Goal: Task Accomplishment & Management: Use online tool/utility

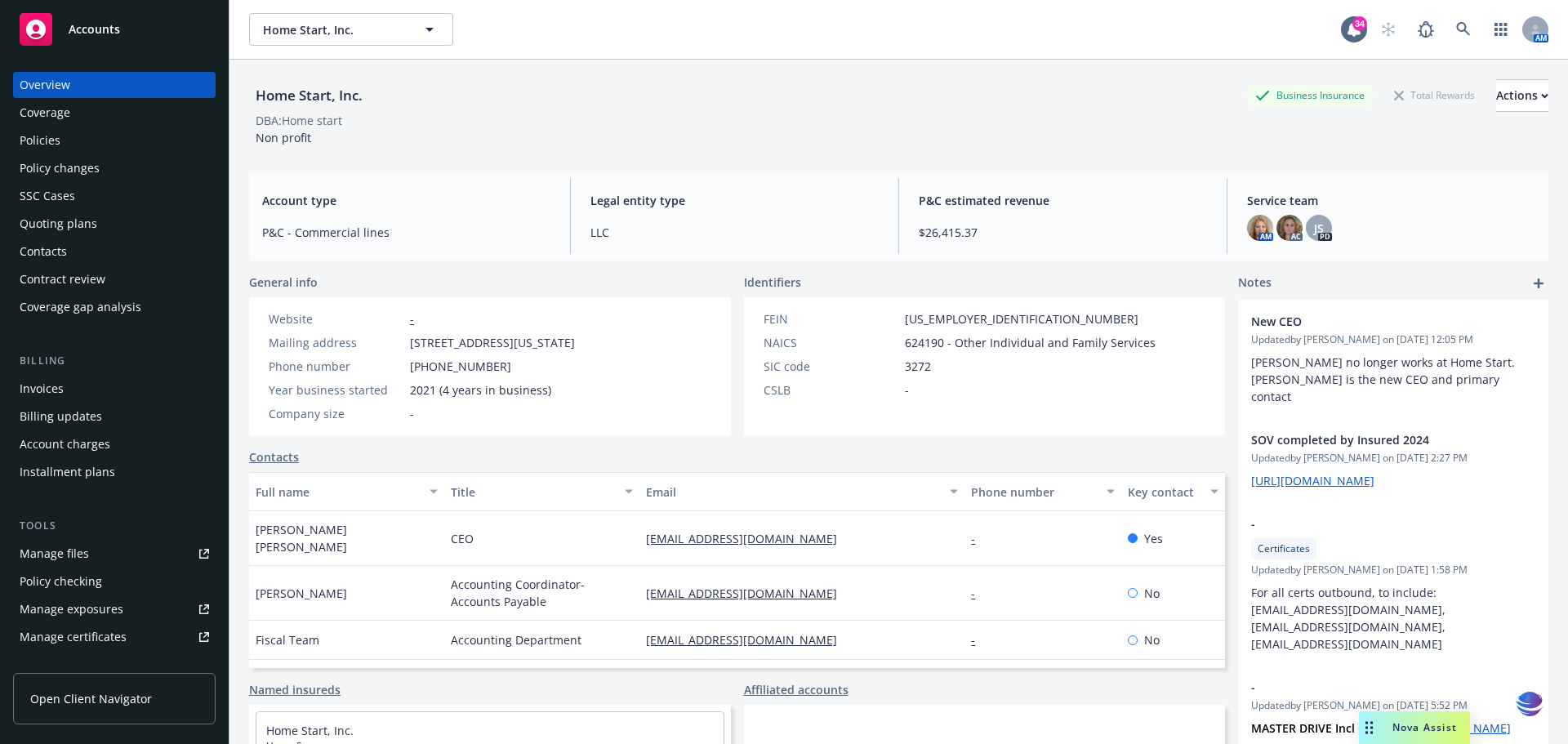
click at [62, 548] on div "Manage files" at bounding box center [54, 554] width 70 height 26
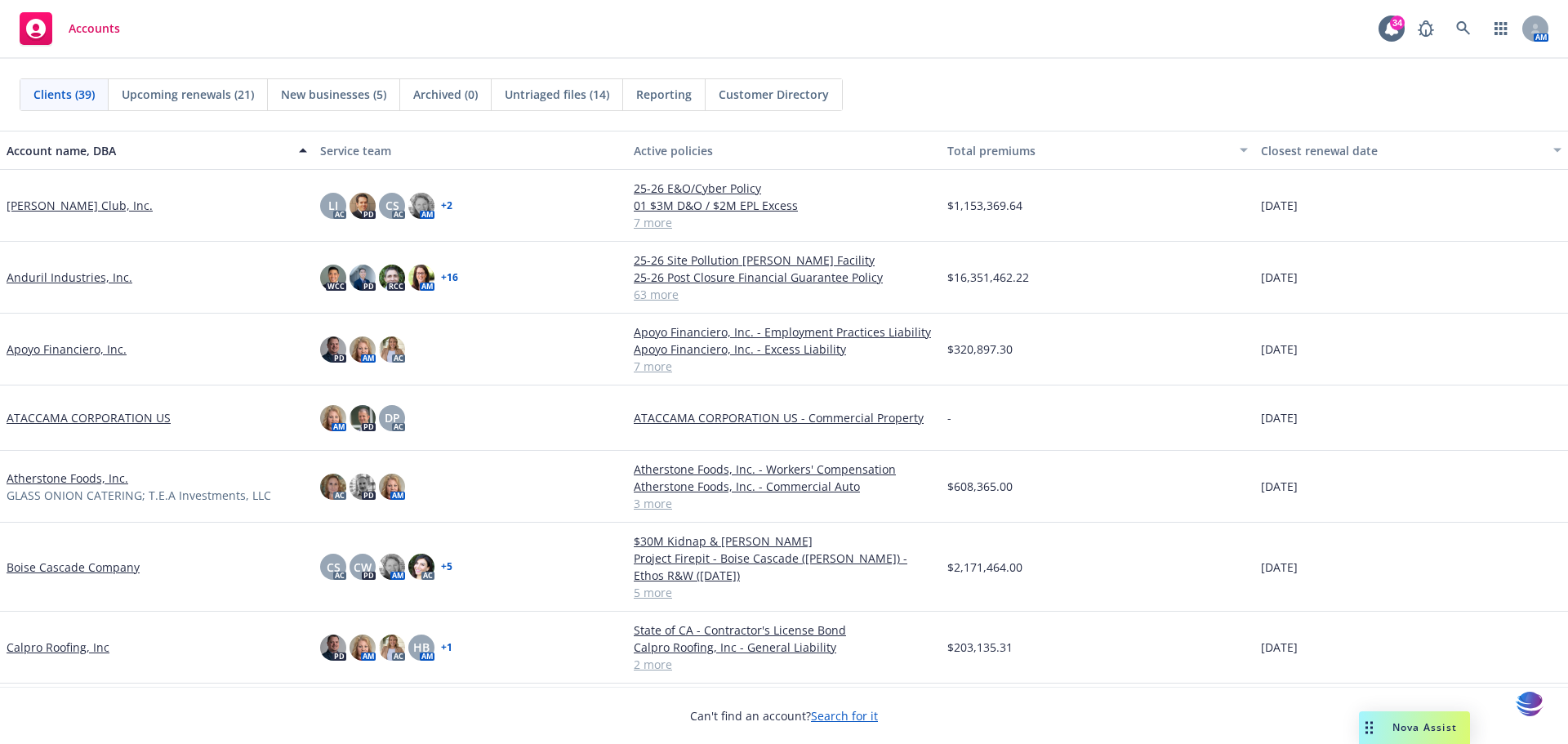
click at [49, 279] on link "Anduril Industries, Inc." at bounding box center [70, 277] width 126 height 17
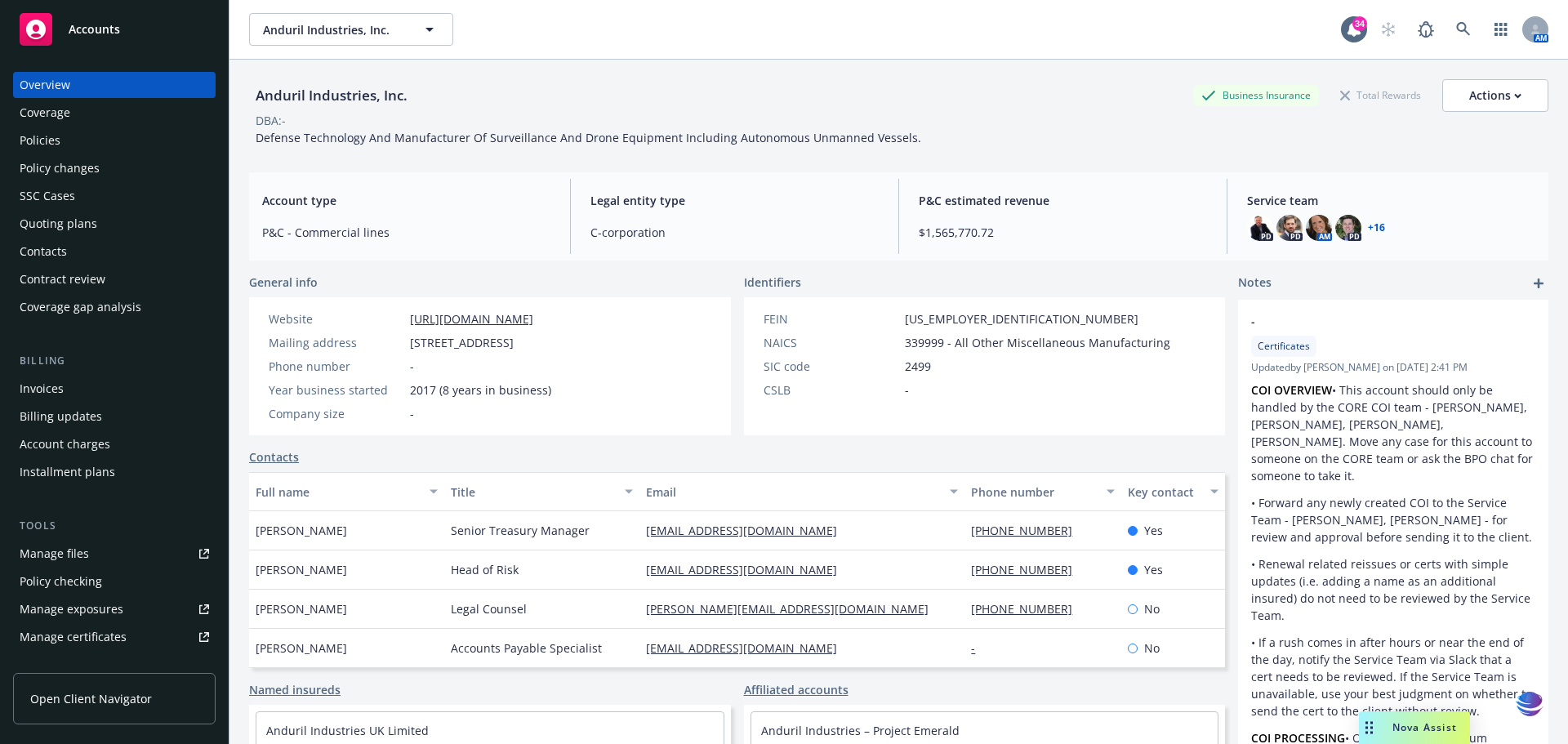
click at [54, 555] on div "Manage files" at bounding box center [54, 554] width 70 height 26
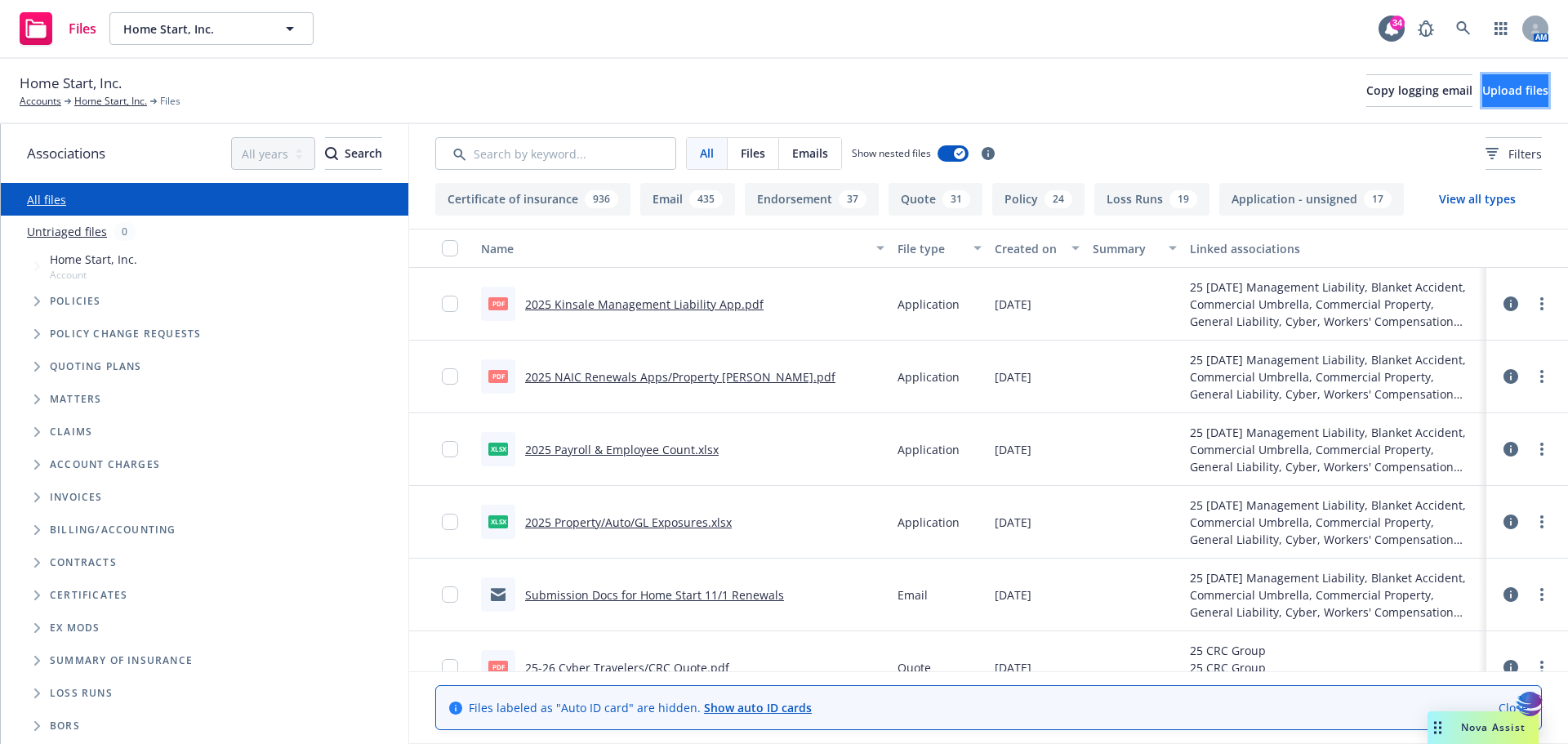
click at [1482, 82] on button "Upload files" at bounding box center [1515, 90] width 66 height 33
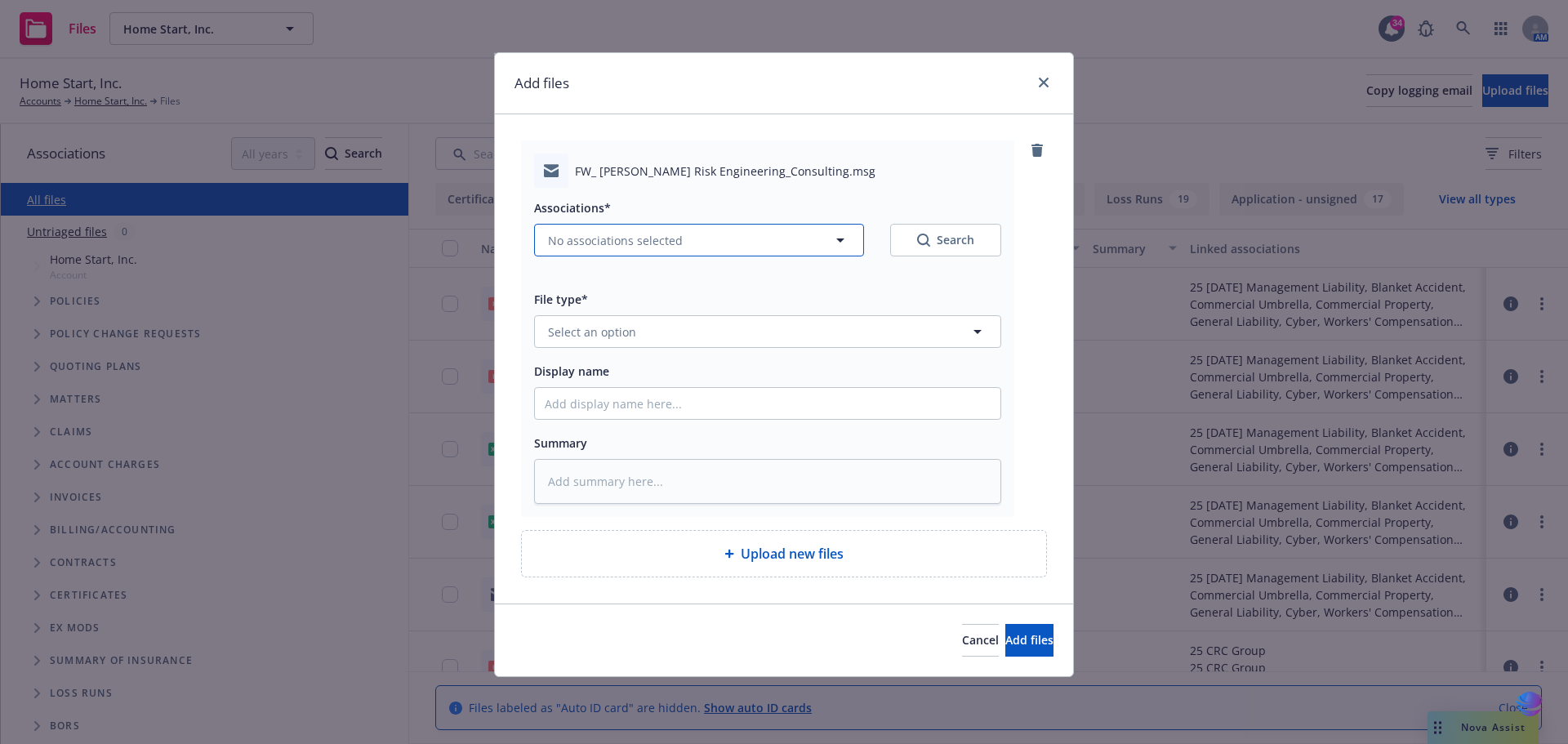
click at [848, 246] on icon "button" at bounding box center [840, 240] width 19 height 19
type textarea "x"
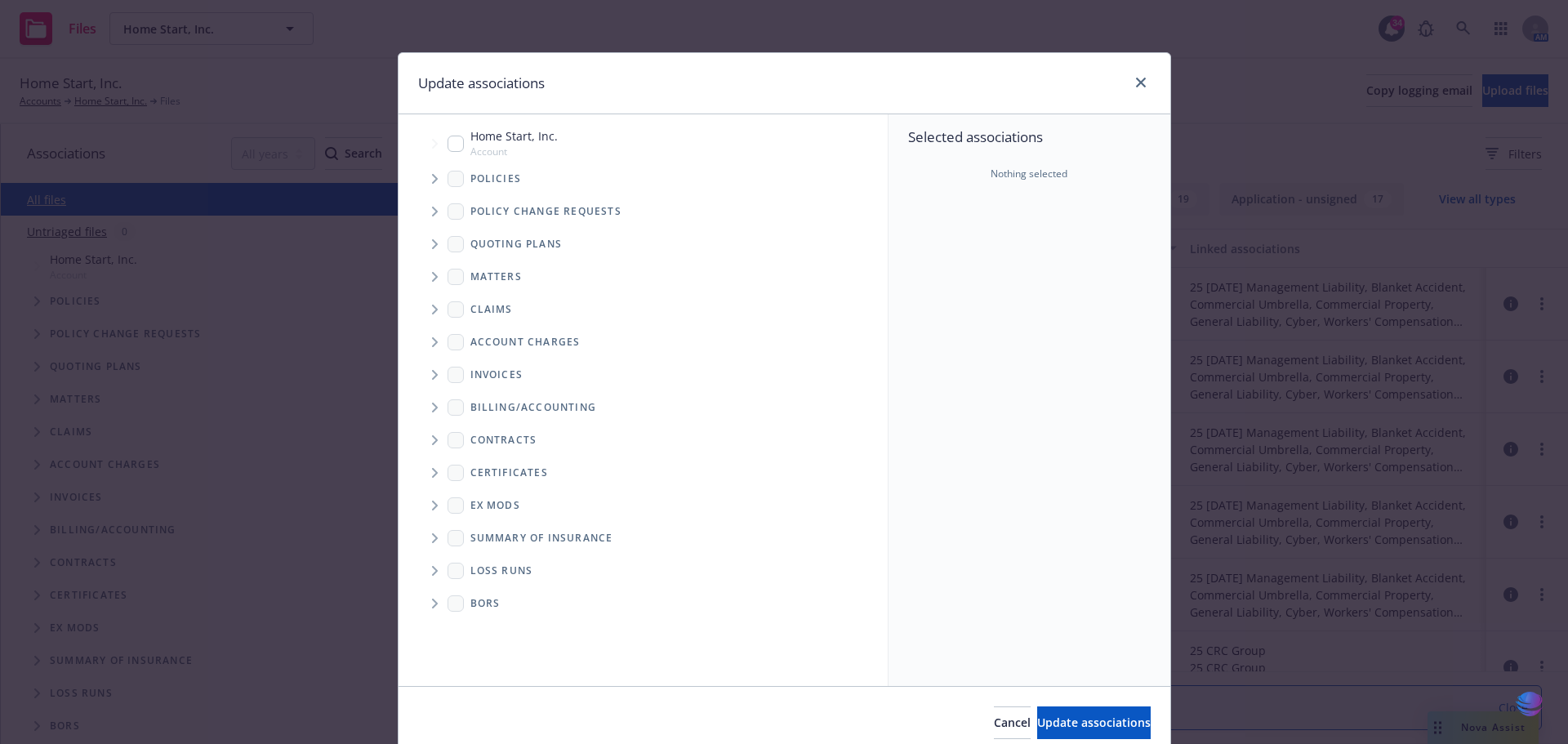
click at [454, 143] on input "Tree Example" at bounding box center [455, 143] width 16 height 16
checkbox input "true"
click at [994, 720] on span "Cancel" at bounding box center [1013, 722] width 37 height 15
type textarea "x"
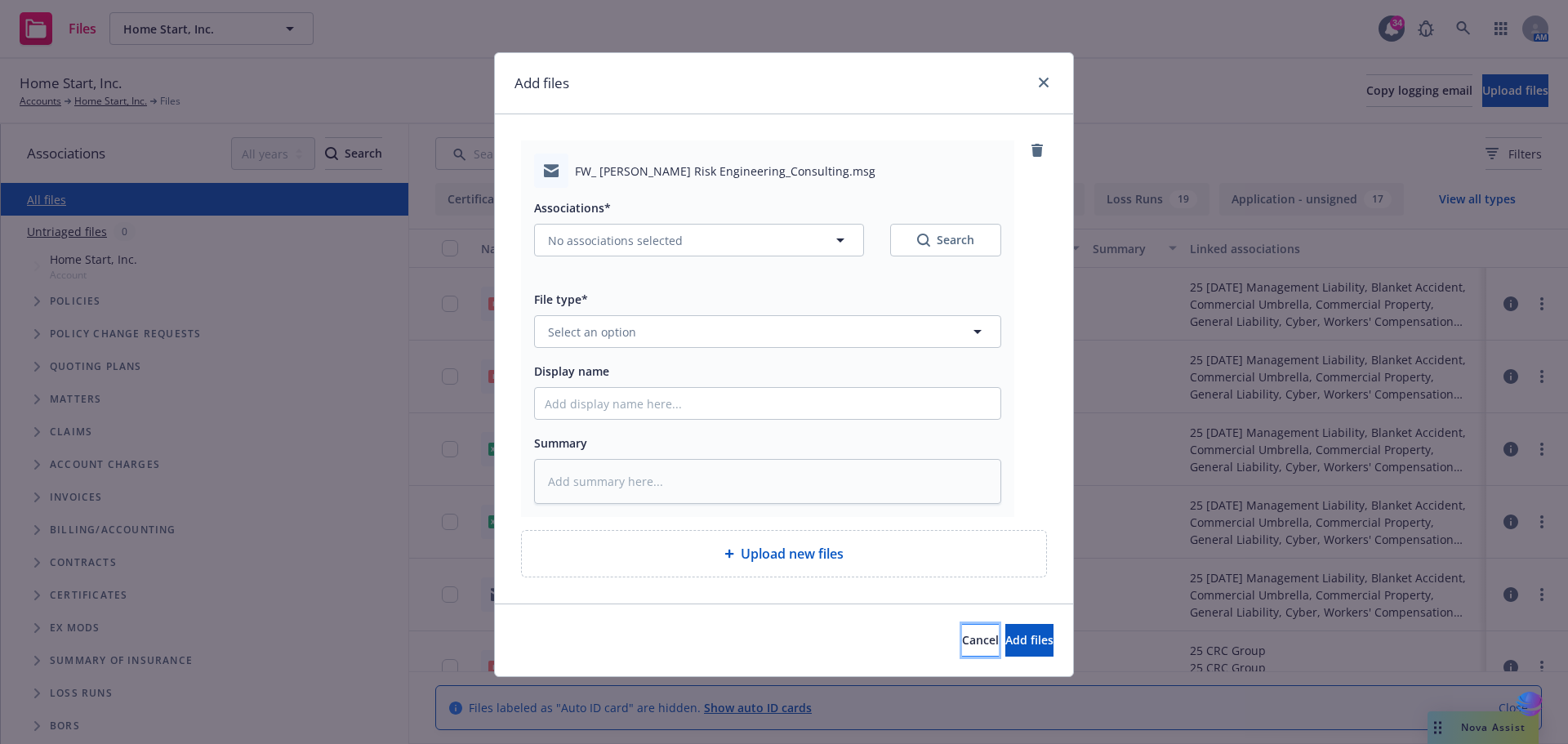
click at [962, 647] on button "Cancel" at bounding box center [981, 640] width 37 height 33
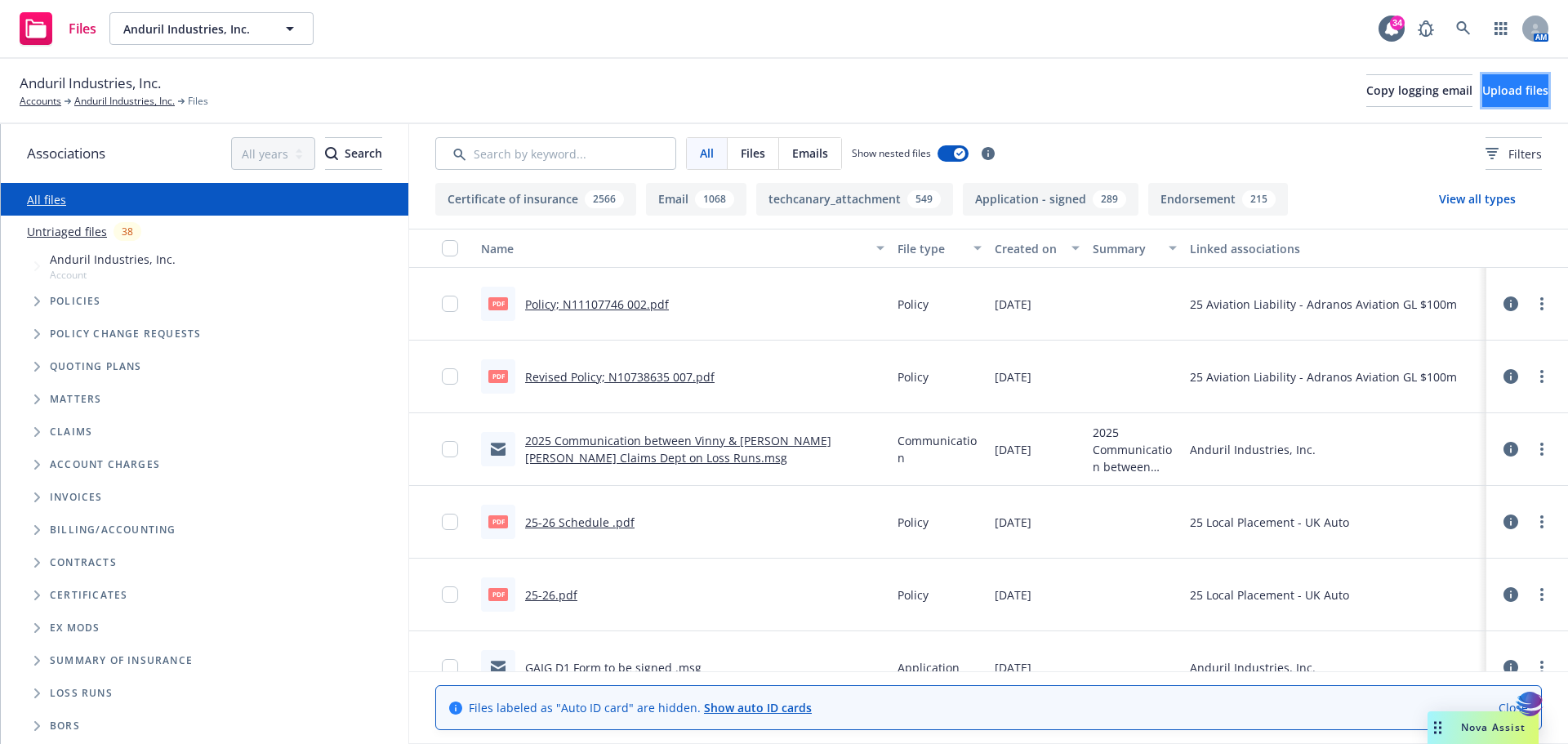
click at [1498, 90] on span "Upload files" at bounding box center [1515, 90] width 66 height 15
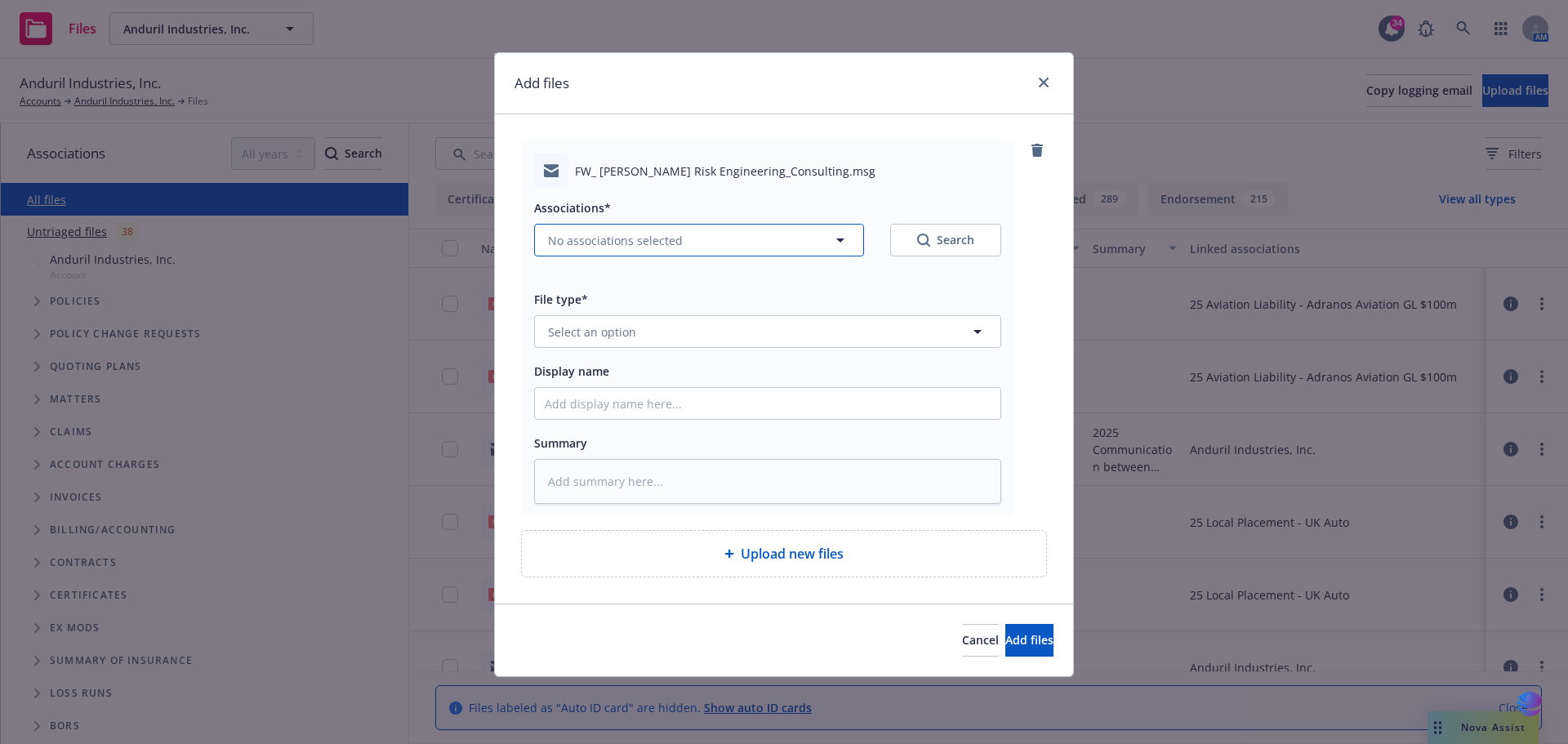
click at [836, 243] on icon "button" at bounding box center [840, 240] width 19 height 19
type textarea "x"
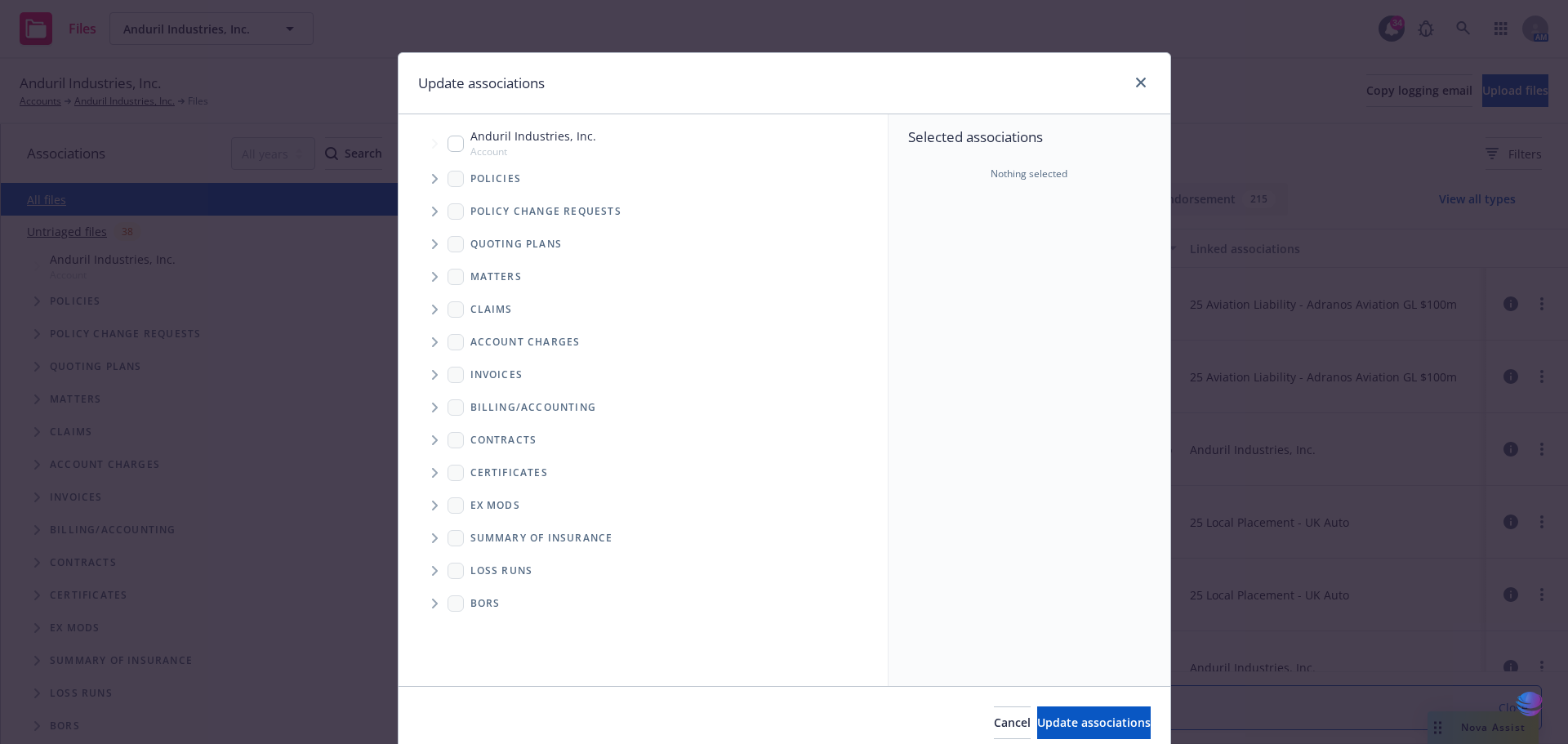
click at [456, 145] on input "Tree Example" at bounding box center [455, 143] width 16 height 16
checkbox input "true"
click at [1037, 715] on span "Update associations" at bounding box center [1094, 722] width 114 height 15
type textarea "x"
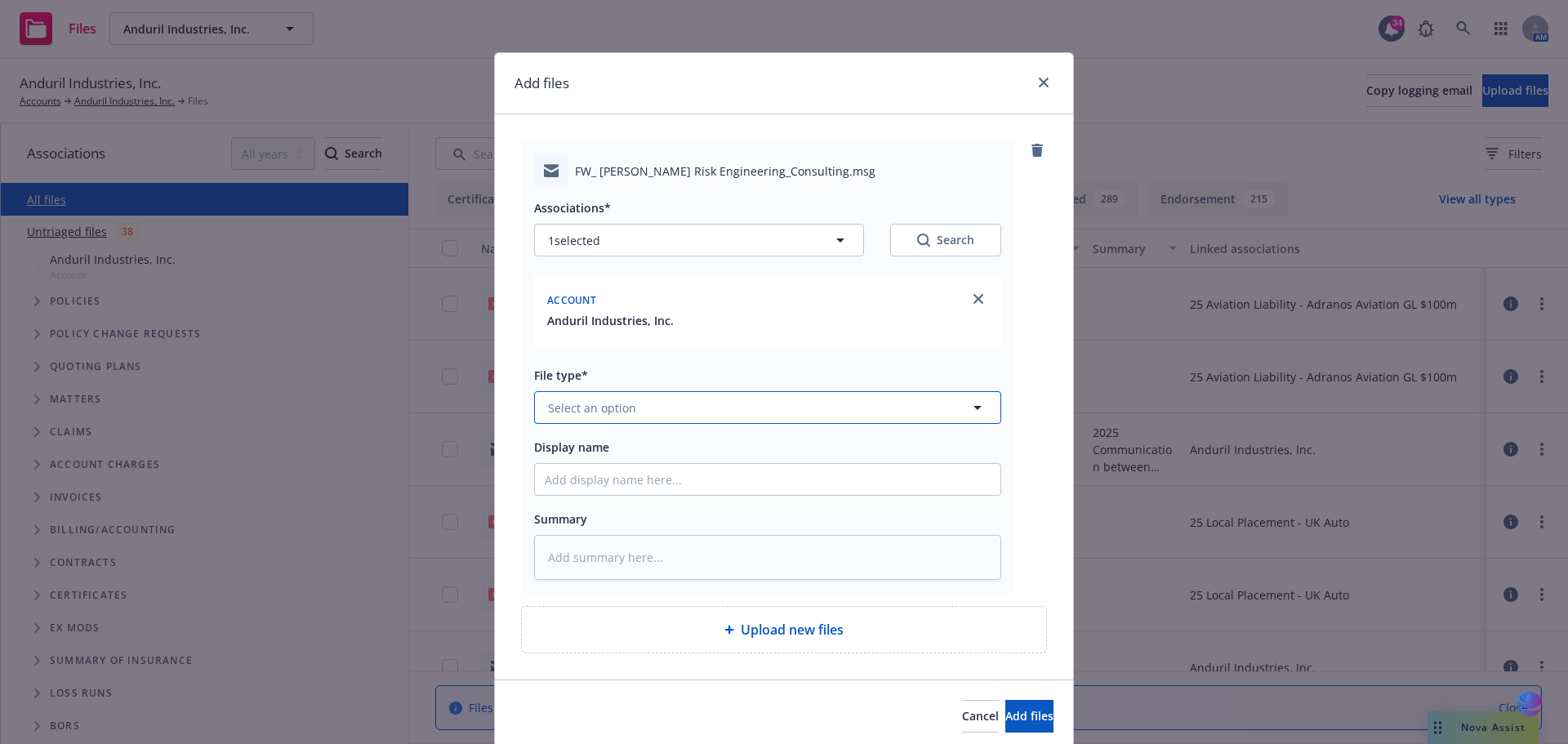
click at [973, 408] on icon "button" at bounding box center [977, 408] width 8 height 4
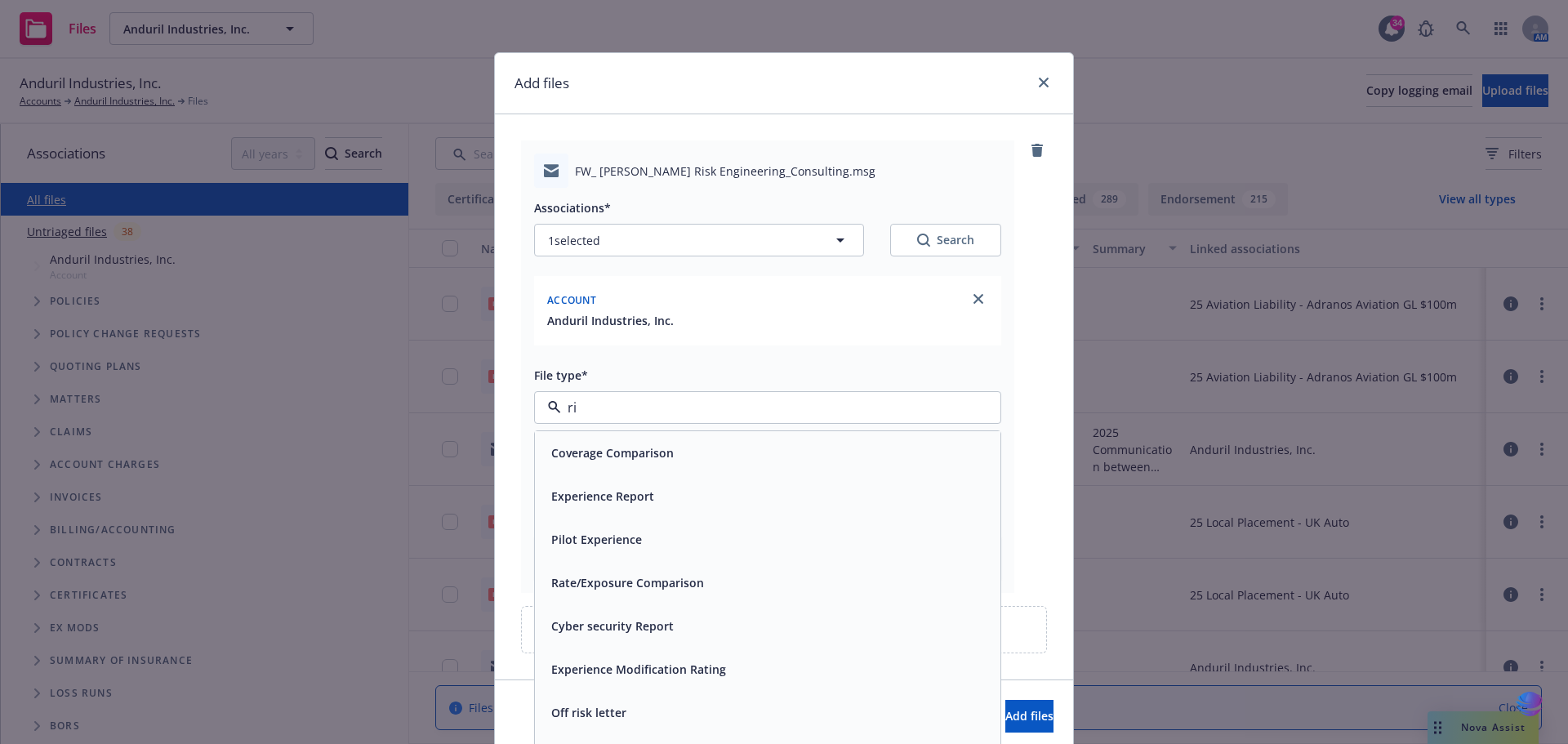
type input "r"
type input "loss"
click at [847, 529] on div "Loss control correspondence" at bounding box center [768, 539] width 446 height 24
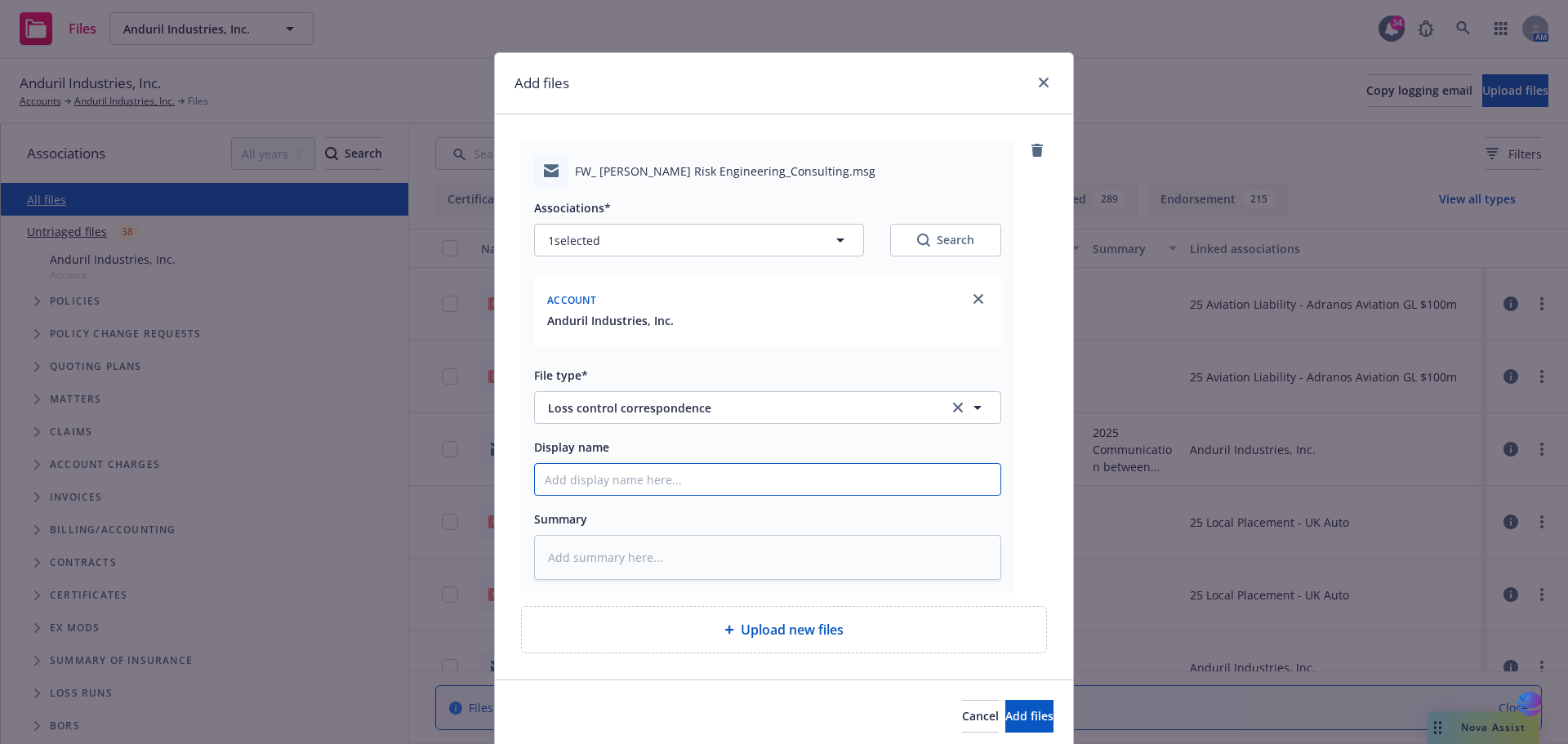
click at [622, 482] on input "Display name" at bounding box center [767, 479] width 465 height 31
type textarea "x"
type input "2"
type textarea "x"
type input "20"
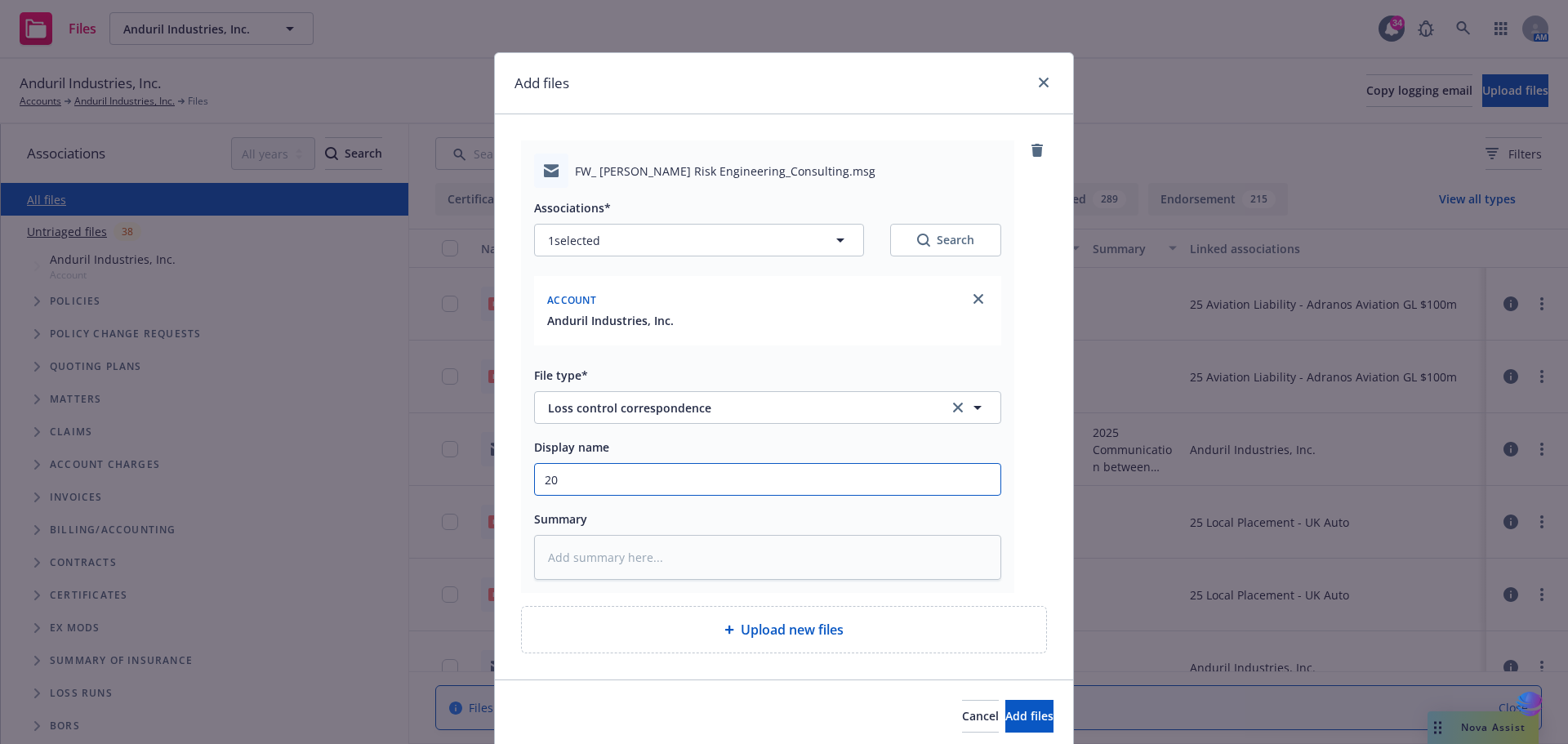
type textarea "x"
type input "202"
type textarea "x"
type input "2025"
type textarea "x"
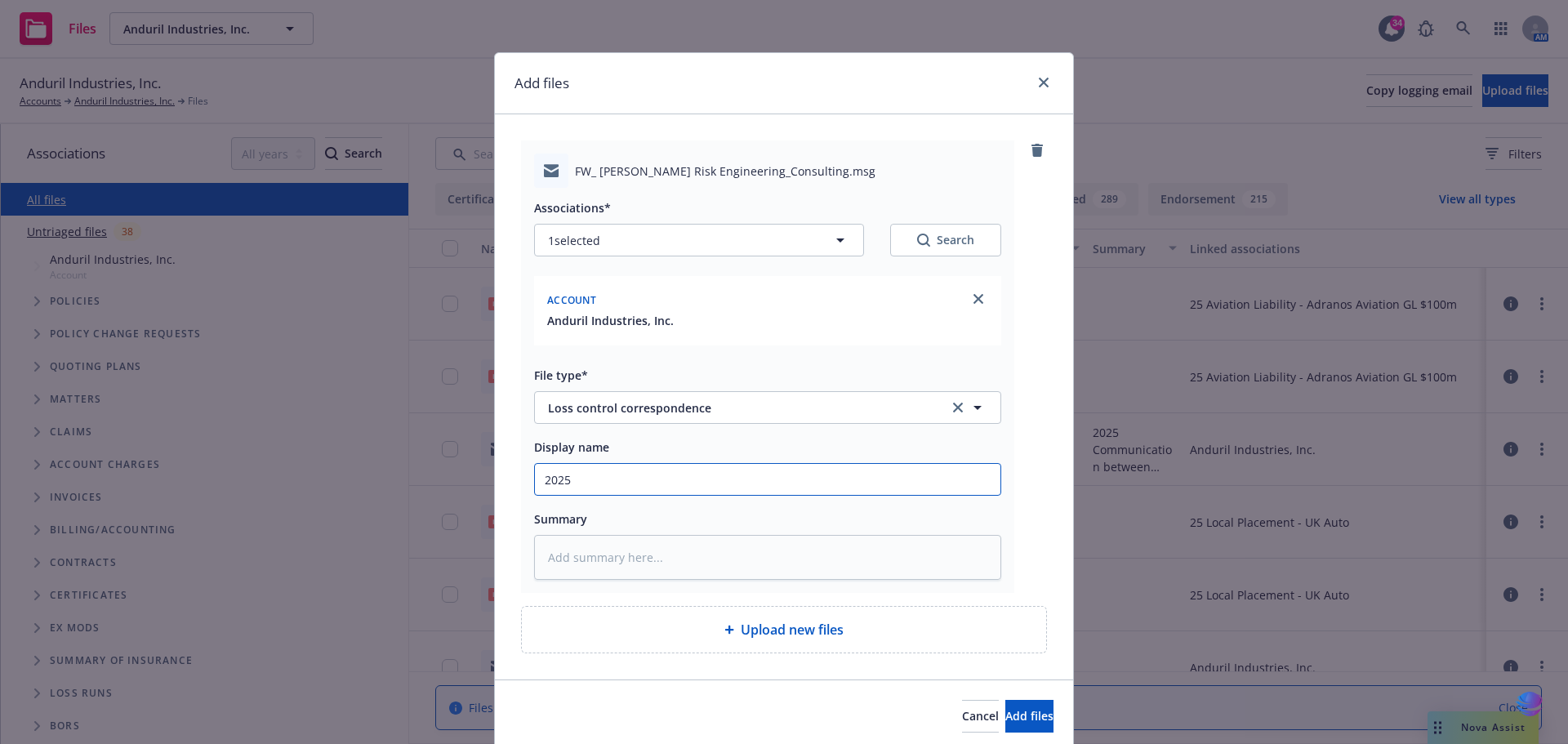
type input "2025"
type textarea "x"
type input "2025 0"
type textarea "x"
type input "2025 06"
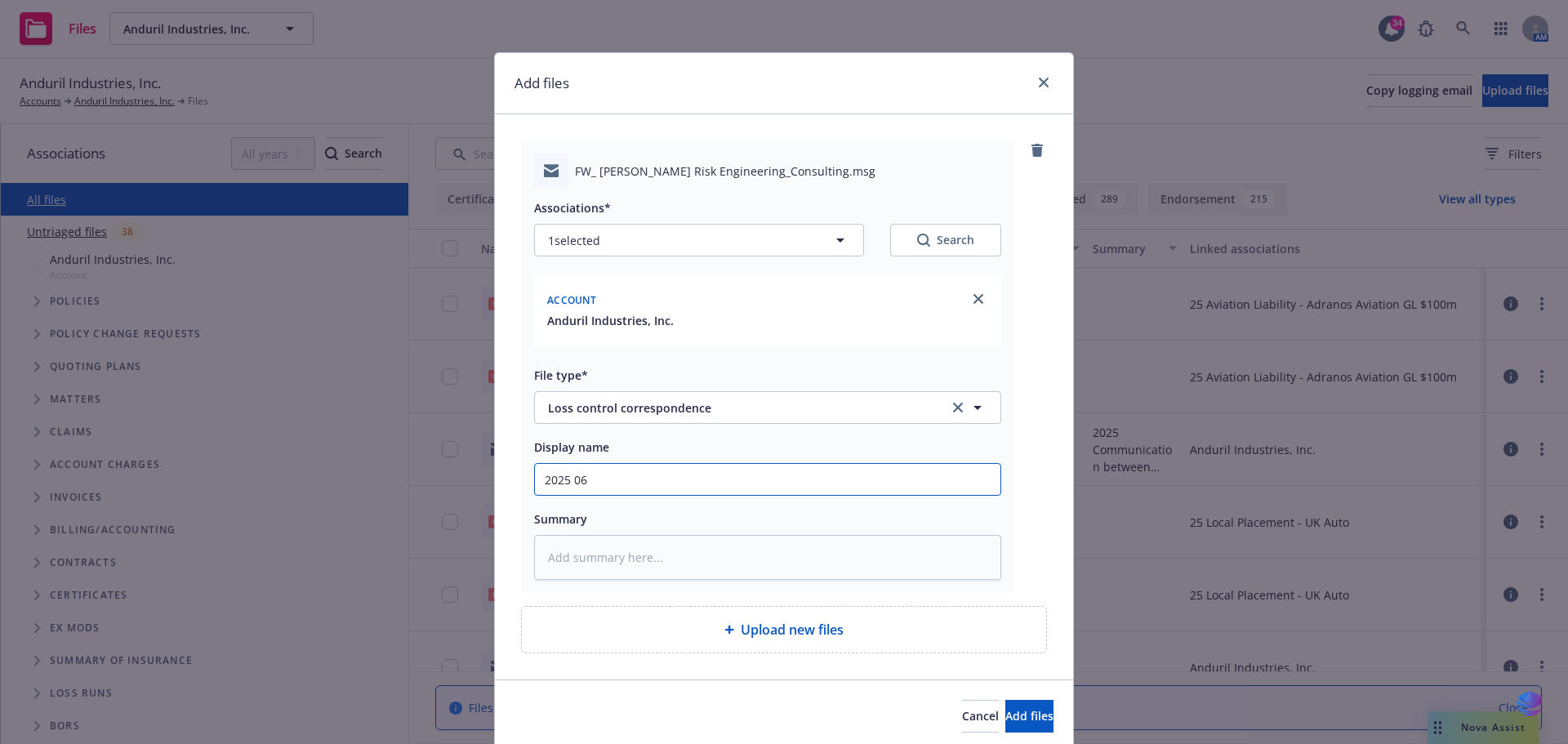
type textarea "x"
type input "2025 06"
type textarea "x"
type input "2025 06 E"
type textarea "x"
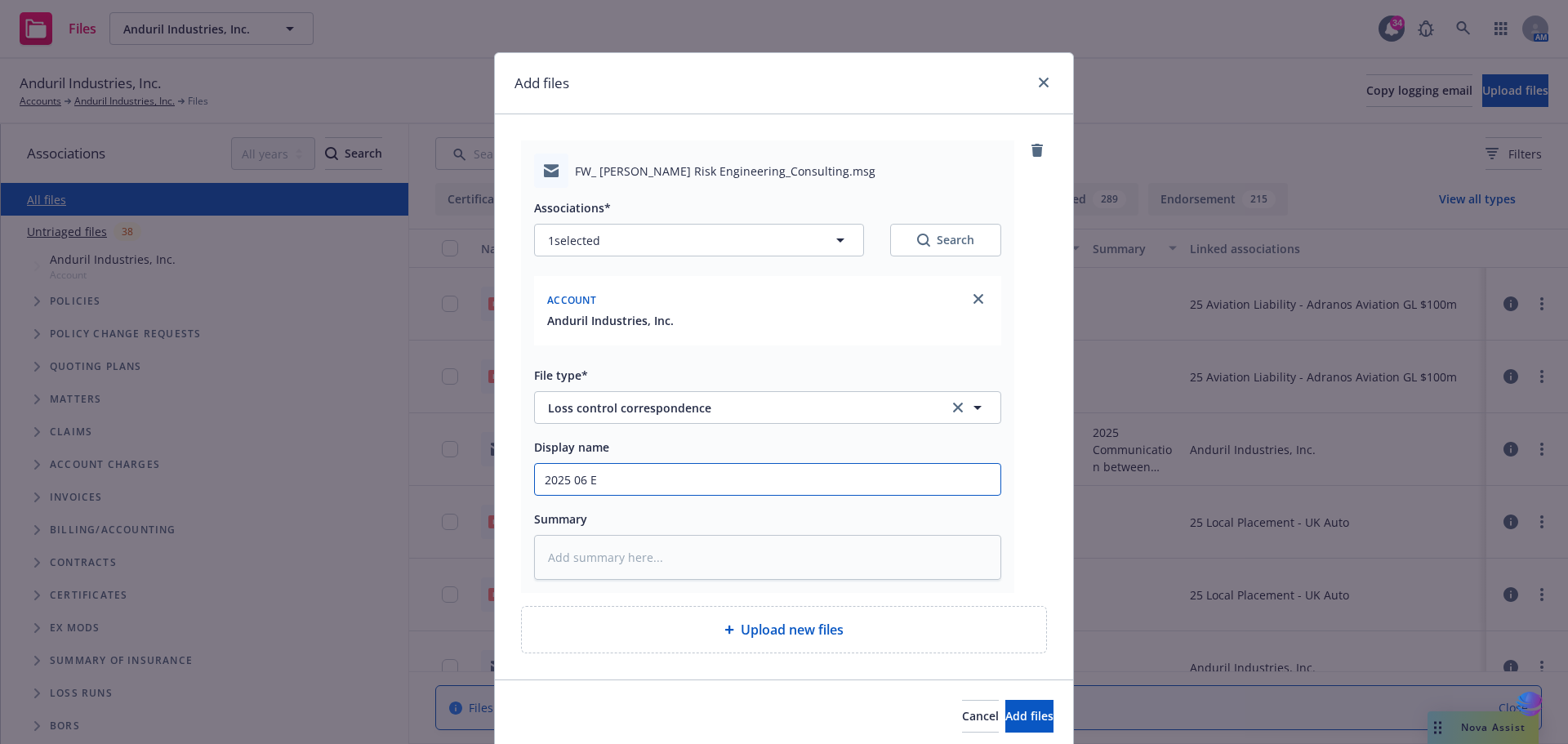
type input "2025 06 Em"
type textarea "x"
type input "2025 06 Ema"
type textarea "x"
type input "2025 06 Emai"
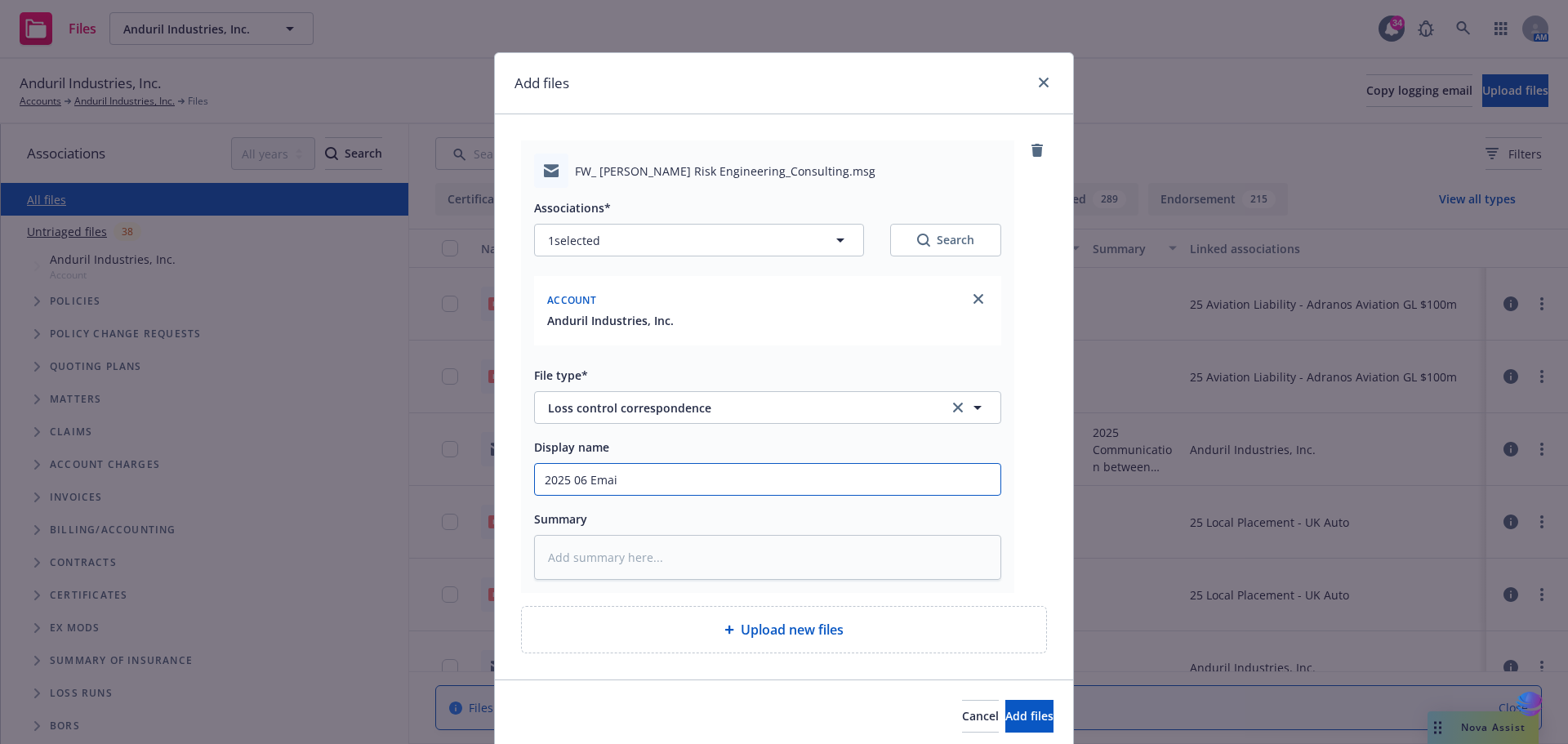
type textarea "x"
type input "2025 06 Email"
type textarea "x"
type input "2025 06 Email"
type textarea "x"
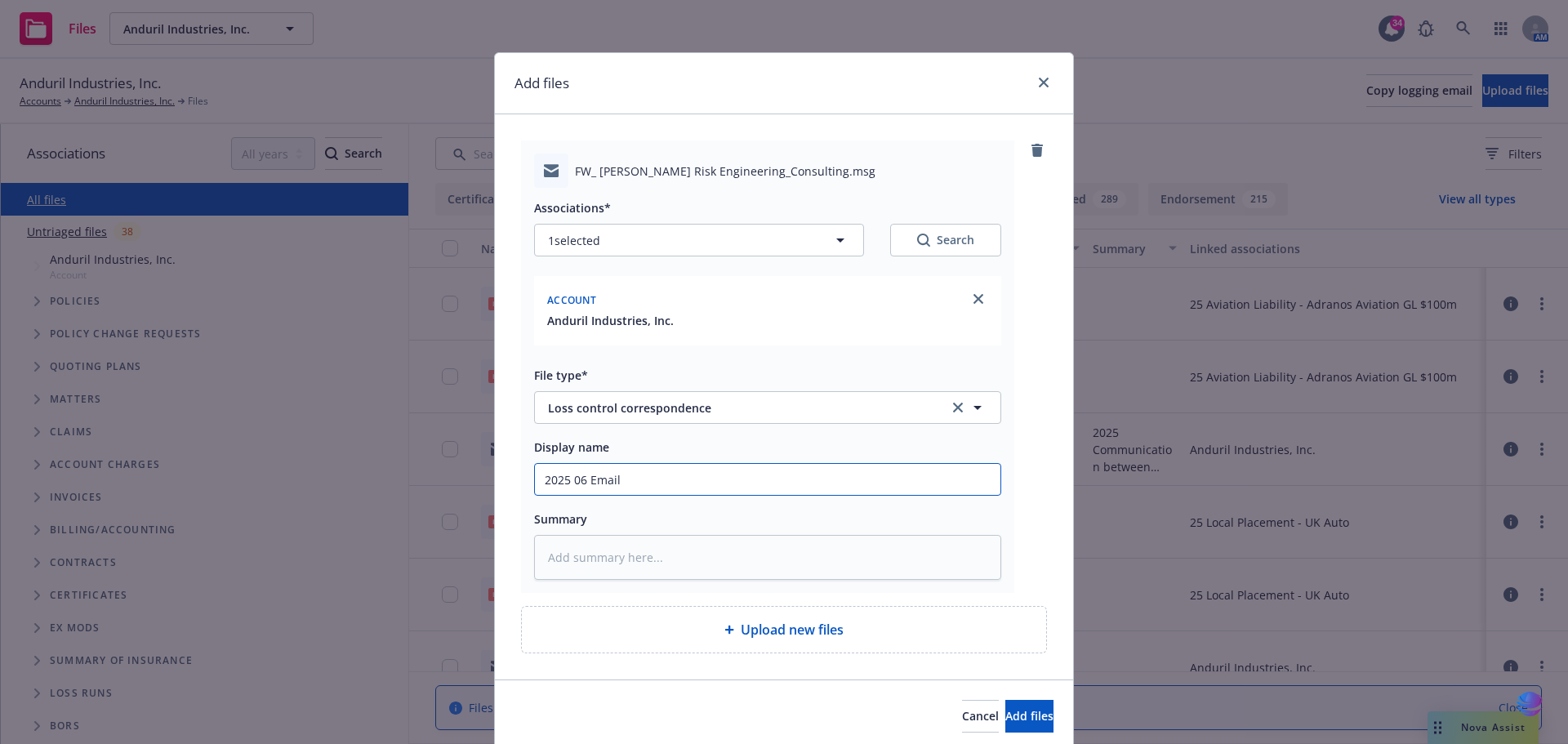
type input "2025 06 Email t"
type textarea "x"
type input "2025 06 Email to"
type textarea "x"
type input "2025 06 Email to"
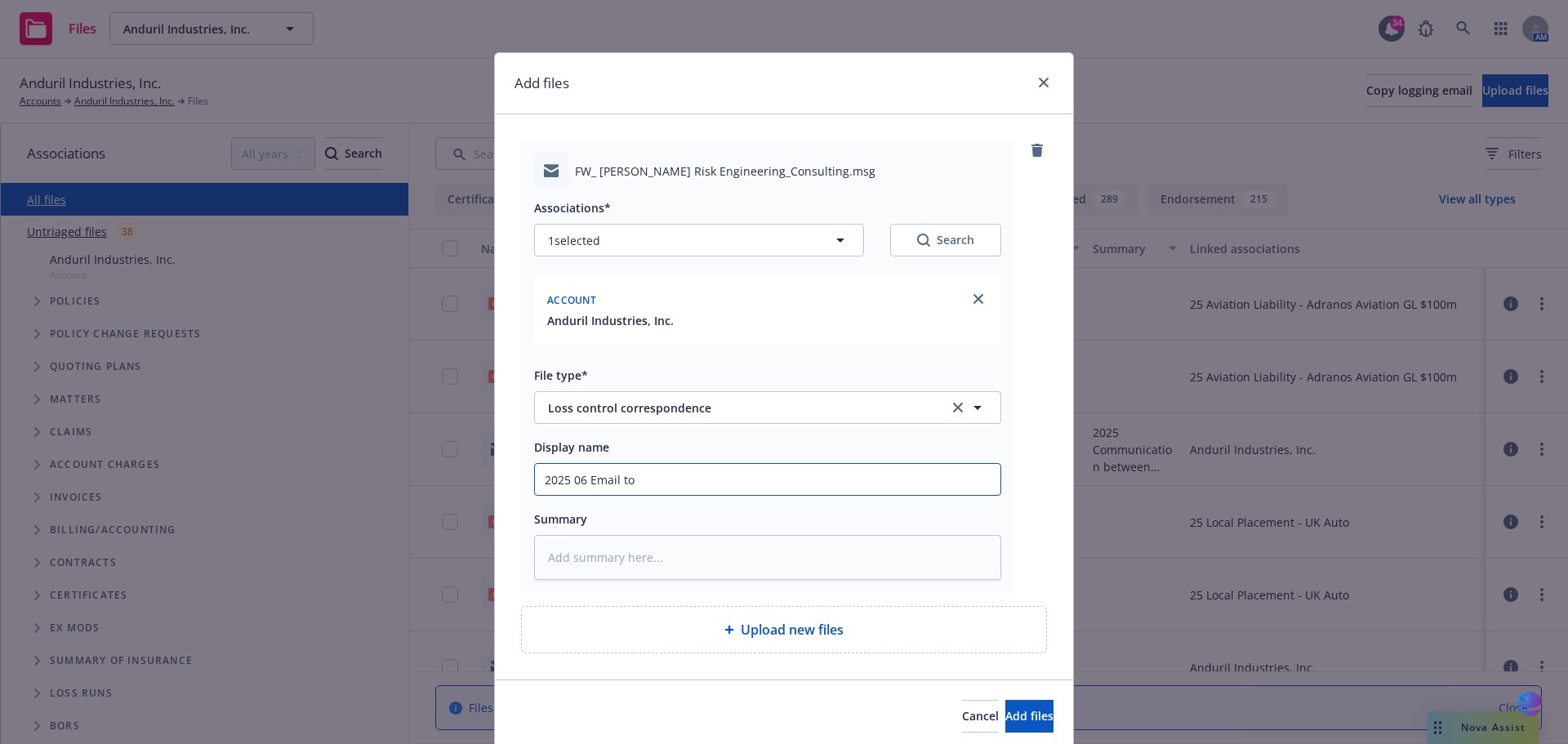
type textarea "x"
type input "2025 06 Email to S"
type textarea "x"
type input "2025 06 Email to Sc"
type textarea "x"
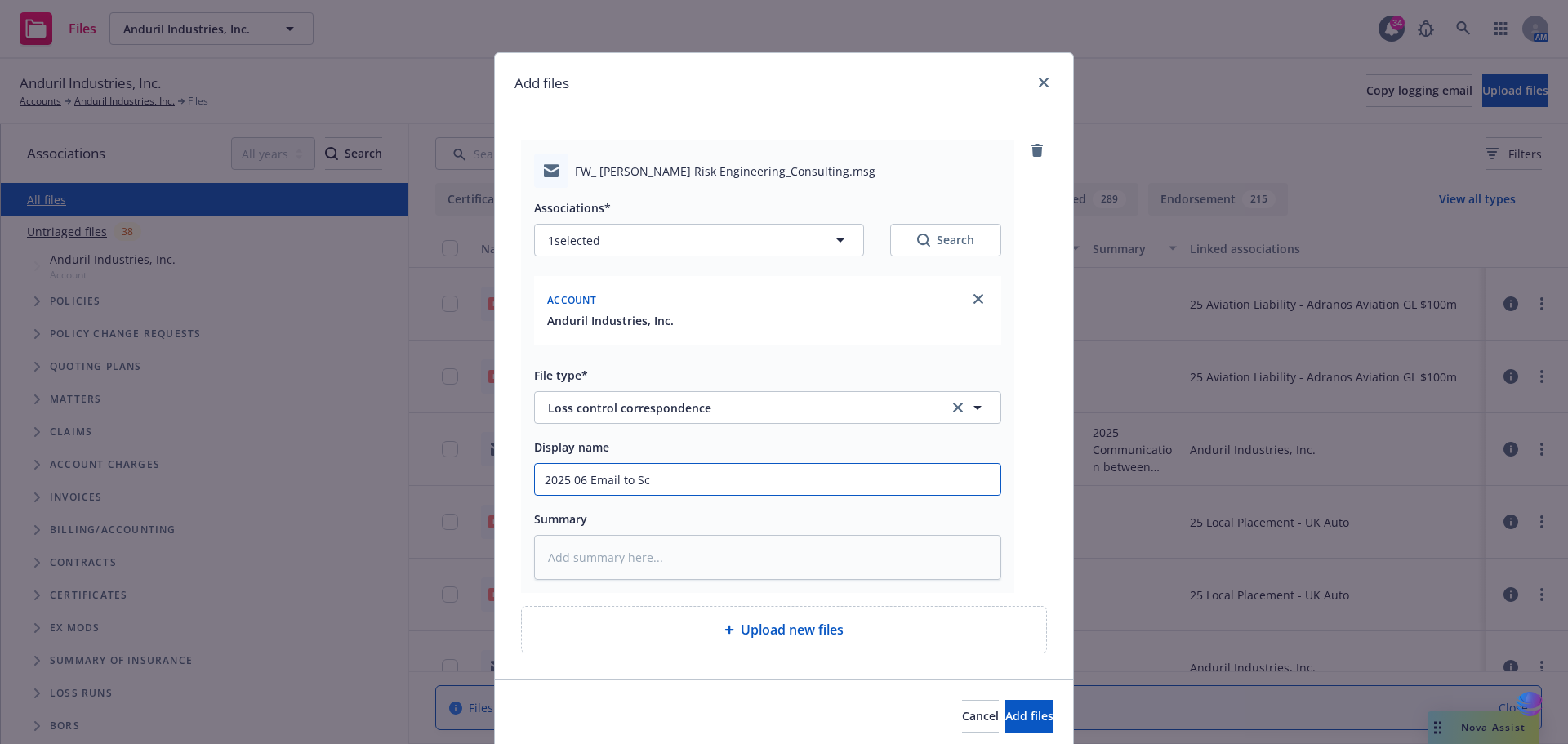
type input "2025 06 Email to Sco"
type textarea "x"
type input "2025 06 Email to Scot"
type textarea "x"
type input "2025 06 Email to Scott"
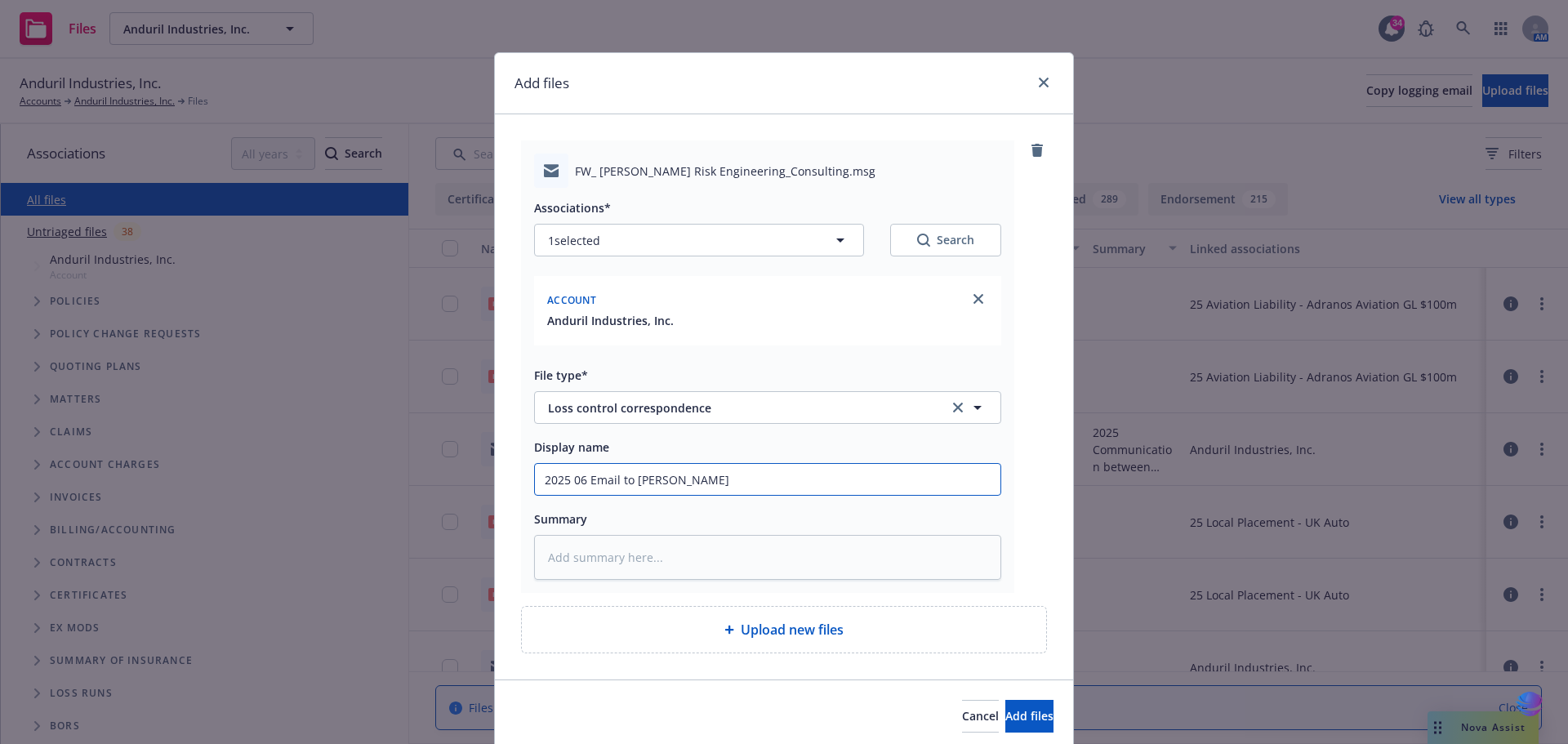
type textarea "x"
type input "2025 06 Email to Scott"
type textarea "x"
type input "2025 06 Email to Scott R"
type textarea "x"
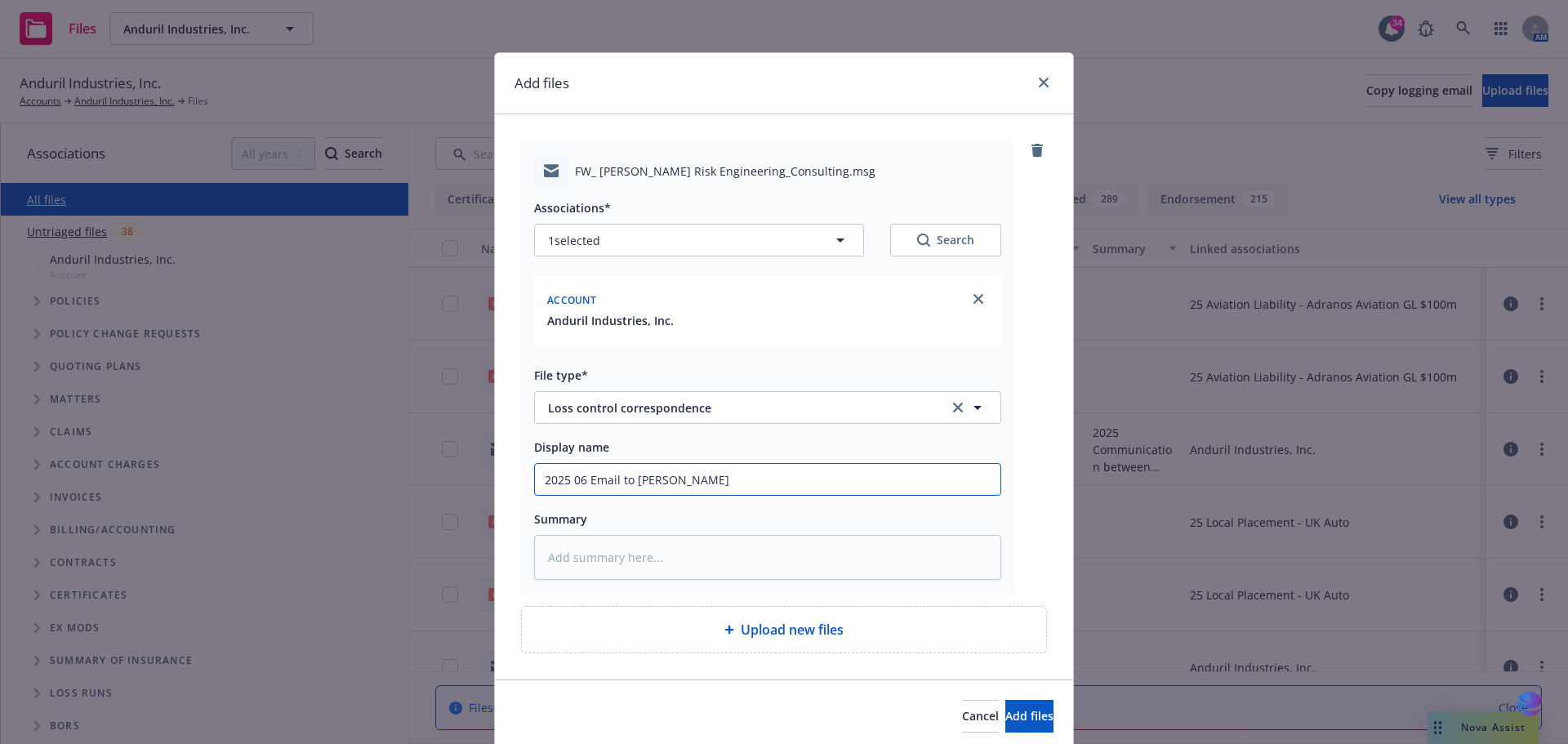
type input "2025 06 Email to Scott Rh"
type textarea "x"
type input "2025 06 Email to Scott Rhy"
type textarea "x"
type input "2025 06 Email to Scott Rhym"
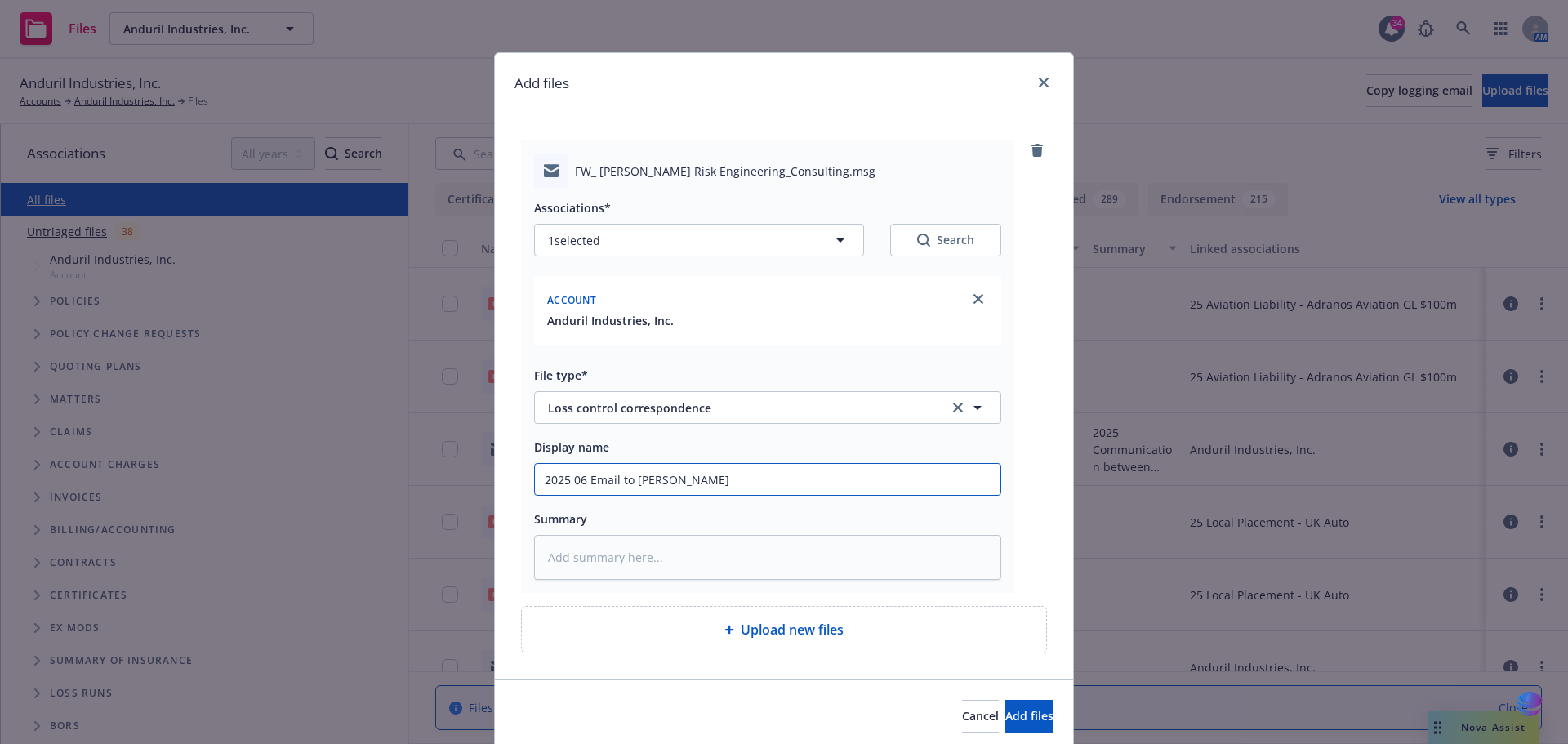
type textarea "x"
type input "2025 06 Email to Scott Rhyme"
type textarea "x"
type input "2025 06 Email to Scott Rhymes"
type textarea "x"
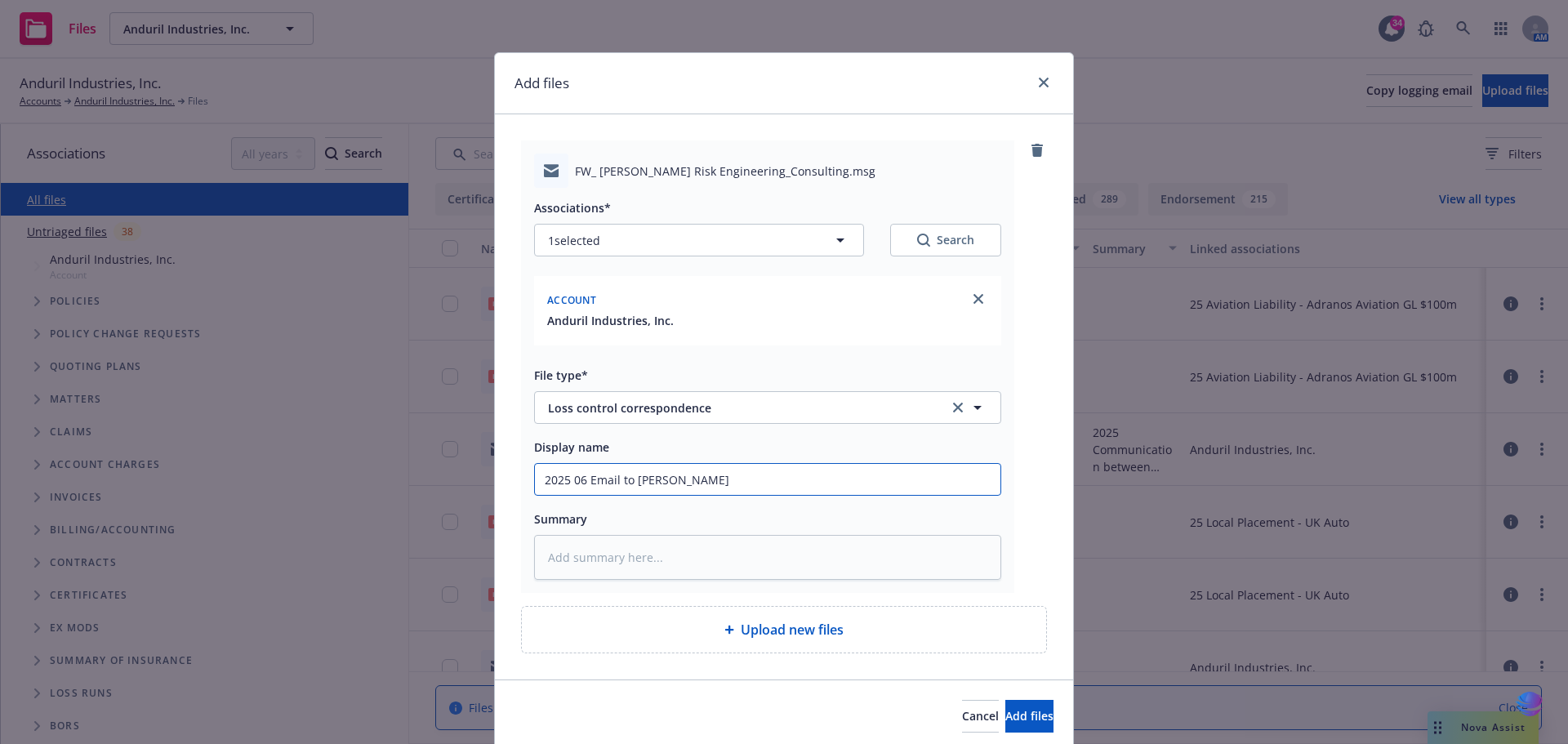
type input "2025 06 Email to Scott Rhymes"
type textarea "x"
type input "2025 06 Email to Scott Rhymes f"
type textarea "x"
type input "2025 06 Email to Scott Rhymes fo"
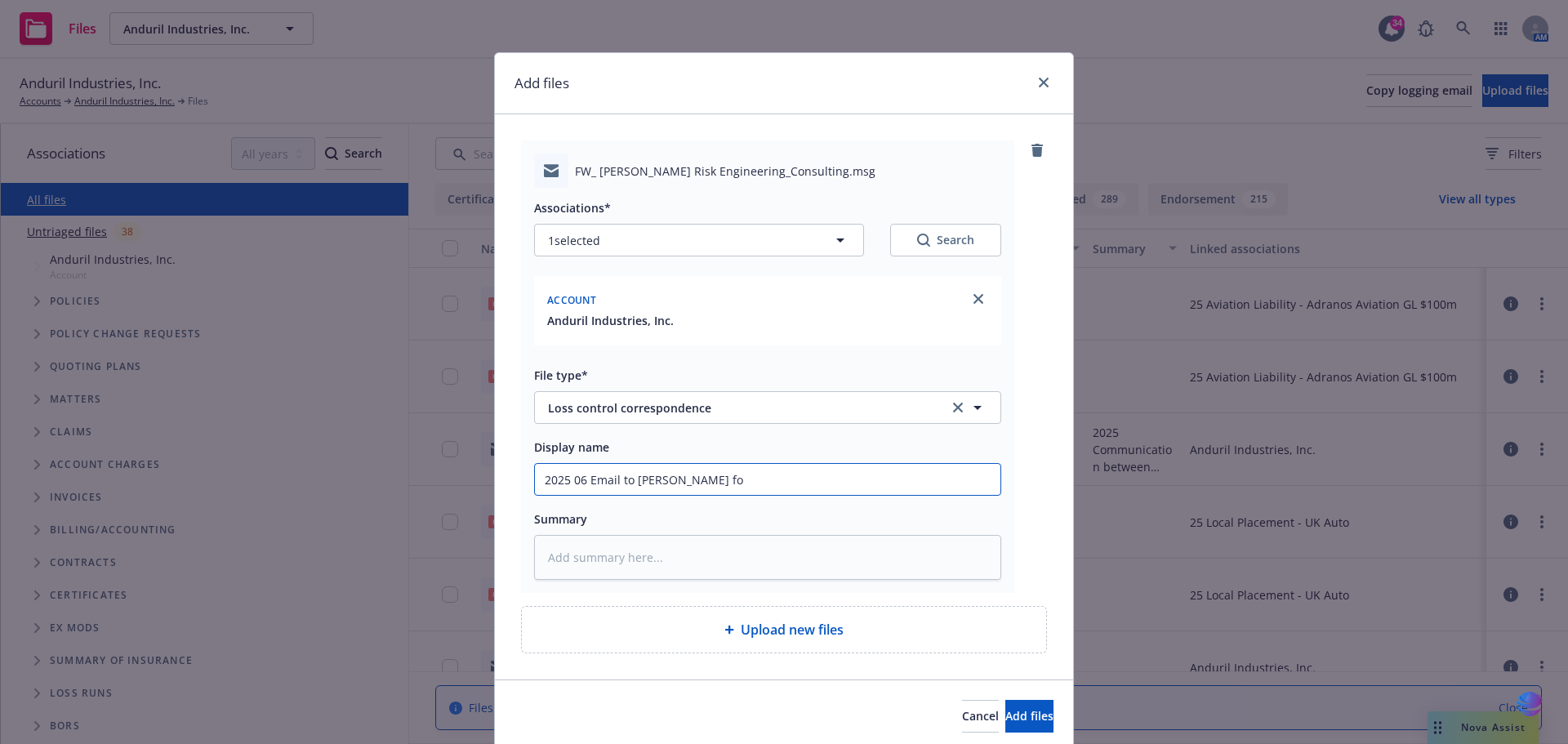
type textarea "x"
type input "2025 06 Email to Scott Rhymes for"
type textarea "x"
type input "2025 06 Email to Scott Rhymes for"
type textarea "x"
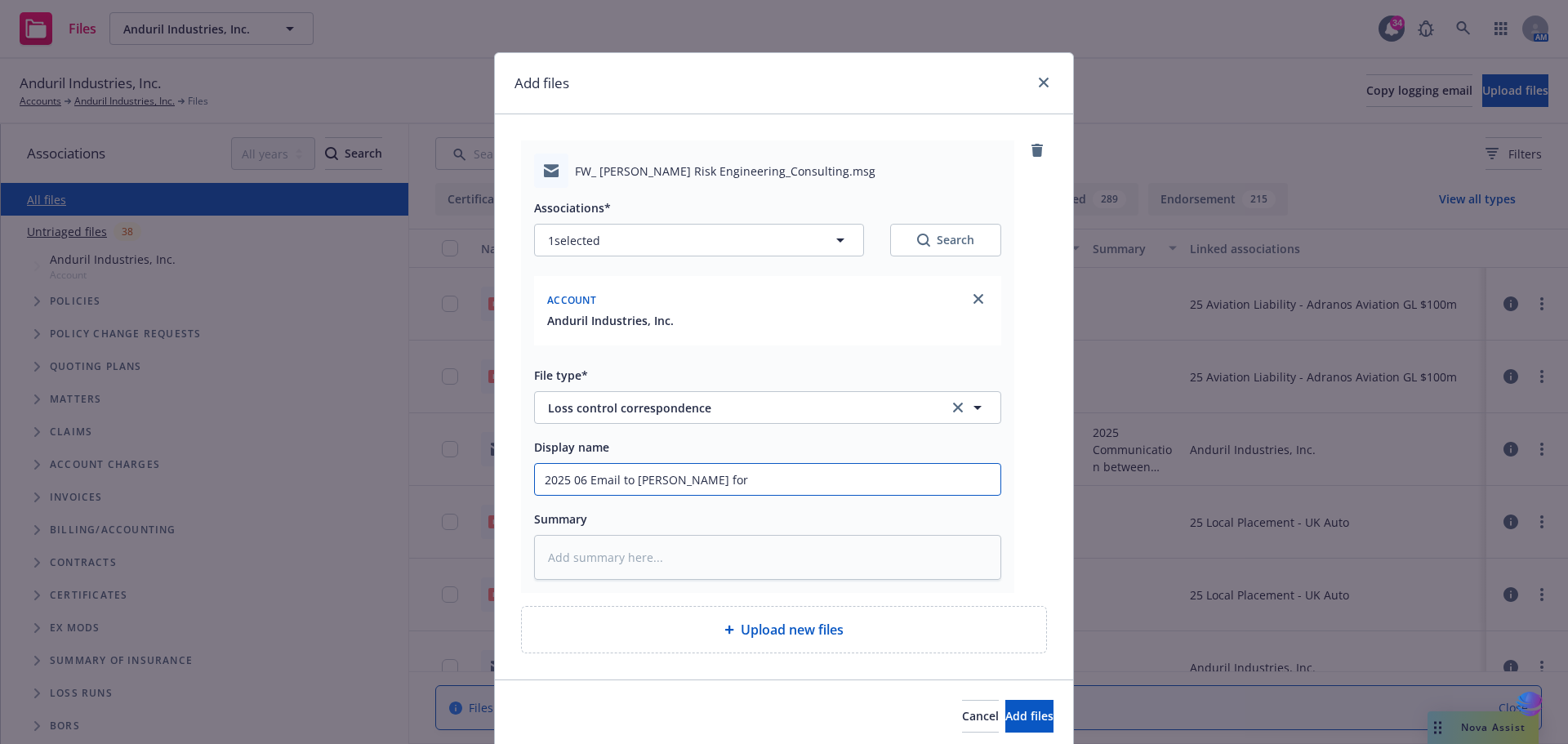
type input "2025 06 Email to Scott Rhymes for L"
type textarea "x"
type input "2025 06 Email to Scott Rhymes for Lo"
type textarea "x"
type input "2025 06 Email to Scott Rhymes for Los"
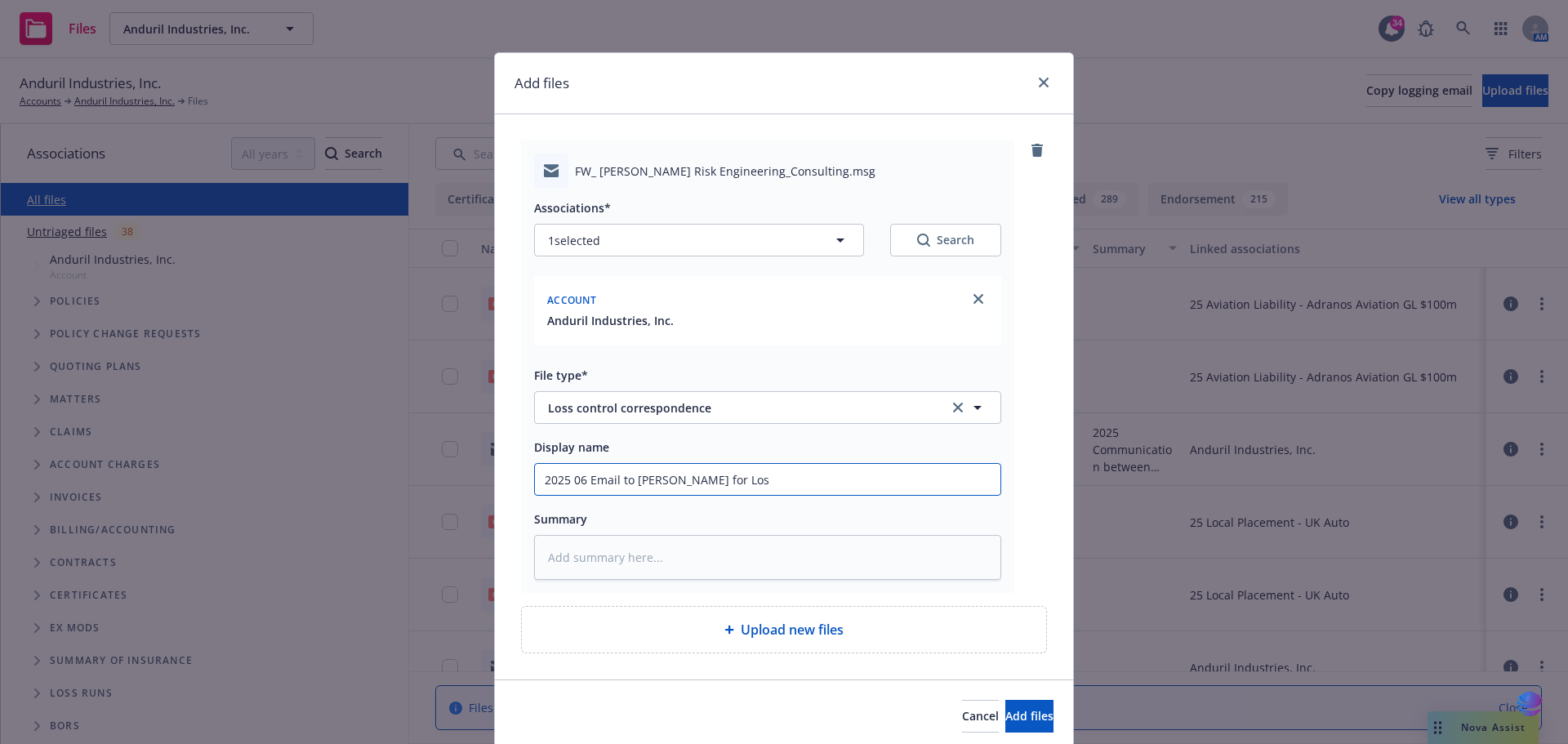
type textarea "x"
type input "2025 06 Email to Scott Rhymes for Loss"
type textarea "x"
type input "2025 06 Email to Scott Rhymes for Loss"
type textarea "x"
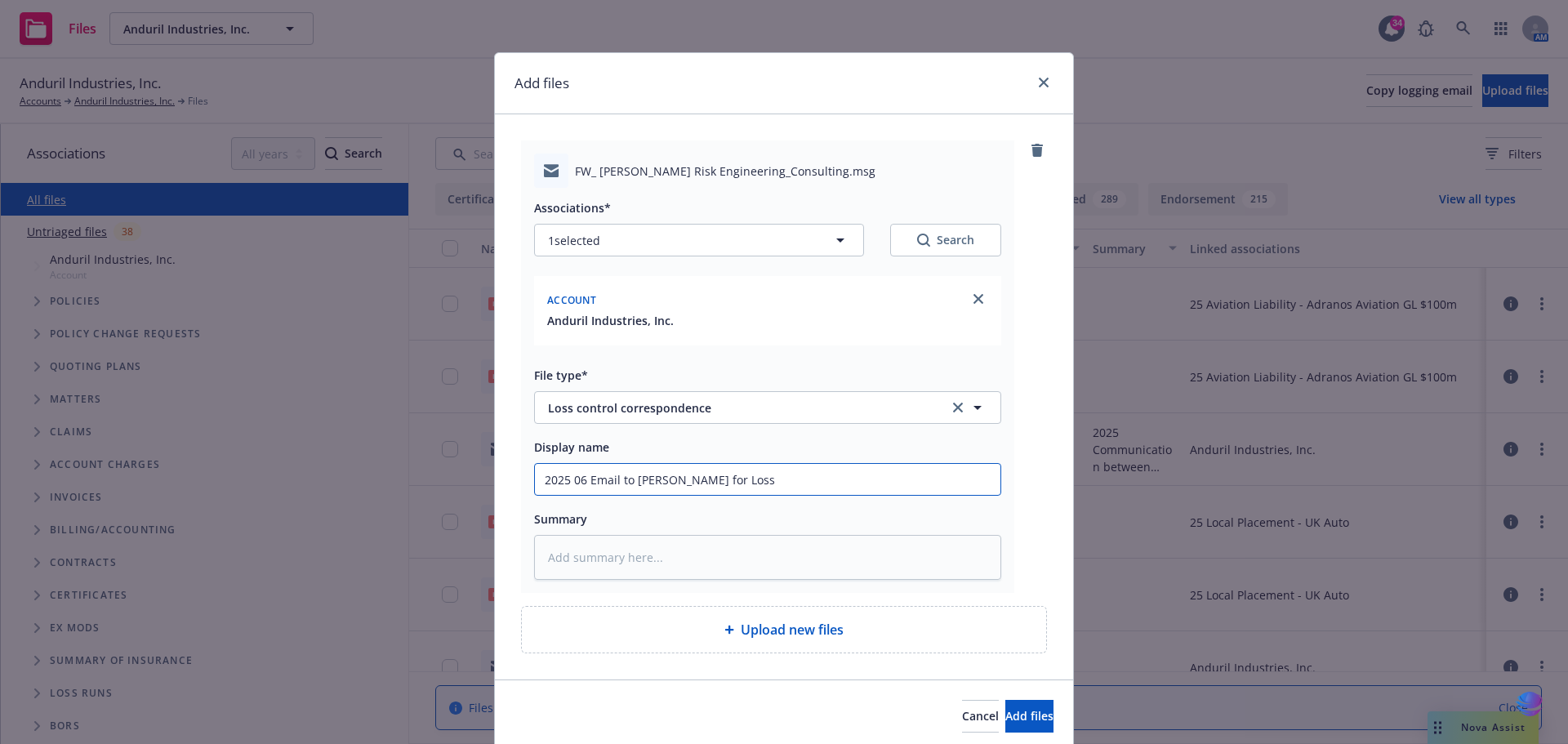
type input "2025 06 Email to Scott Rhymes for Loss C"
type textarea "x"
type input "2025 06 Email to Scott Rhymes for Loss Co"
type textarea "x"
type input "2025 06 Email to Scott Rhymes for Loss Con"
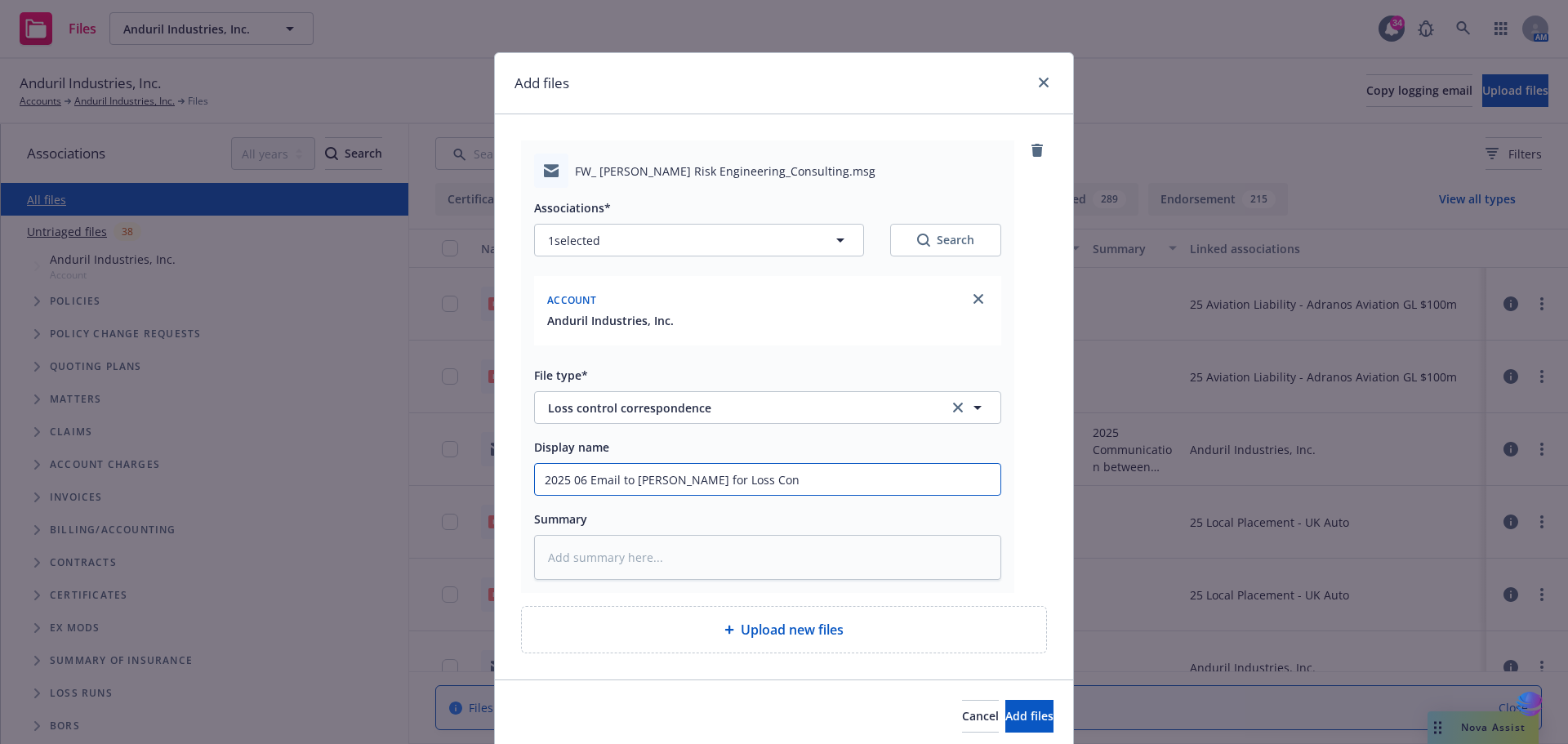
type textarea "x"
type input "2025 06 Email to Scott Rhymes for Loss Cont"
type textarea "x"
type input "2025 06 Email to Scott Rhymes for Loss Contr"
type textarea "x"
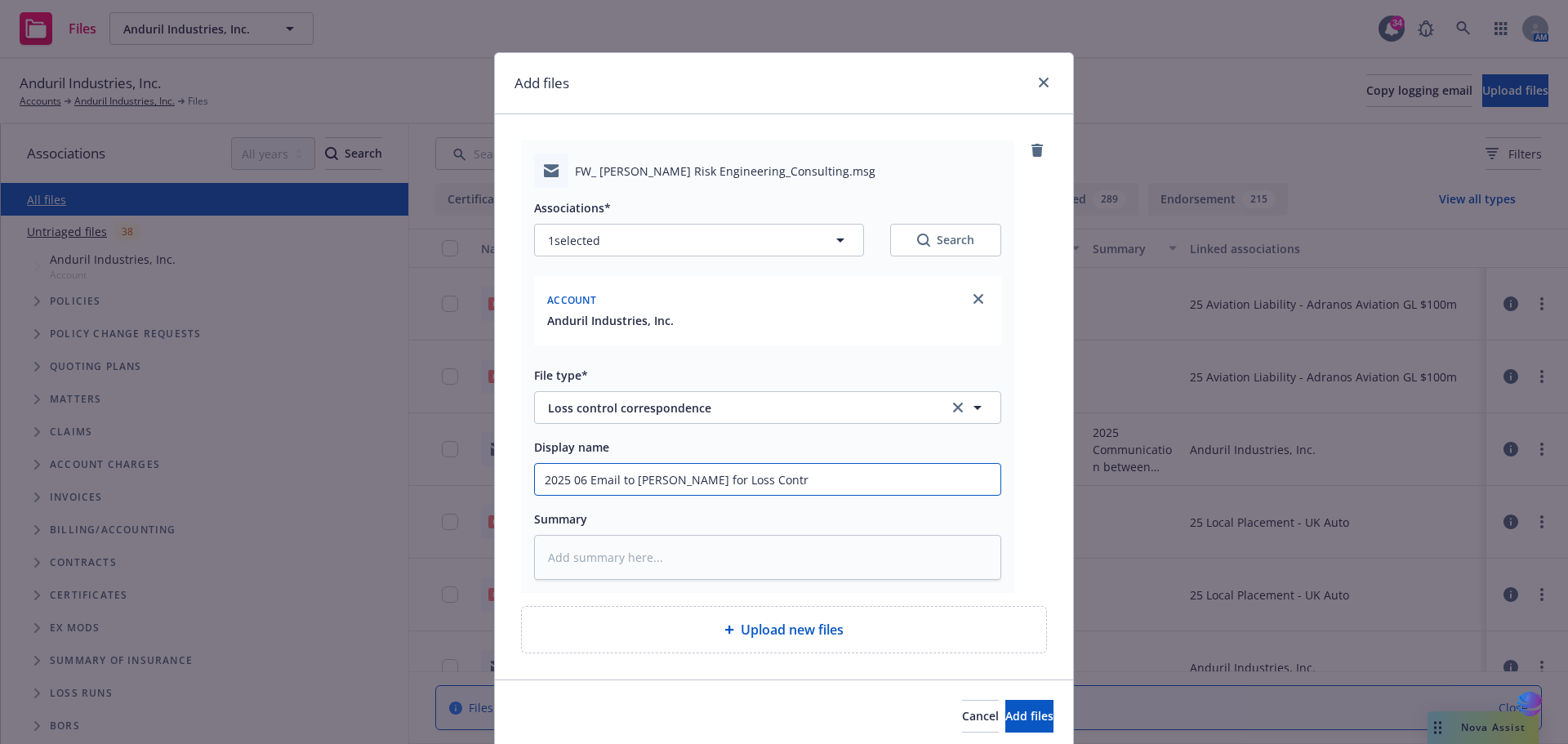
type input "2025 06 Email to Scott Rhymes for Loss Contro"
type textarea "x"
type input "2025 06 Email to Scott Rhymes for Loss Control"
type textarea "x"
type input "2025 06 Email to Scott Rhymes for Loss Control"
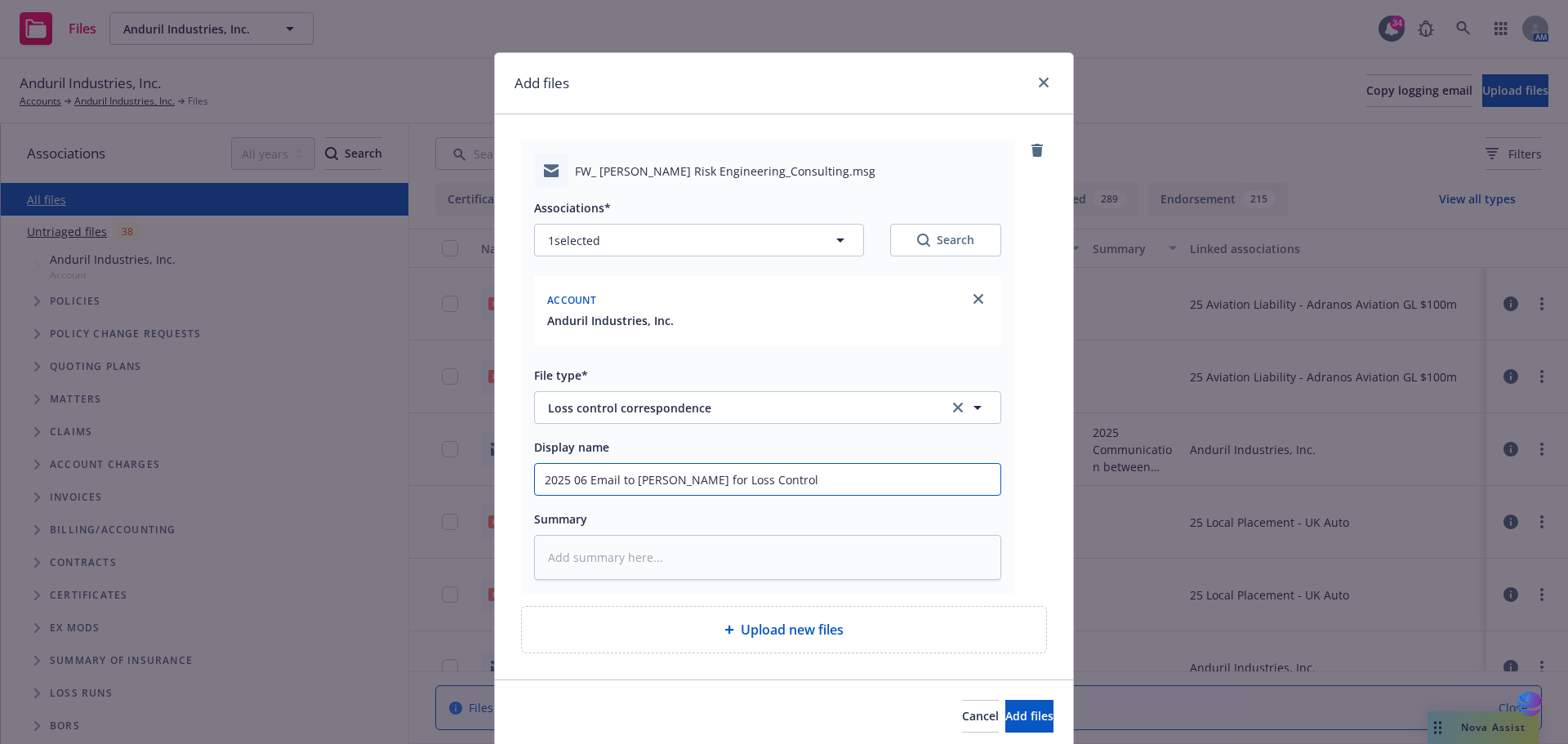
type textarea "x"
type input "2025 06 Email to Scott Rhymes for Loss Control i"
type textarea "x"
type input "2025 06 Email to Scott Rhymes for Loss Control im"
type textarea "x"
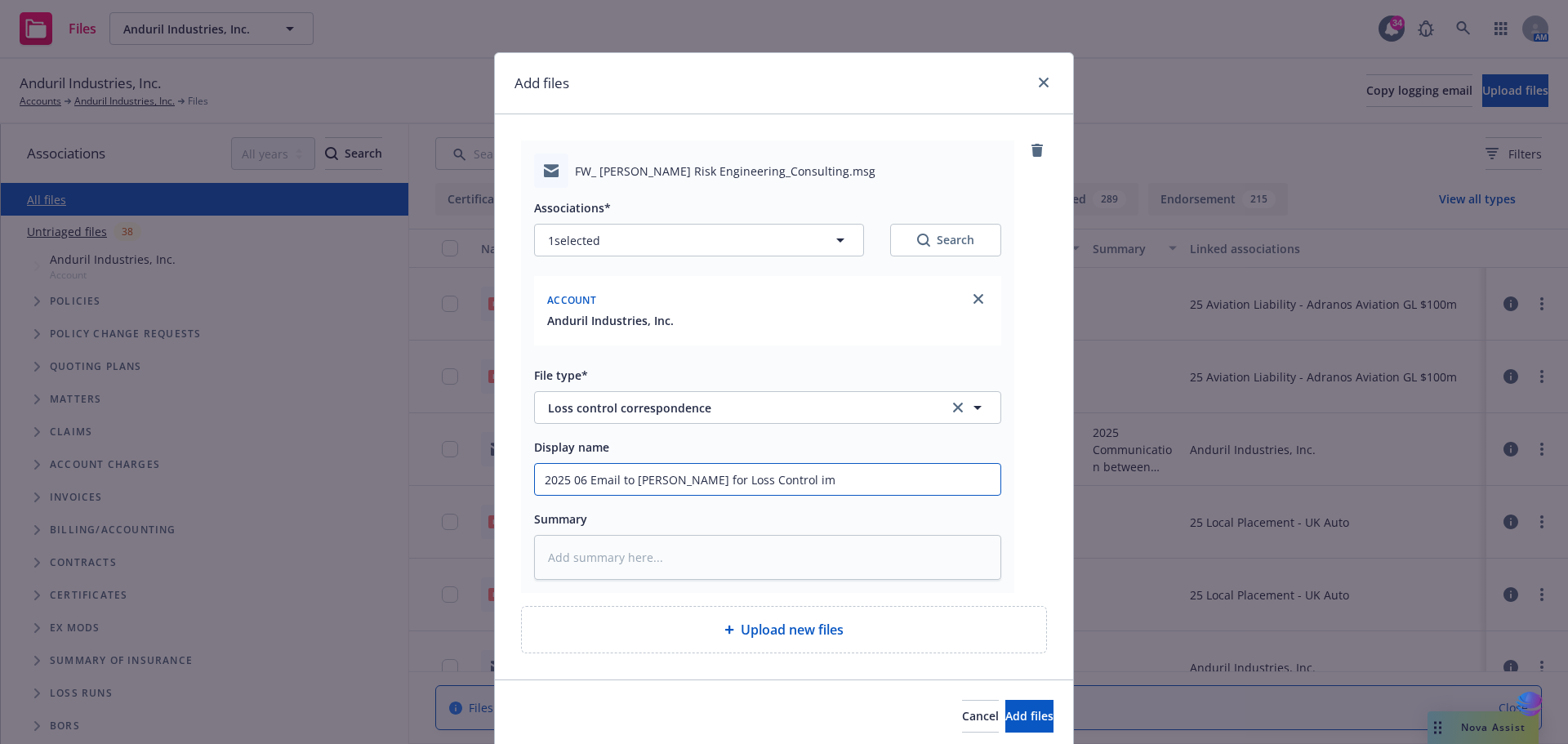
type input "2025 06 Email to Scott Rhymes for Loss Control imp"
type textarea "x"
type input "2025 06 Email to Scott Rhymes for Loss Control impl"
type textarea "x"
type input "2025 06 Email to Scott Rhymes for Loss Control imple"
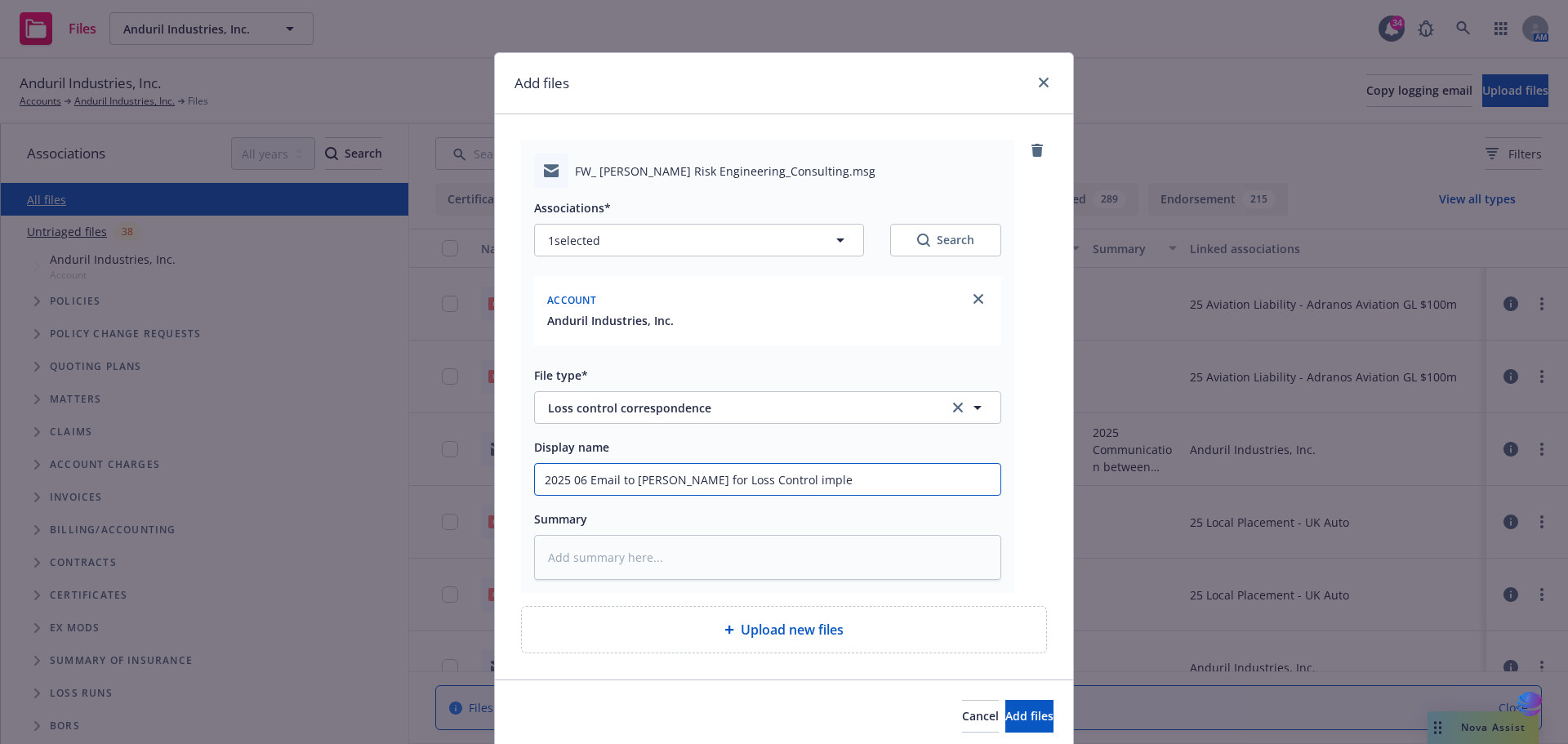
type textarea "x"
type input "2025 06 Email to Scott Rhymes for Loss Control implem"
type textarea "x"
type input "2025 06 Email to Scott Rhymes for Loss Control impleme"
type textarea "x"
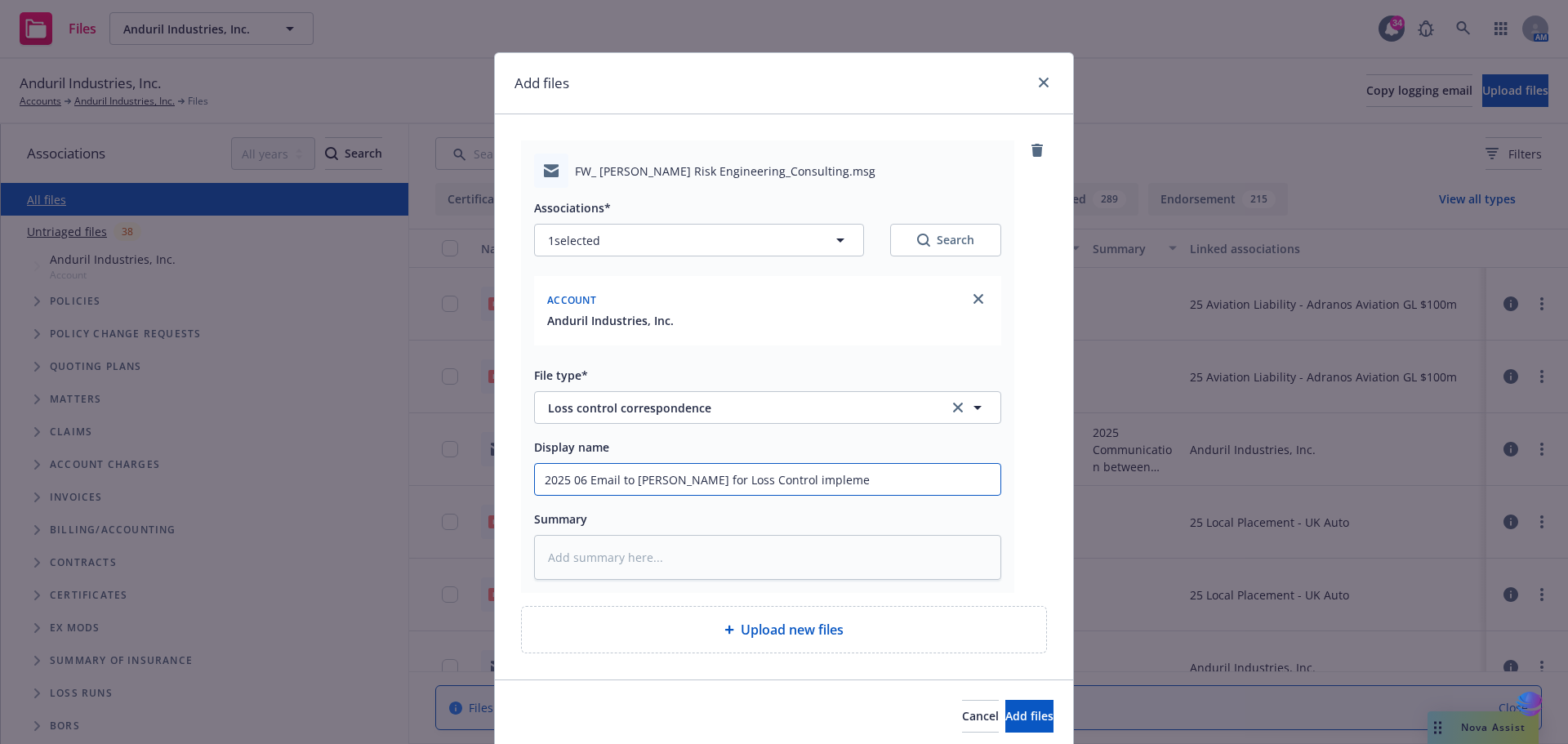
type input "2025 06 Email to Scott Rhymes for Loss Control implemen"
type textarea "x"
type input "2025 06 Email to Scott Rhymes for Loss Control implement"
type textarea "x"
type input "2025 06 Email to Scott Rhymes for Loss Control implementa"
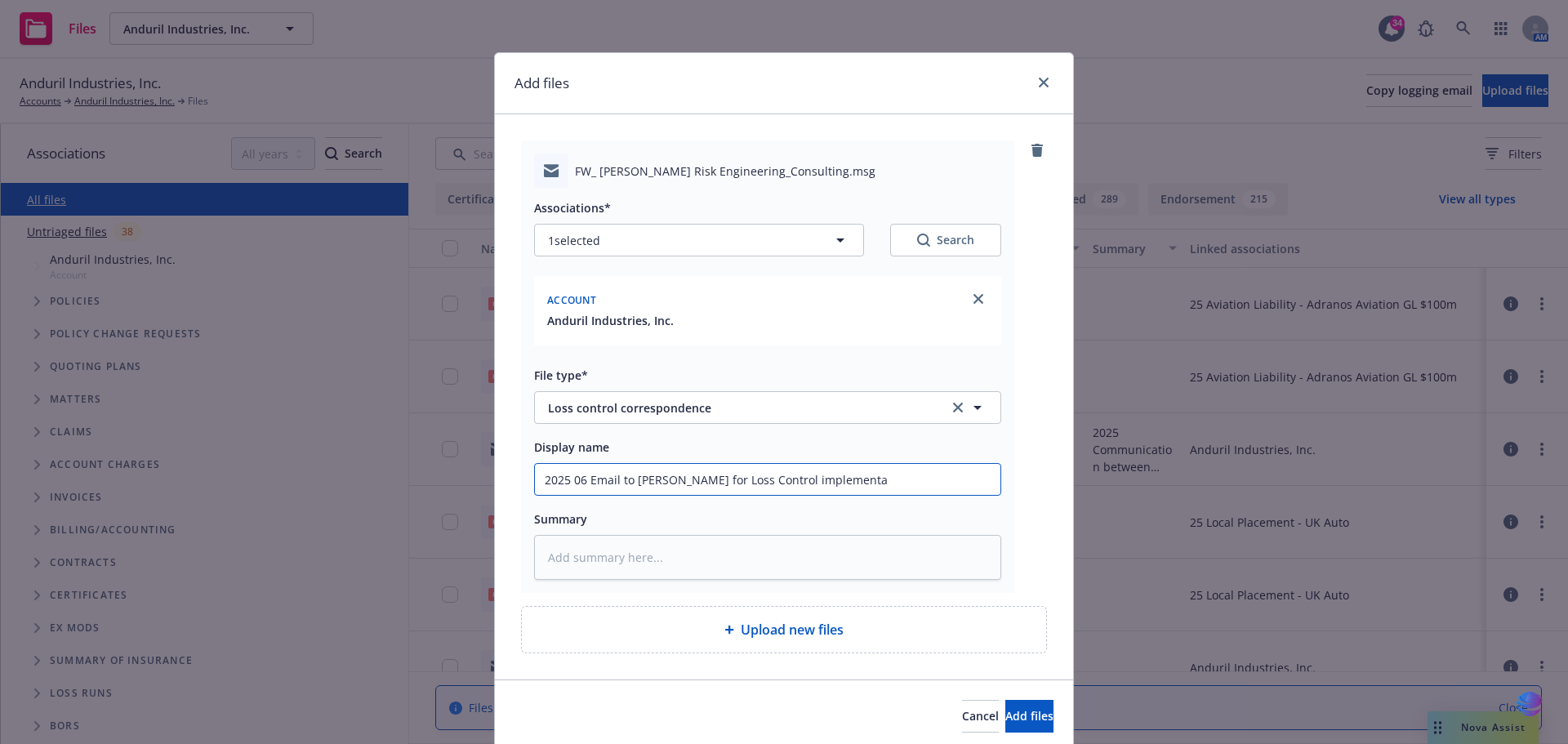
type textarea "x"
type input "2025 06 Email to Scott Rhymes for Loss Control implementat"
type textarea "x"
type input "2025 06 Email to Scott Rhymes for Loss Control implementati"
type textarea "x"
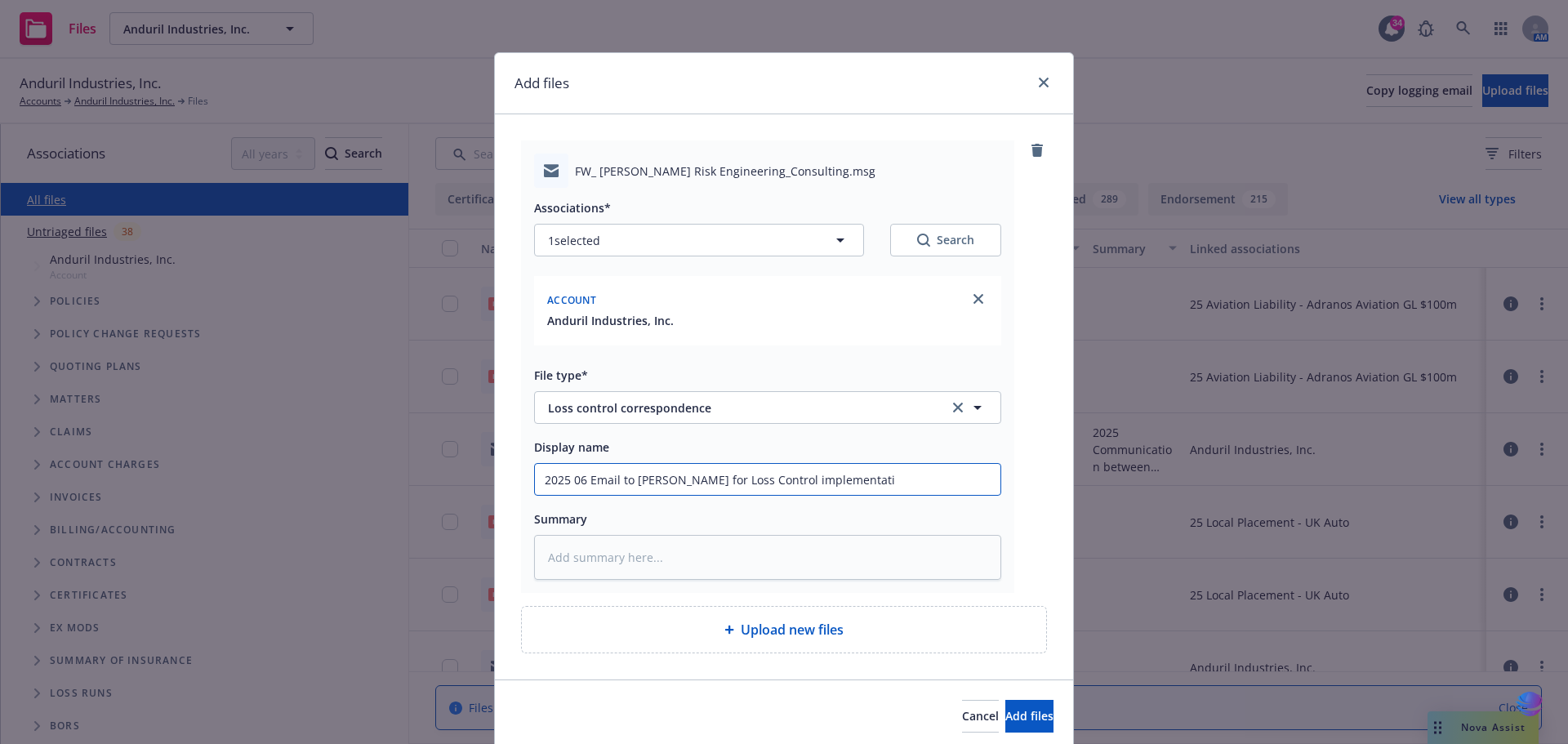
type input "2025 06 Email to Scott Rhymes for Loss Control implementatio"
type textarea "x"
type input "2025 06 Email to Scott Rhymes for Loss Control implementation"
type textarea "x"
type input "2025 06 Email to Scott Rhymes for Loss Control implementation"
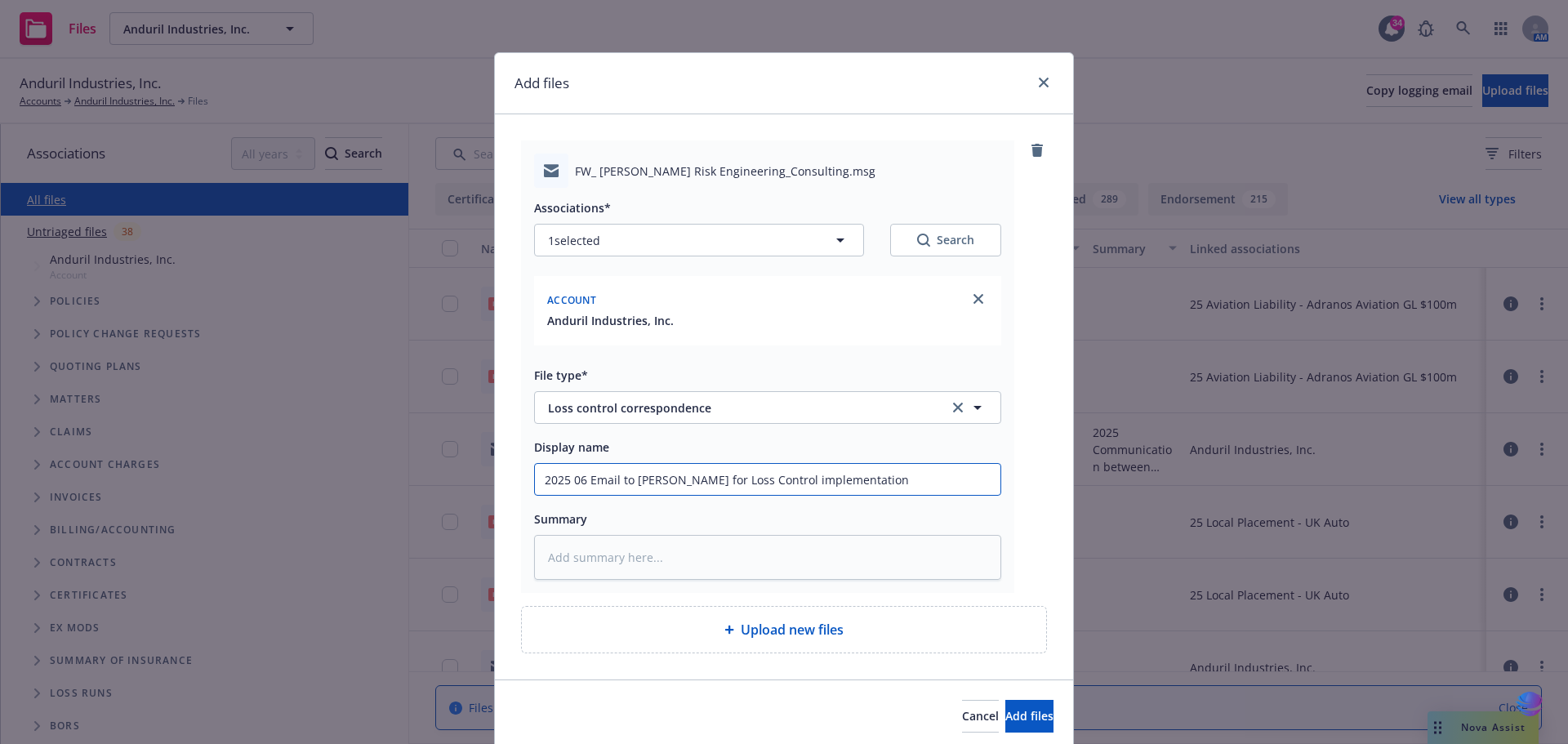
type textarea "x"
type input "2025 06 Email to Scott Rhymes for Loss Control implementation w"
type textarea "x"
type input "2025 06 Email to Scott Rhymes for Loss Control implementation wi"
type textarea "x"
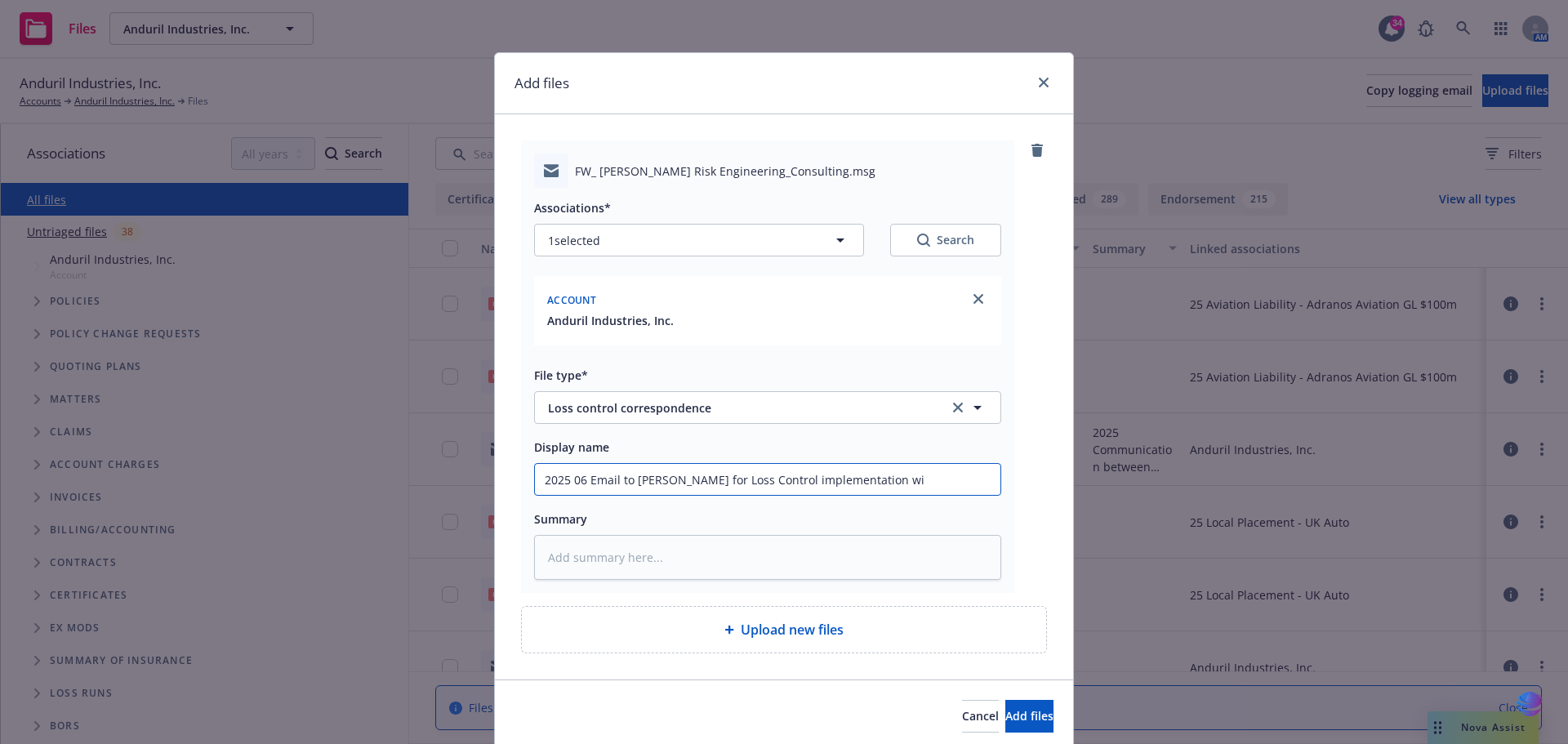
type input "2025 06 Email to Scott Rhymes for Loss Control implementation wit"
type textarea "x"
type input "2025 06 Email to Scott Rhymes for Loss Control implementation with"
type textarea "x"
type input "2025 06 Email to Scott Rhymes for Loss Control implementation with"
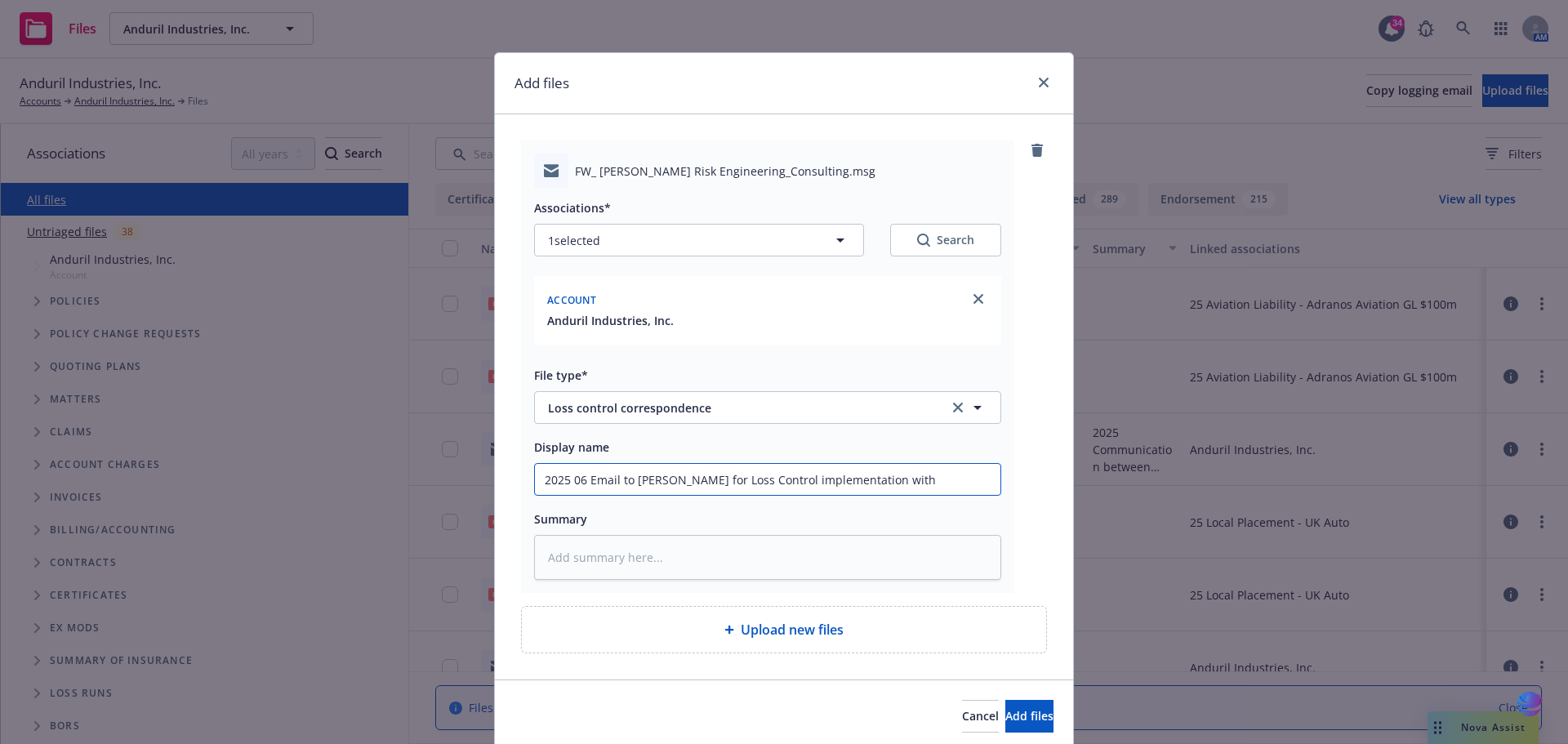
type textarea "x"
type input "2025 06 Email to Scott Rhymes for Loss Control implementation with C"
type textarea "x"
type input "2025 06 Email to Scott Rhymes for Loss Control implementation with Ch"
type textarea "x"
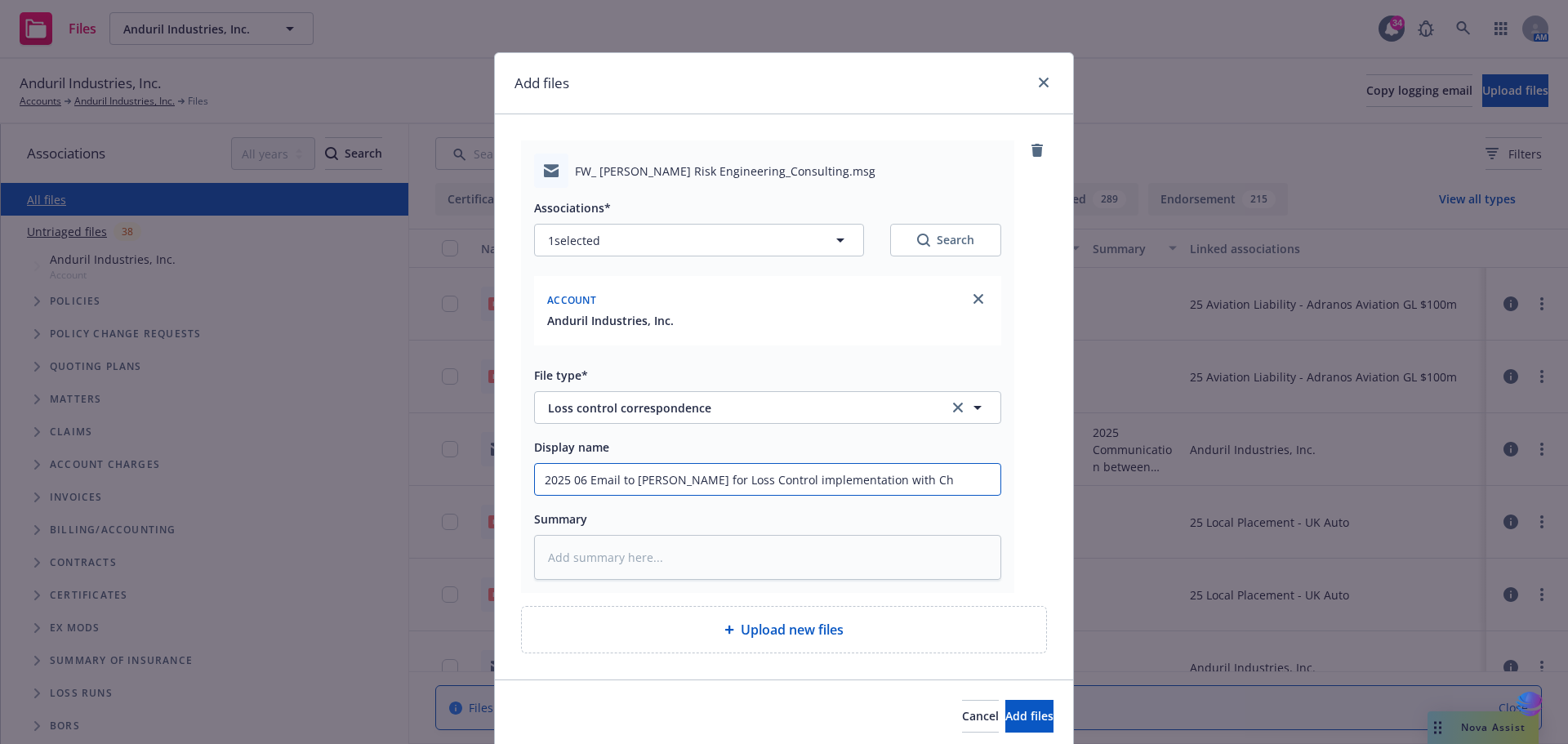
type input "2025 06 Email to Scott Rhymes for Loss Control implementation with Chu"
type textarea "x"
type input "2025 06 Email to Scott Rhymes for Loss Control implementation with Chub"
type textarea "x"
drag, startPoint x: 534, startPoint y: 478, endPoint x: 973, endPoint y: 457, distance: 439.5
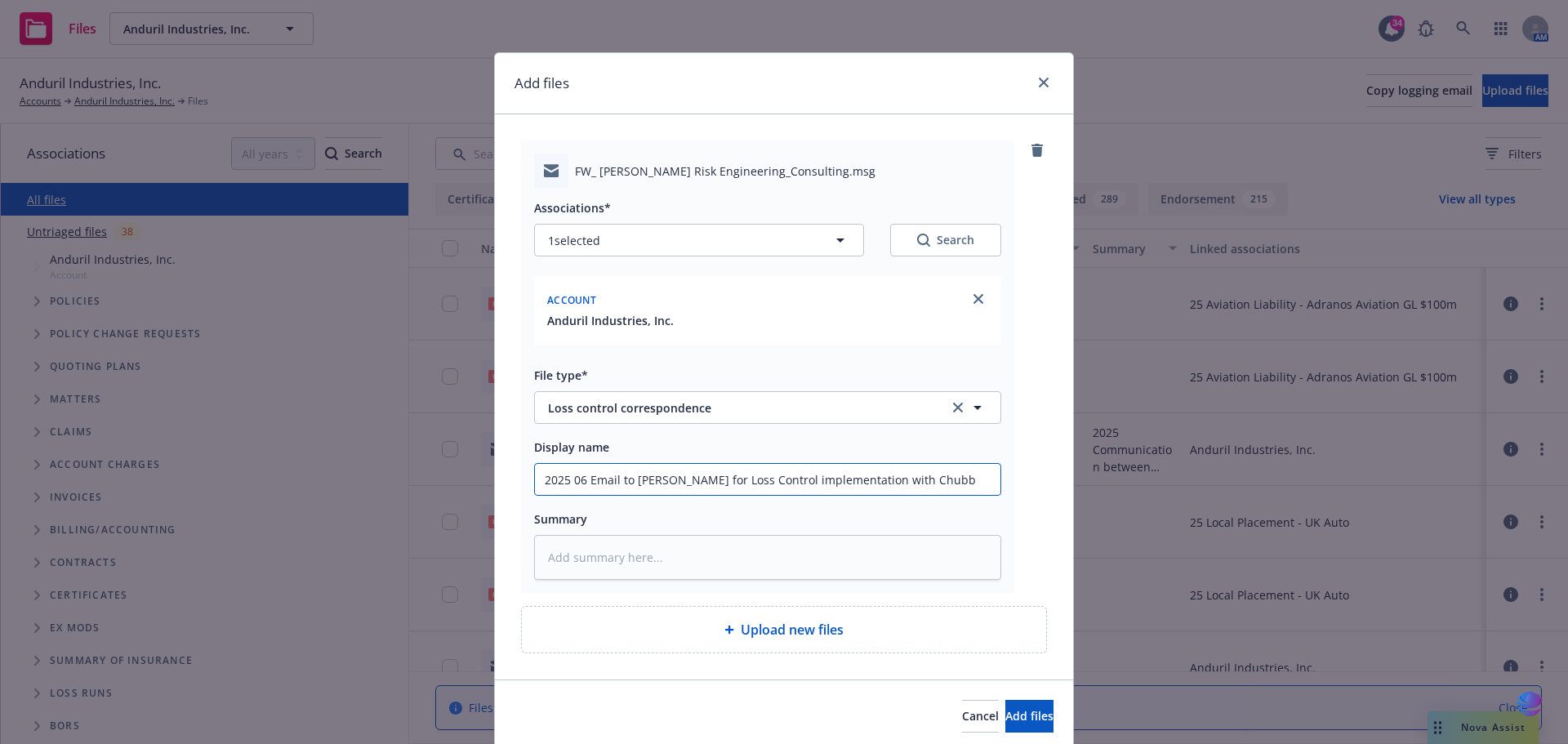
click at [973, 457] on div "Display name 2025 06 Email to Scott Rhymes for Loss Control implementation with…" at bounding box center [767, 466] width 467 height 59
type input "2025 06 Email to Scott Rhymes for Loss Control implementation with Chubb"
click at [607, 559] on textarea at bounding box center [767, 557] width 467 height 45
paste textarea "2025 06 Email to Scott Rhymes for Loss Control implementation with Chubb"
type textarea "x"
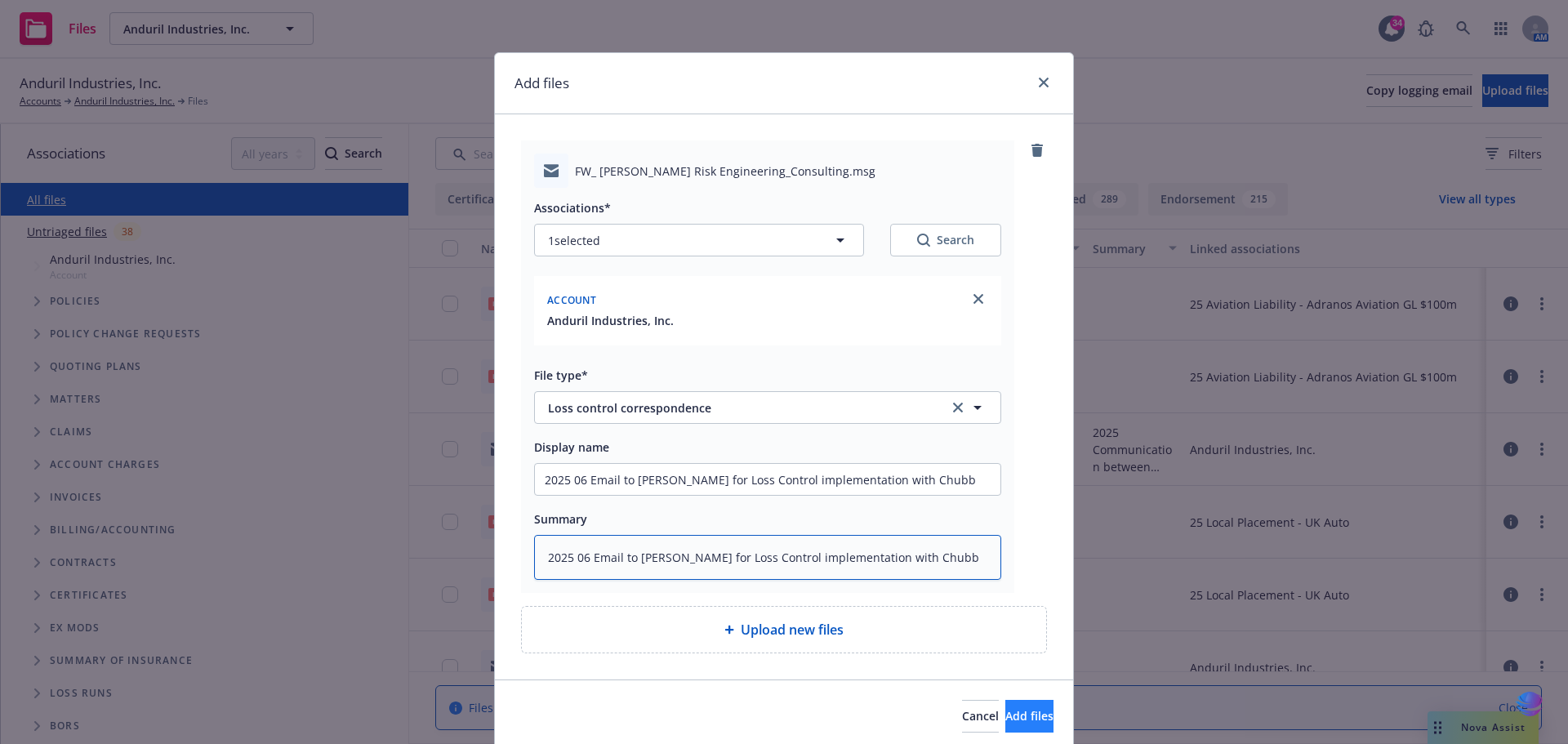
type textarea "2025 06 Email to Scott Rhymes for Loss Control implementation with Chubb"
click at [1012, 722] on span "Add files" at bounding box center [1029, 716] width 48 height 15
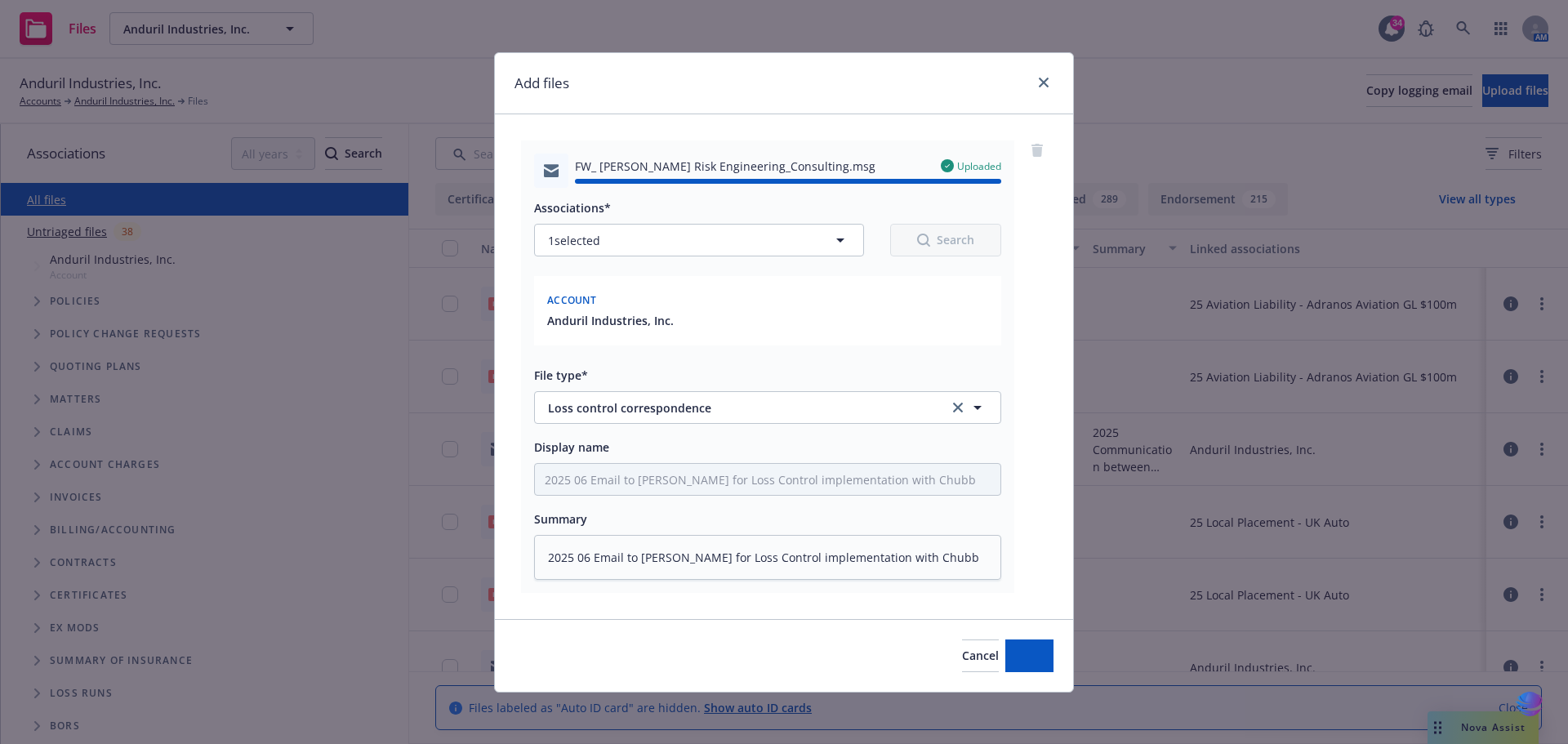
type textarea "x"
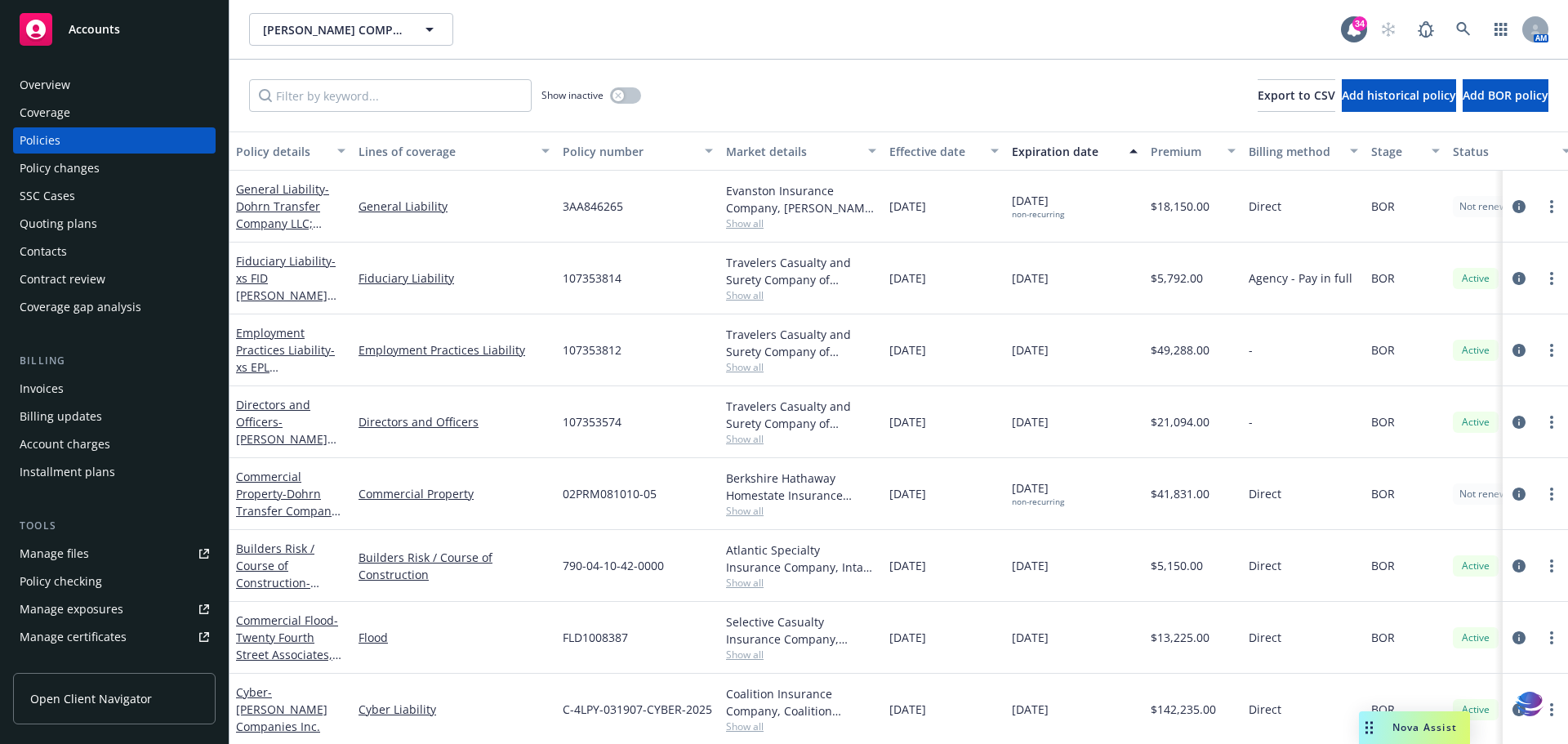
click at [325, 100] on input "Filter by keyword..." at bounding box center [390, 95] width 283 height 33
type input "argo"
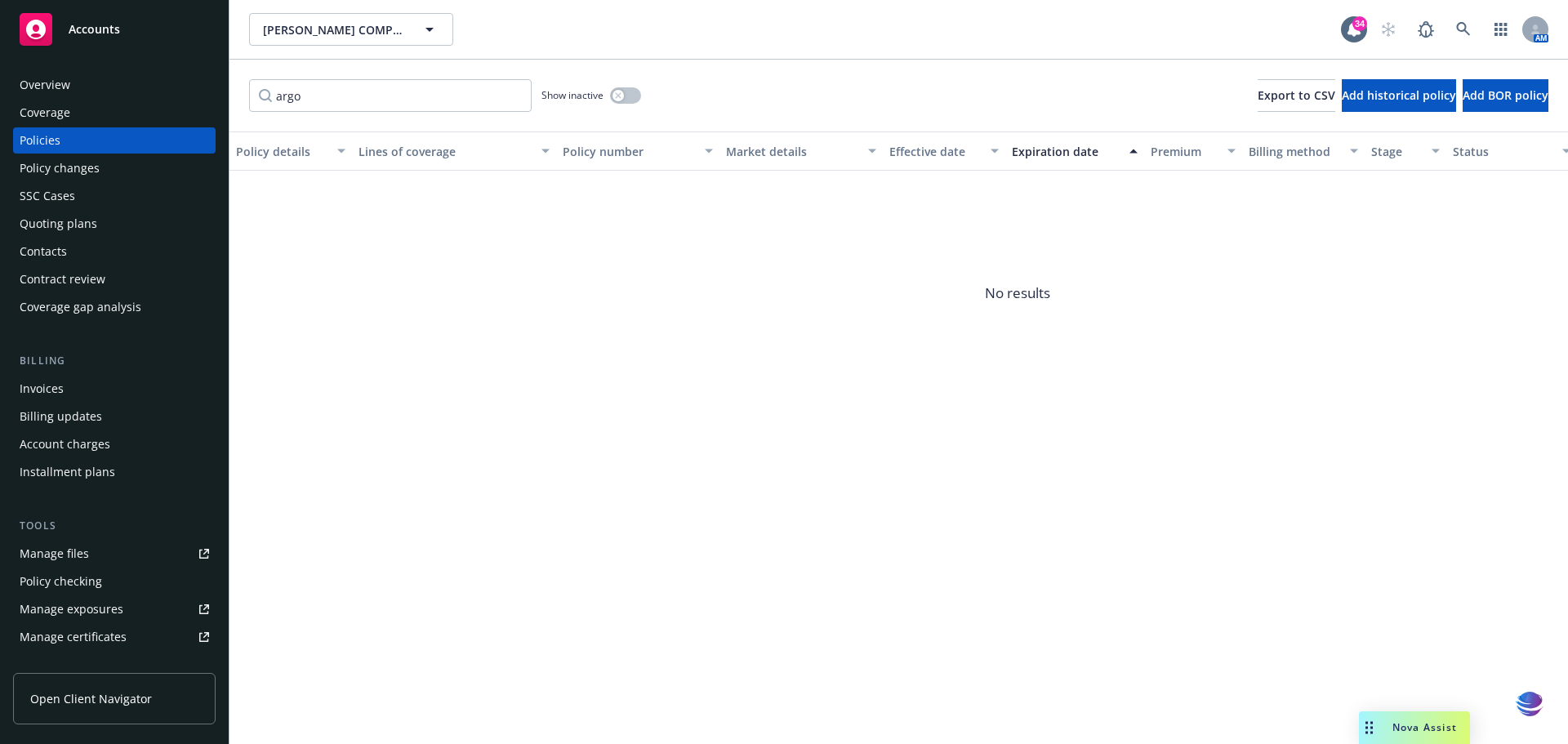
drag, startPoint x: 0, startPoint y: 0, endPoint x: 252, endPoint y: 99, distance: 270.7
click at [252, 99] on input "argo" at bounding box center [390, 95] width 283 height 33
click at [515, 96] on input "argo" at bounding box center [390, 95] width 283 height 33
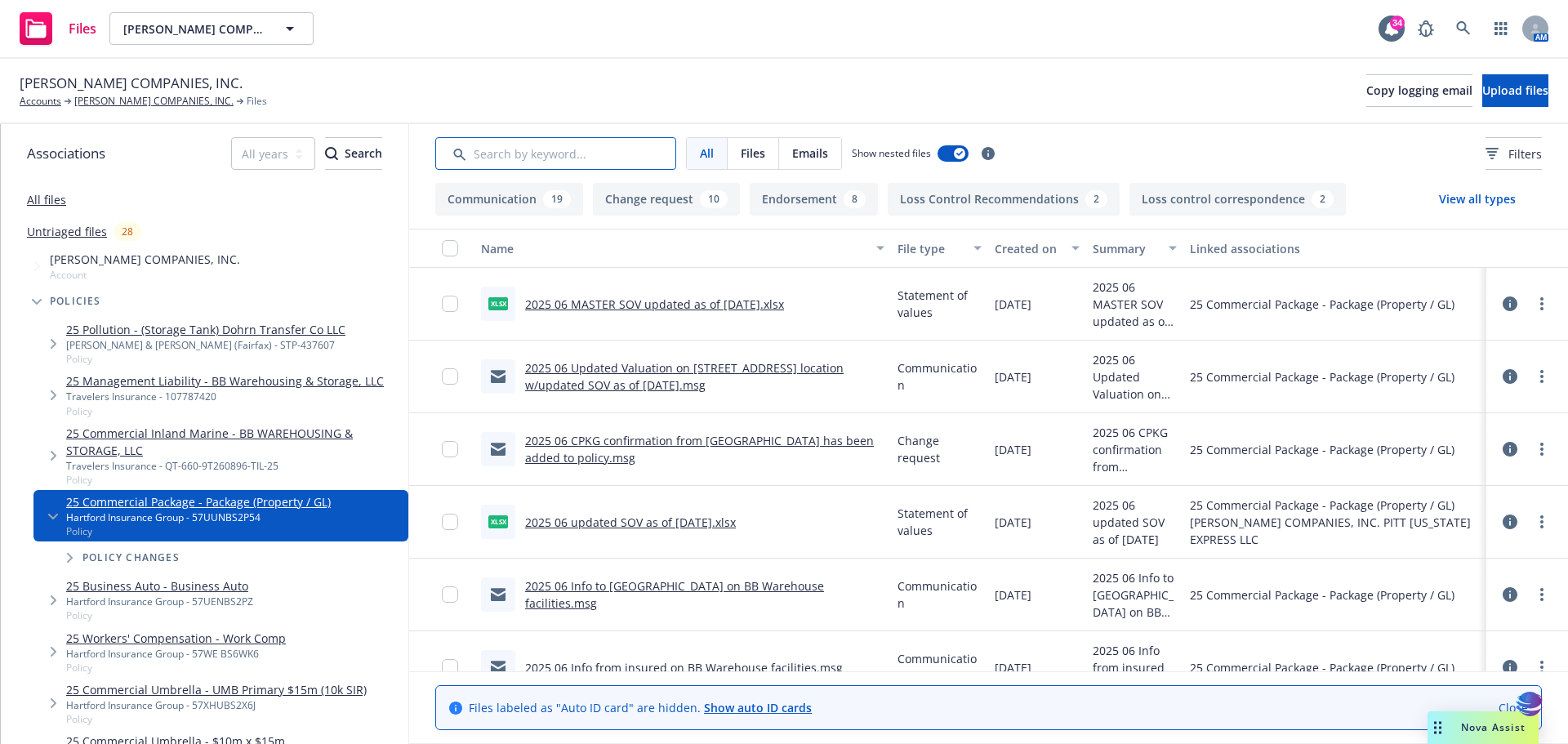
click at [511, 151] on input "Search by keyword..." at bounding box center [555, 153] width 241 height 33
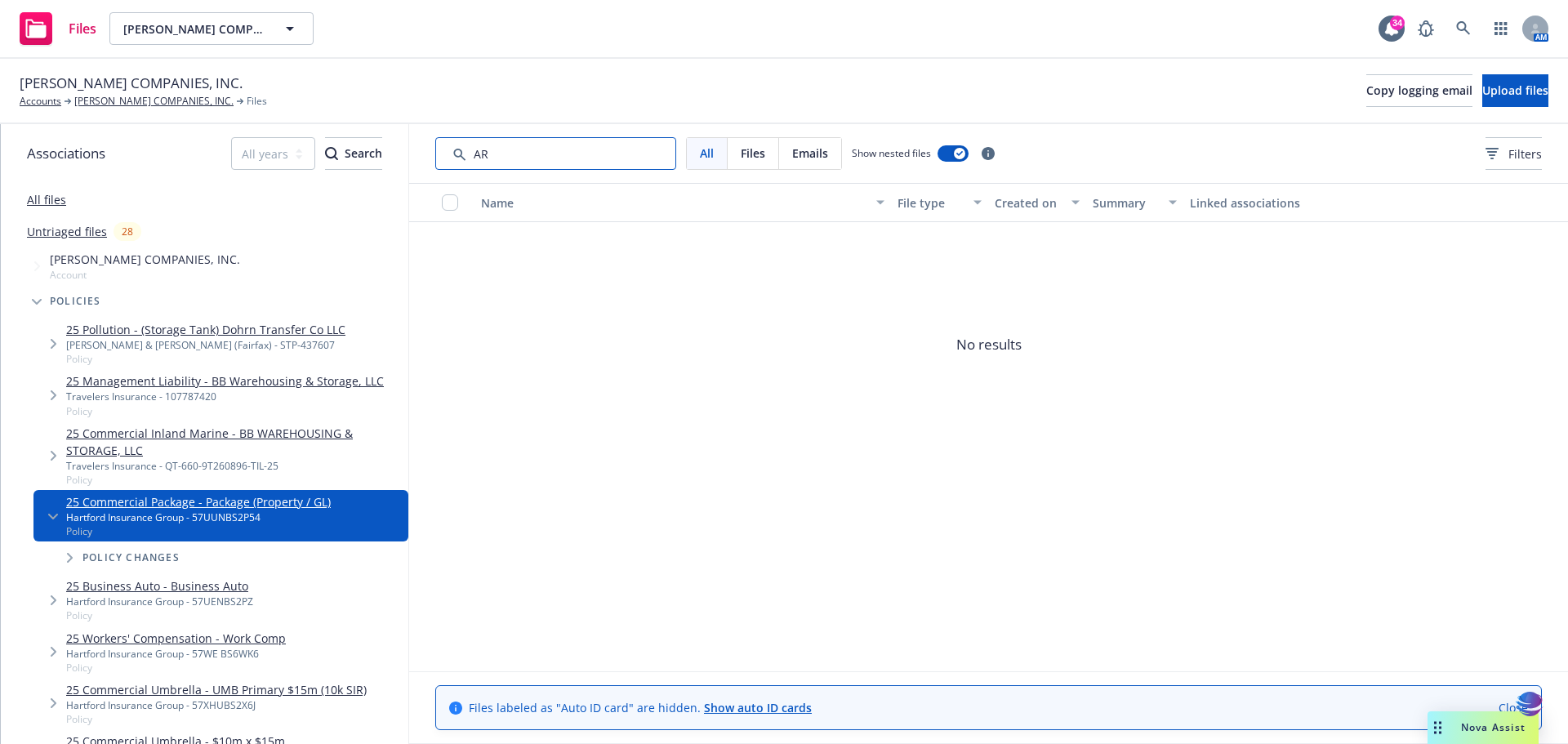
type input "A"
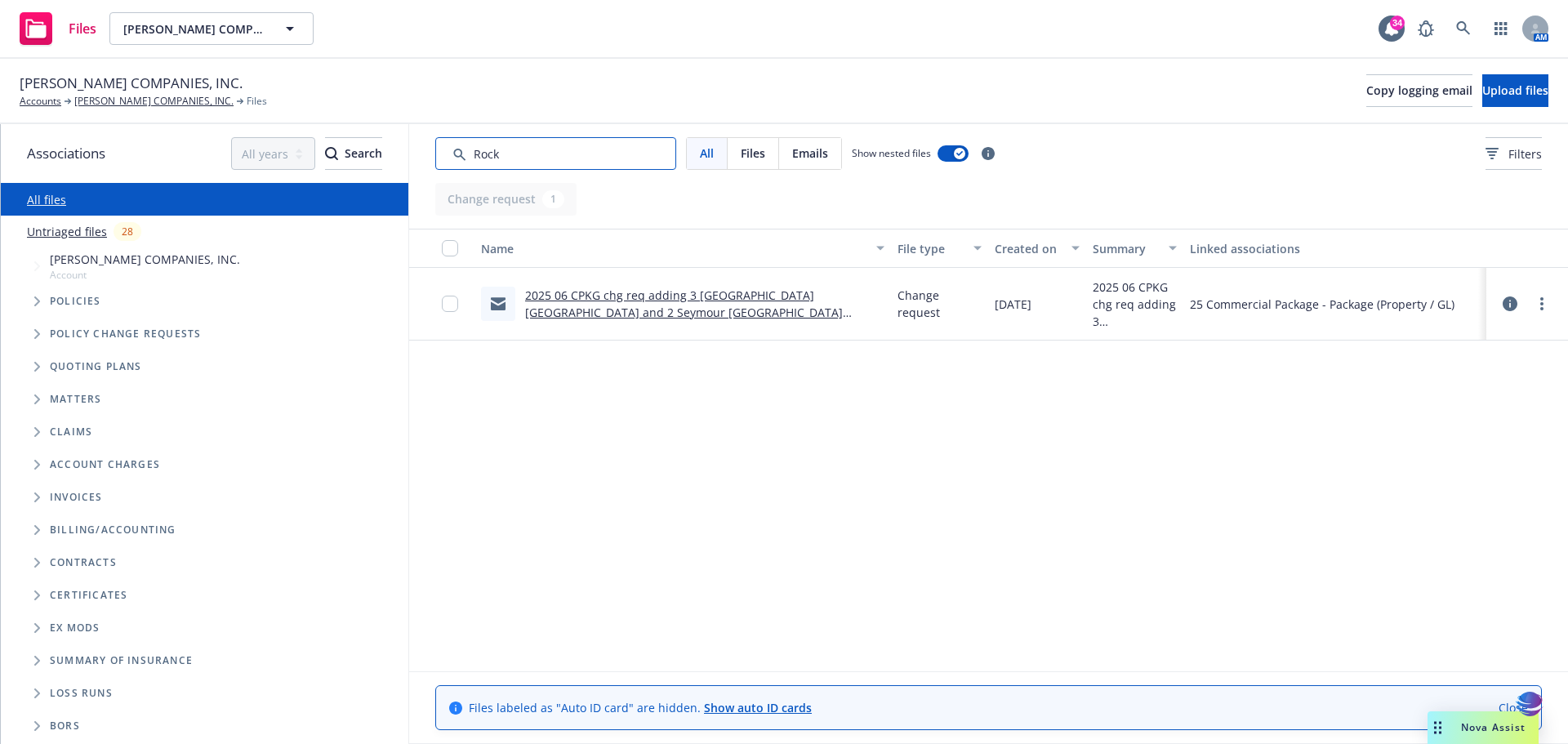
click at [663, 152] on input "Search by keyword..." at bounding box center [555, 153] width 241 height 33
drag, startPoint x: 663, startPoint y: 152, endPoint x: 381, endPoint y: 136, distance: 282.5
click at [381, 136] on div "Associations All years 2027 2026 2025 2024 2023 2022 2021 2020 2019 2018 2017 2…" at bounding box center [784, 434] width 1567 height 620
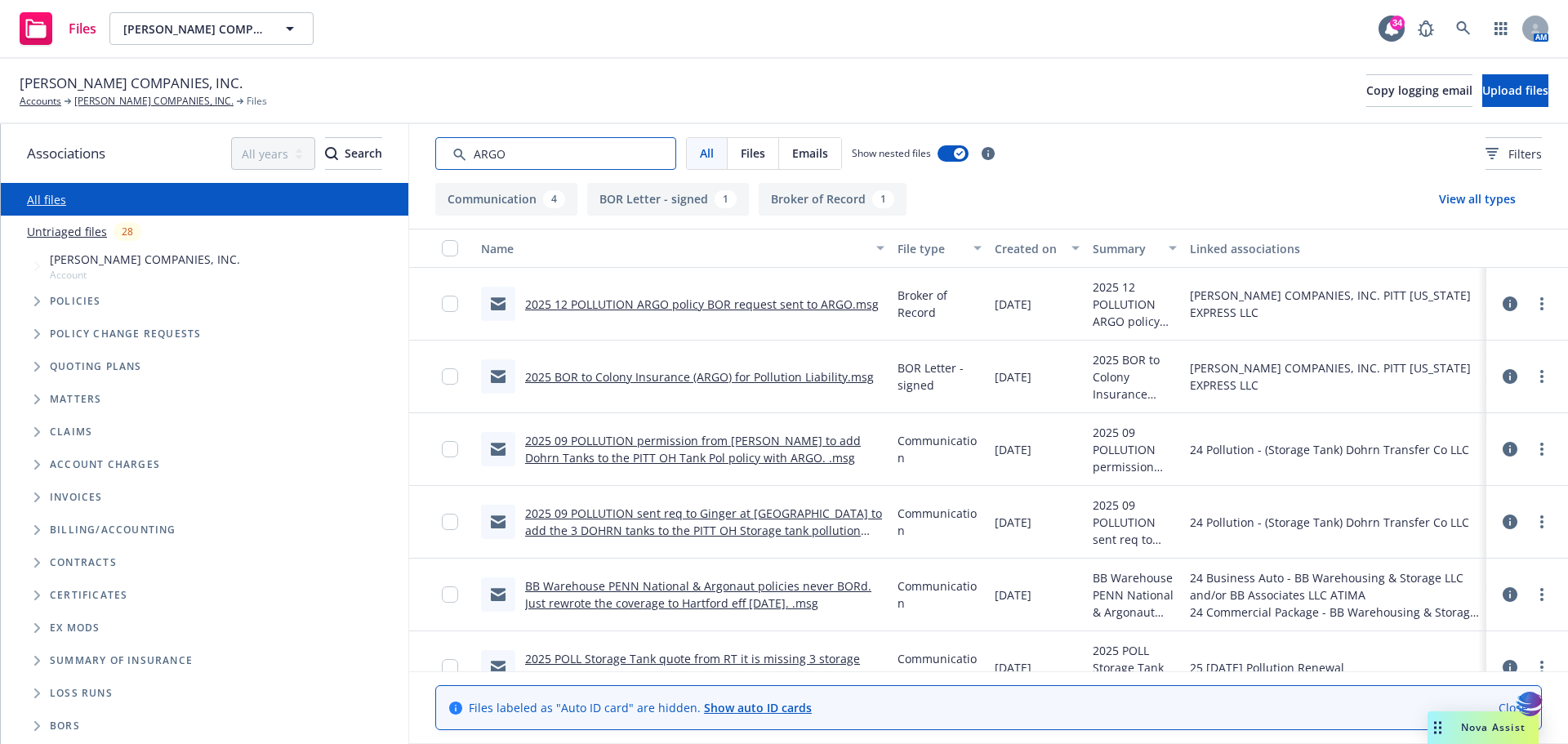
type input "ARGO"
click at [591, 308] on link "2025 12 POLLUTION ARGO policy BOR request sent to ARGO.msg" at bounding box center [702, 304] width 353 height 15
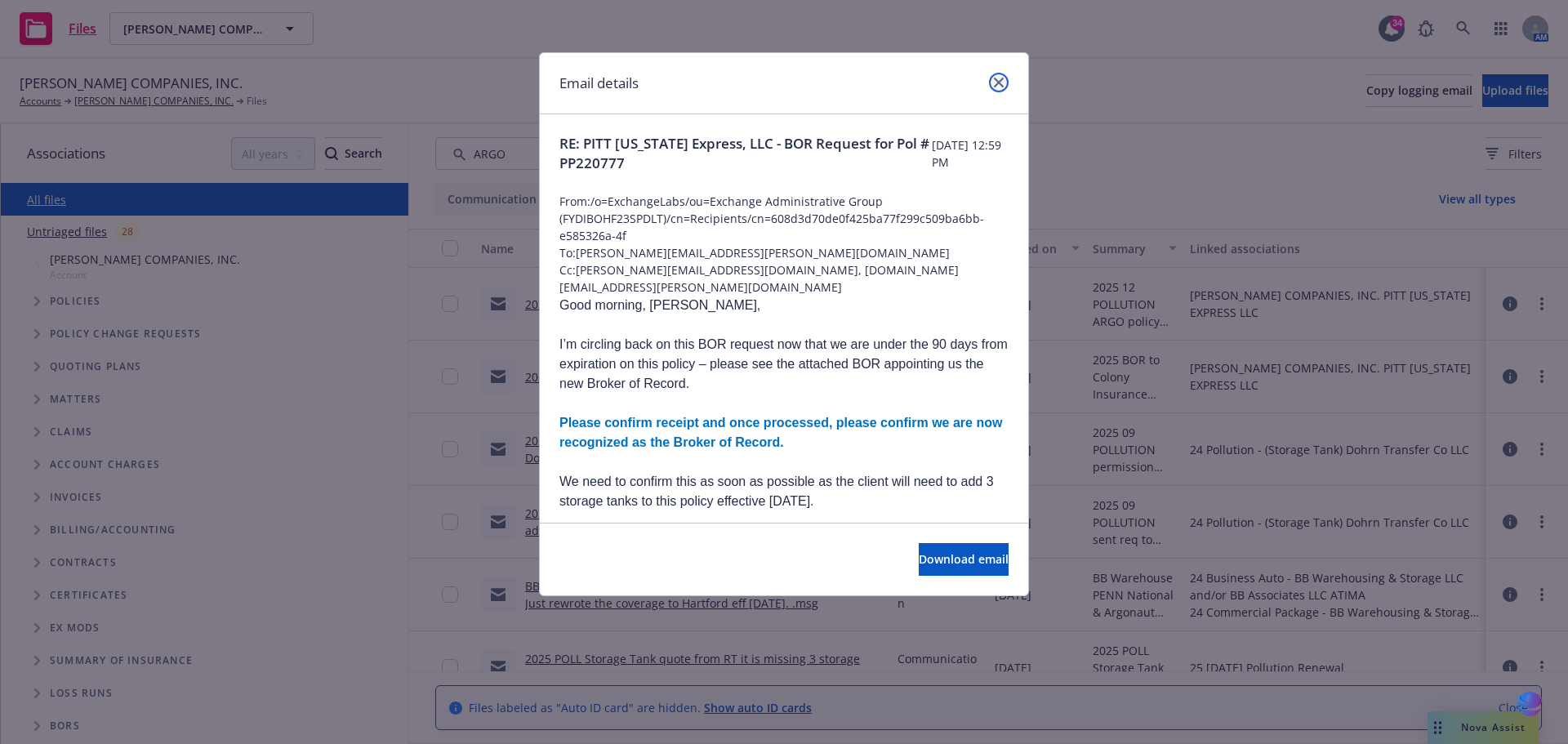
click at [999, 82] on icon "close" at bounding box center [999, 82] width 10 height 10
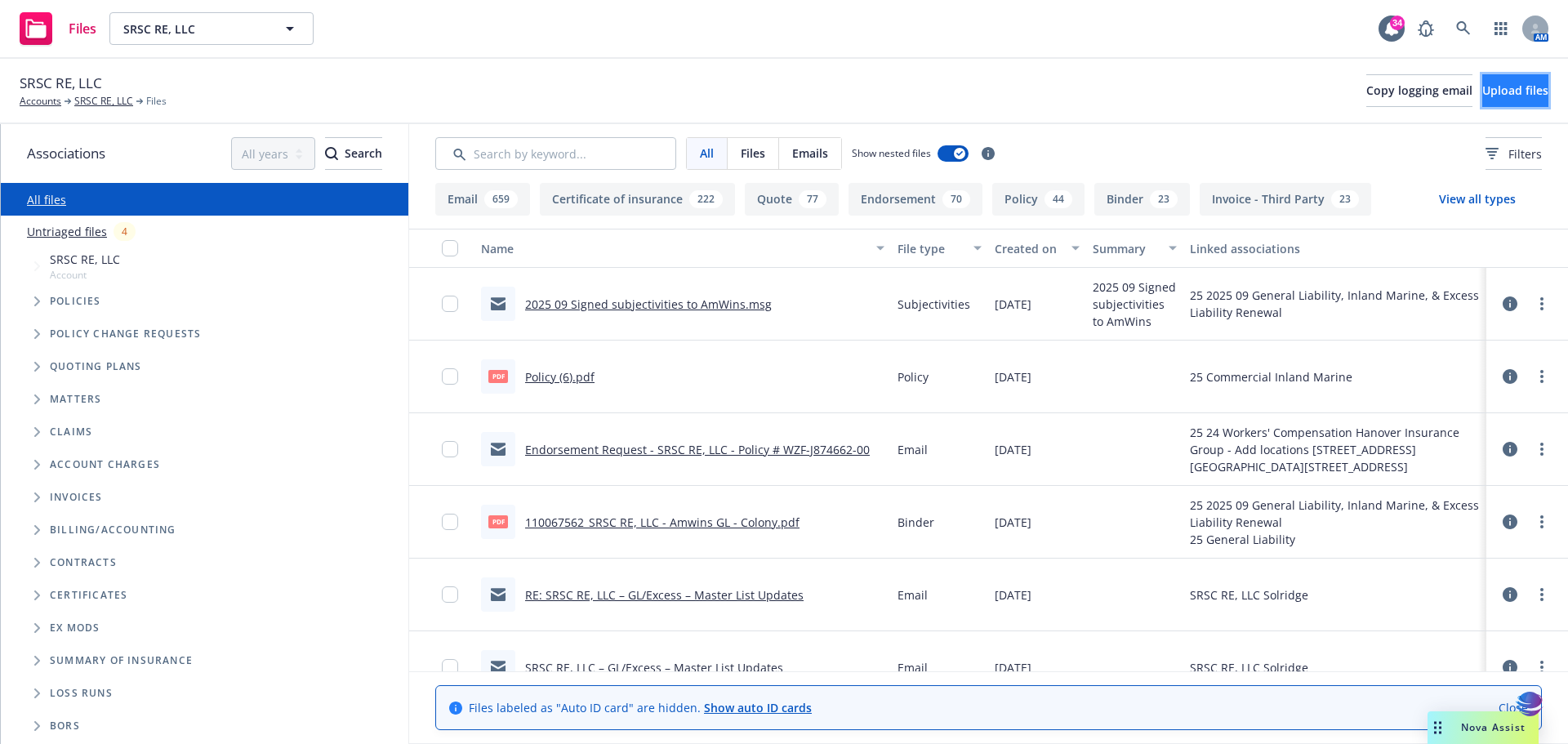
click at [1482, 95] on span "Upload files" at bounding box center [1515, 90] width 66 height 15
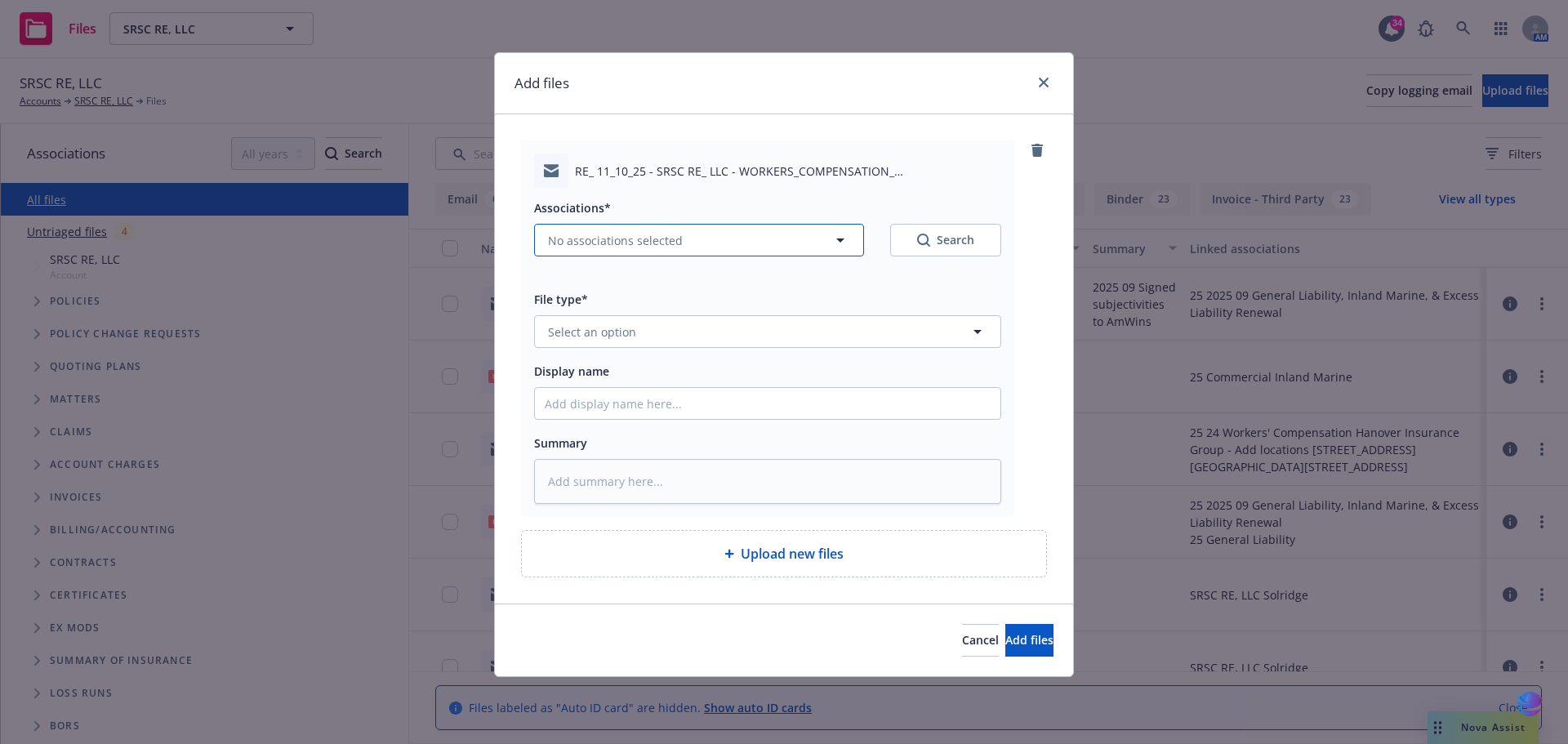
click at [838, 237] on icon "button" at bounding box center [840, 240] width 19 height 19
type textarea "x"
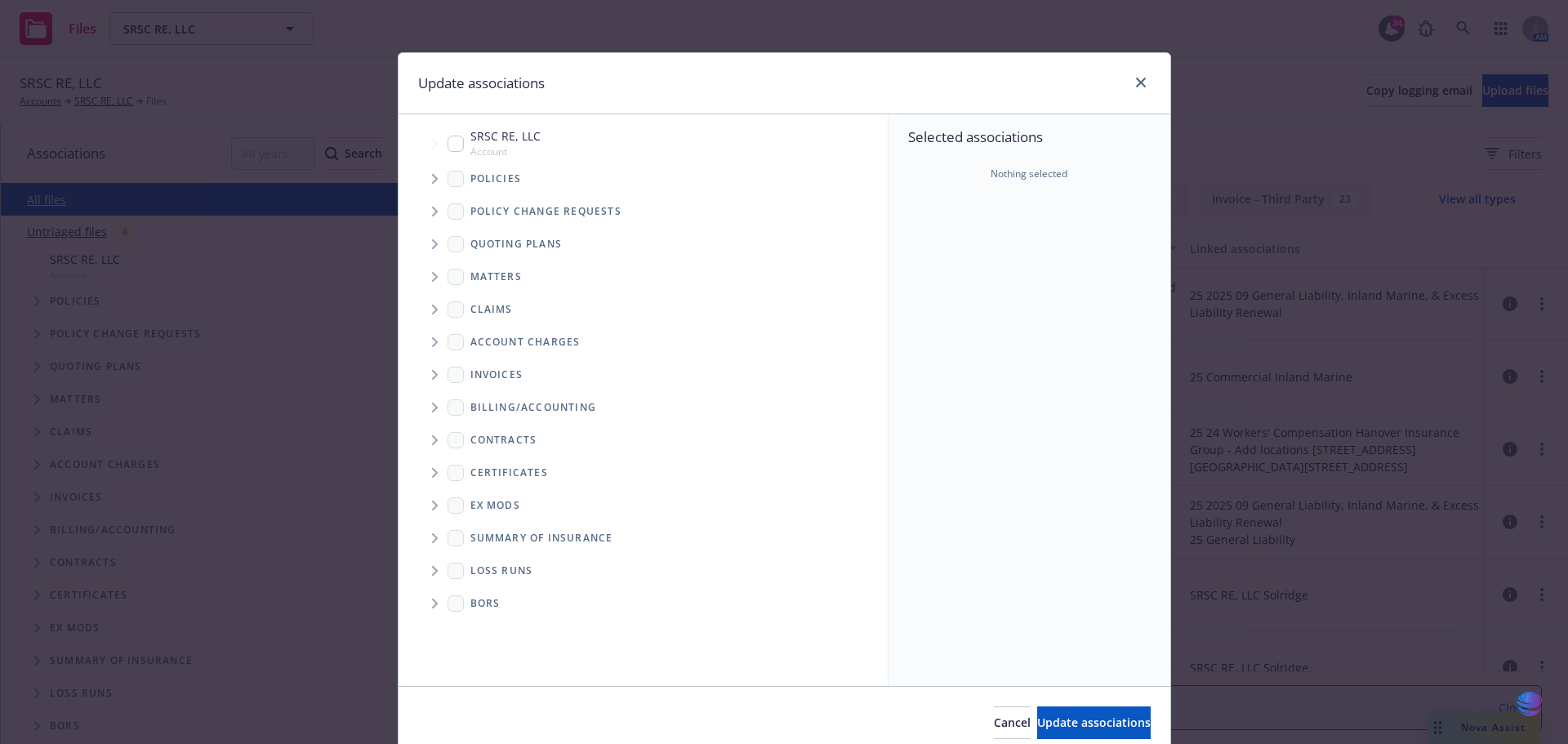
click at [432, 179] on span "Tree Example" at bounding box center [434, 178] width 26 height 26
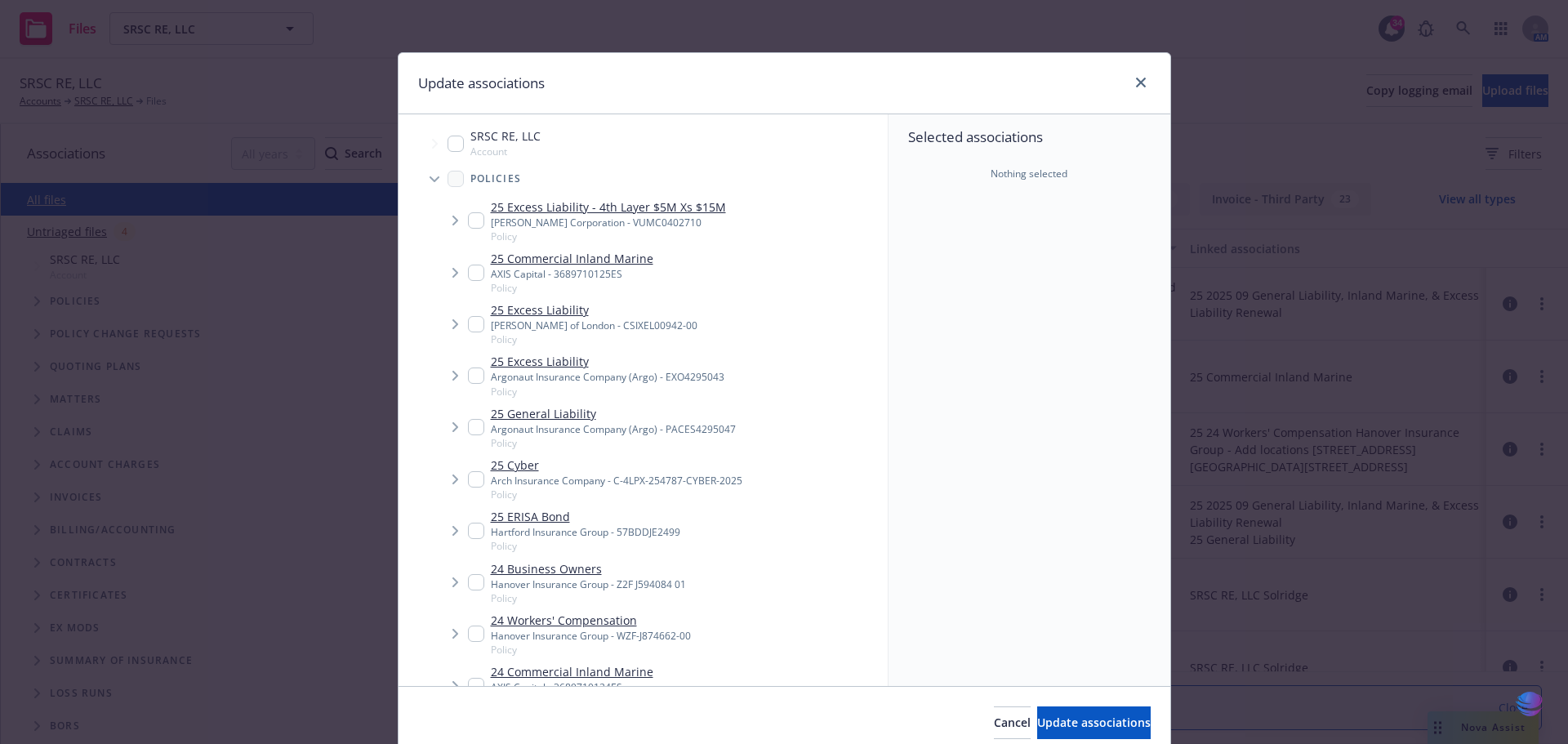
click at [432, 179] on icon "Tree Example" at bounding box center [435, 180] width 10 height 7
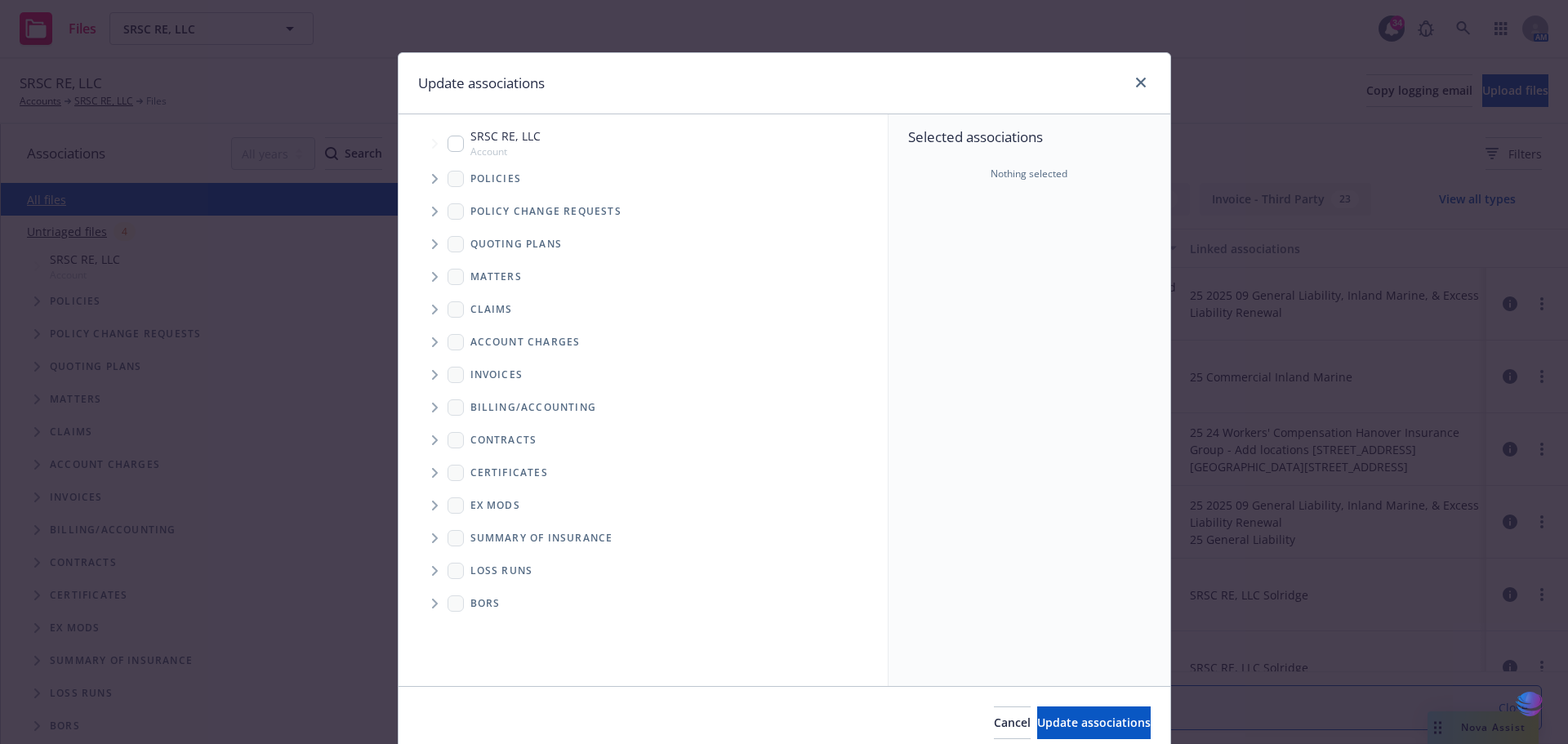
click at [432, 243] on icon "Tree Example" at bounding box center [436, 244] width 7 height 10
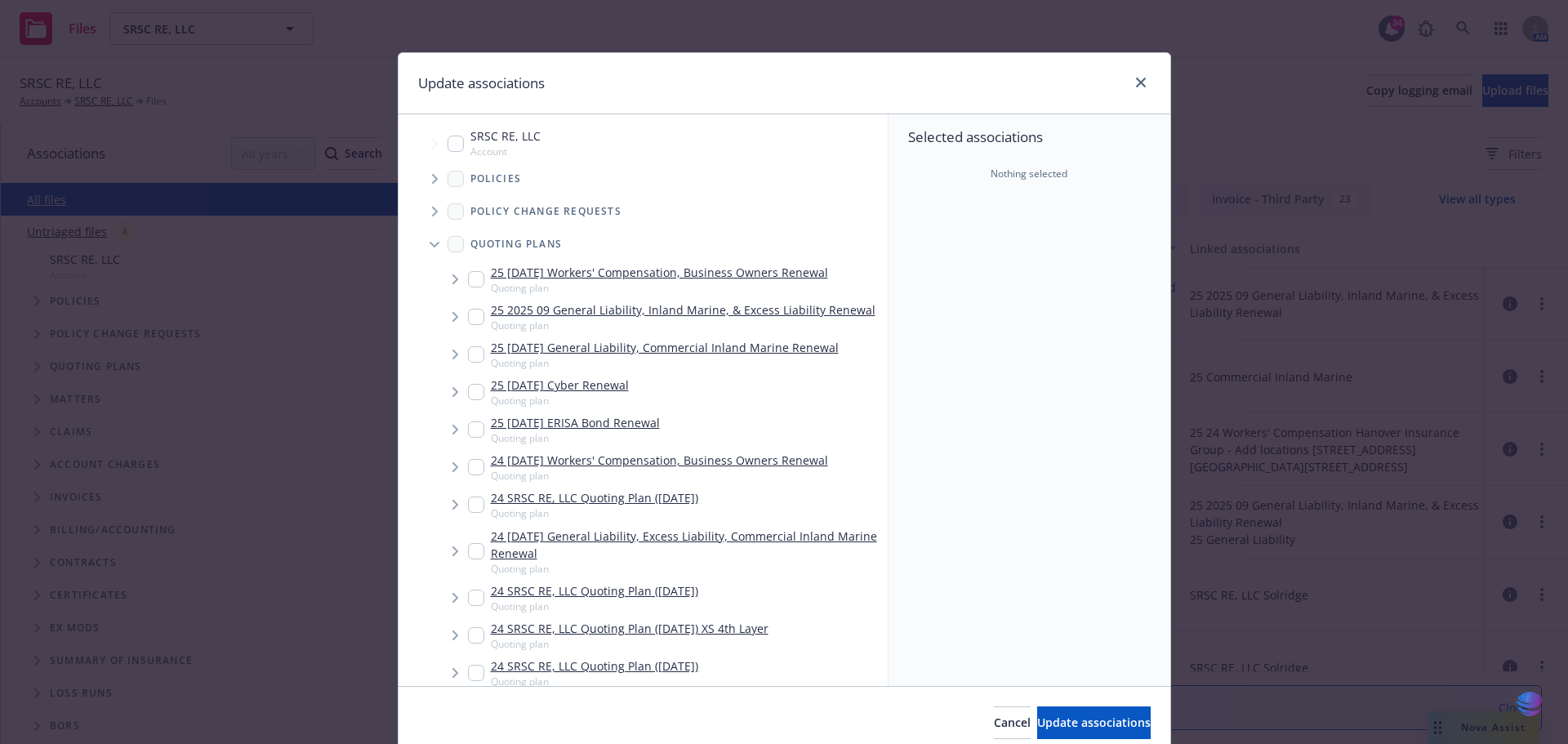
click at [469, 274] on input "Tree Example" at bounding box center [475, 279] width 16 height 16
checkbox input "true"
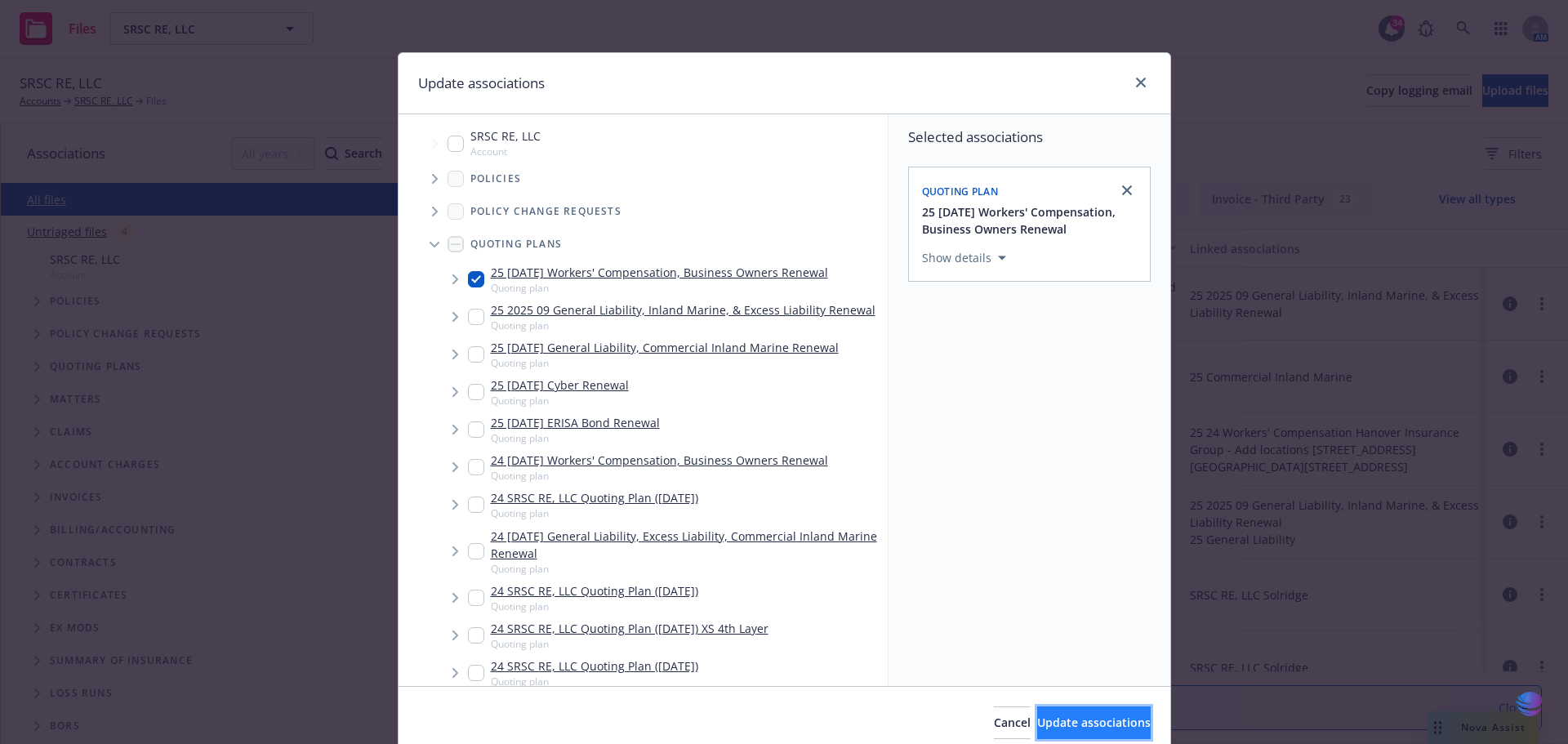
click at [1037, 721] on span "Update associations" at bounding box center [1094, 722] width 114 height 15
type textarea "x"
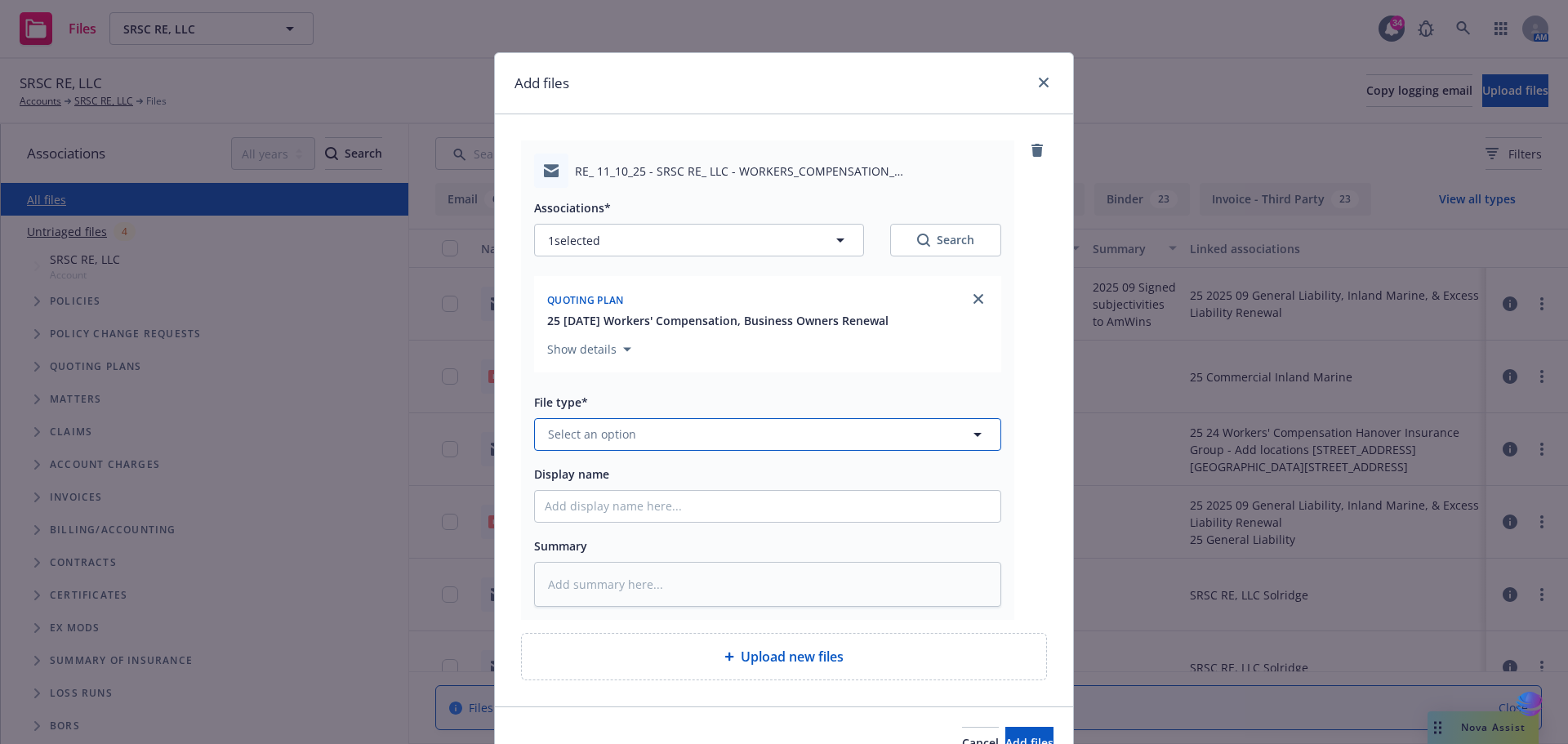
click at [973, 437] on icon "button" at bounding box center [977, 434] width 19 height 19
type input "quote"
click at [594, 357] on div "Quote" at bounding box center [768, 346] width 446 height 24
click at [953, 433] on icon "clear selection" at bounding box center [958, 435] width 10 height 10
type textarea "x"
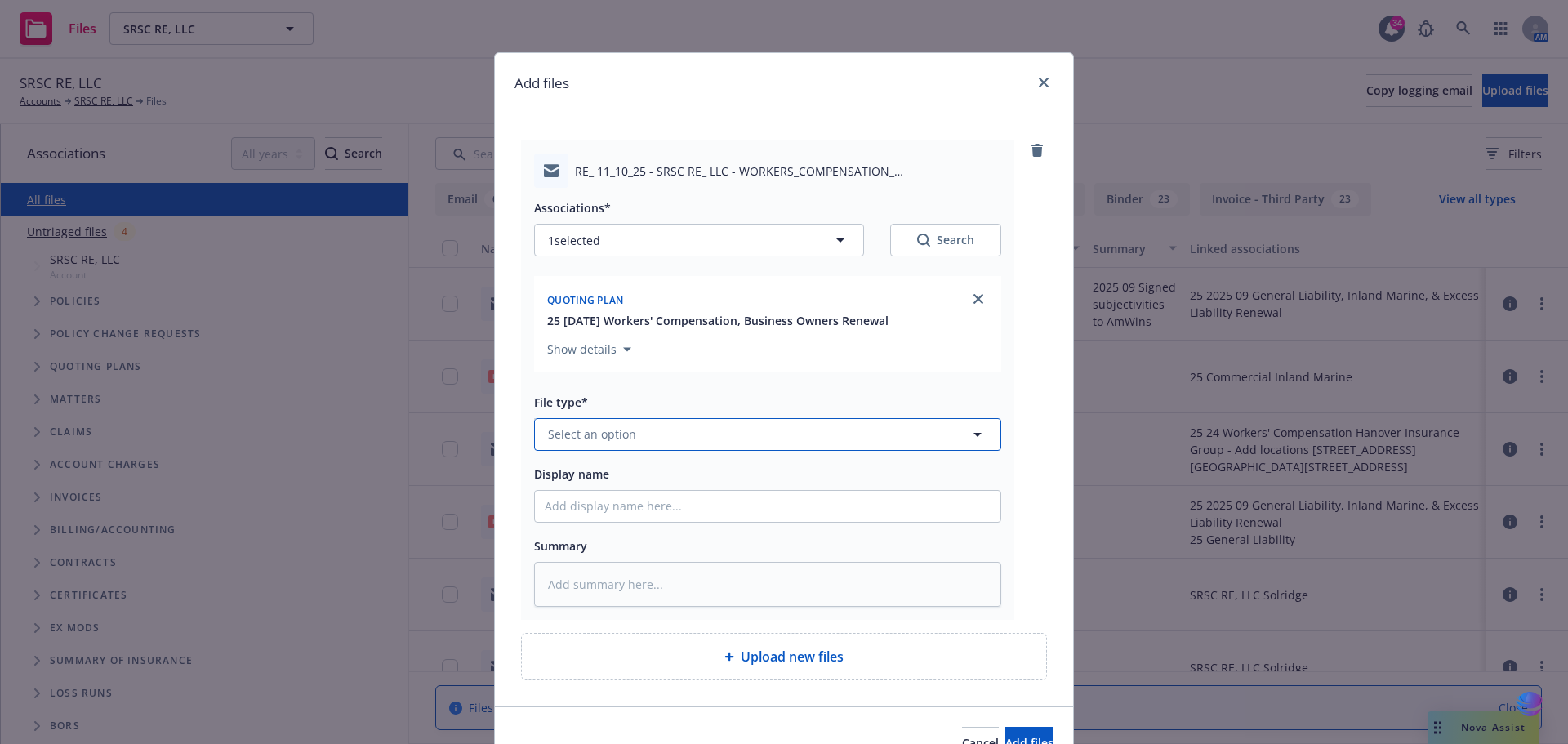
click at [623, 428] on span "Select an option" at bounding box center [591, 434] width 88 height 17
type input "quote"
click at [609, 394] on span "Quote received" at bounding box center [593, 389] width 85 height 17
click at [608, 506] on input "Display name" at bounding box center [767, 506] width 465 height 31
type textarea "x"
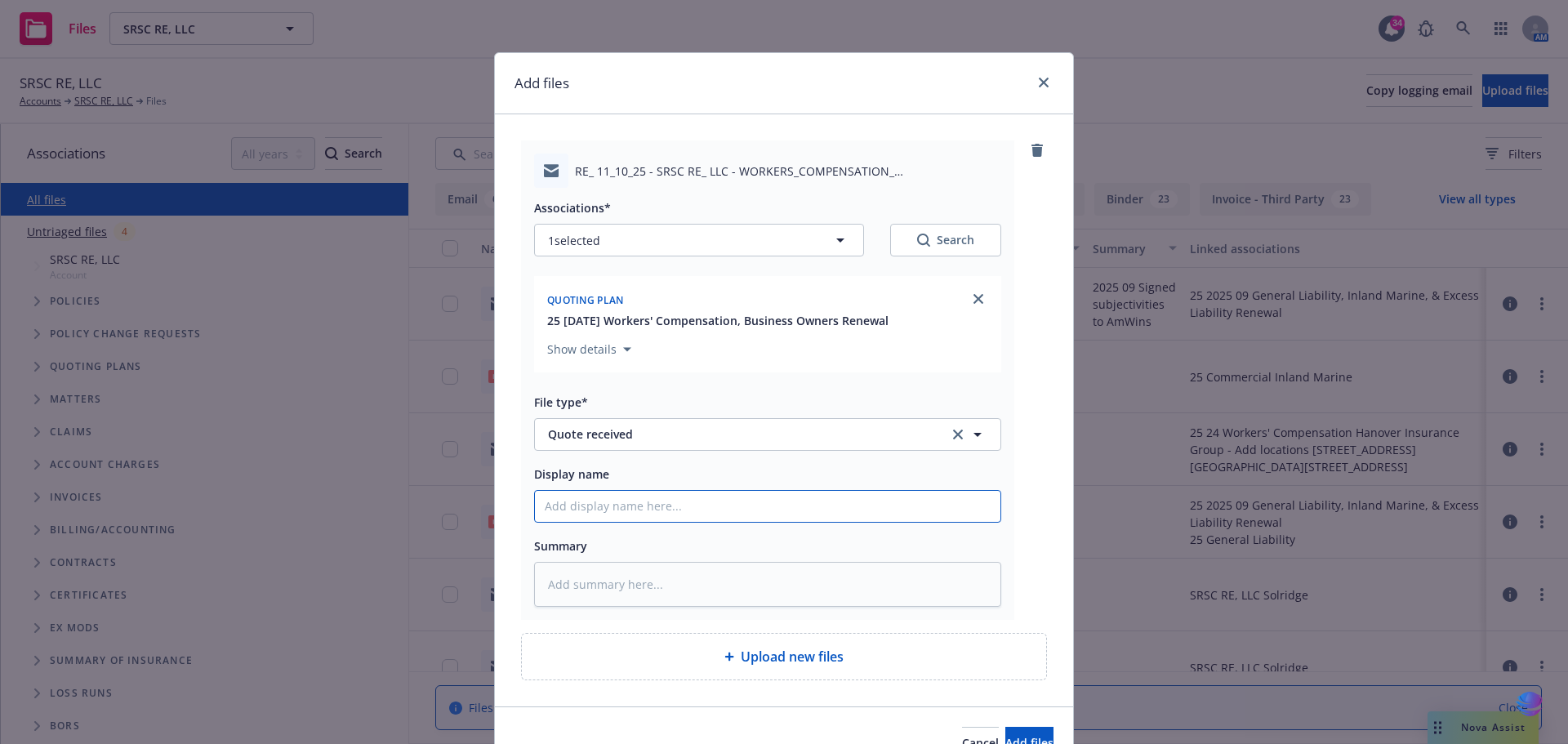
type input "2"
type textarea "x"
type input "20"
type textarea "x"
type input "202"
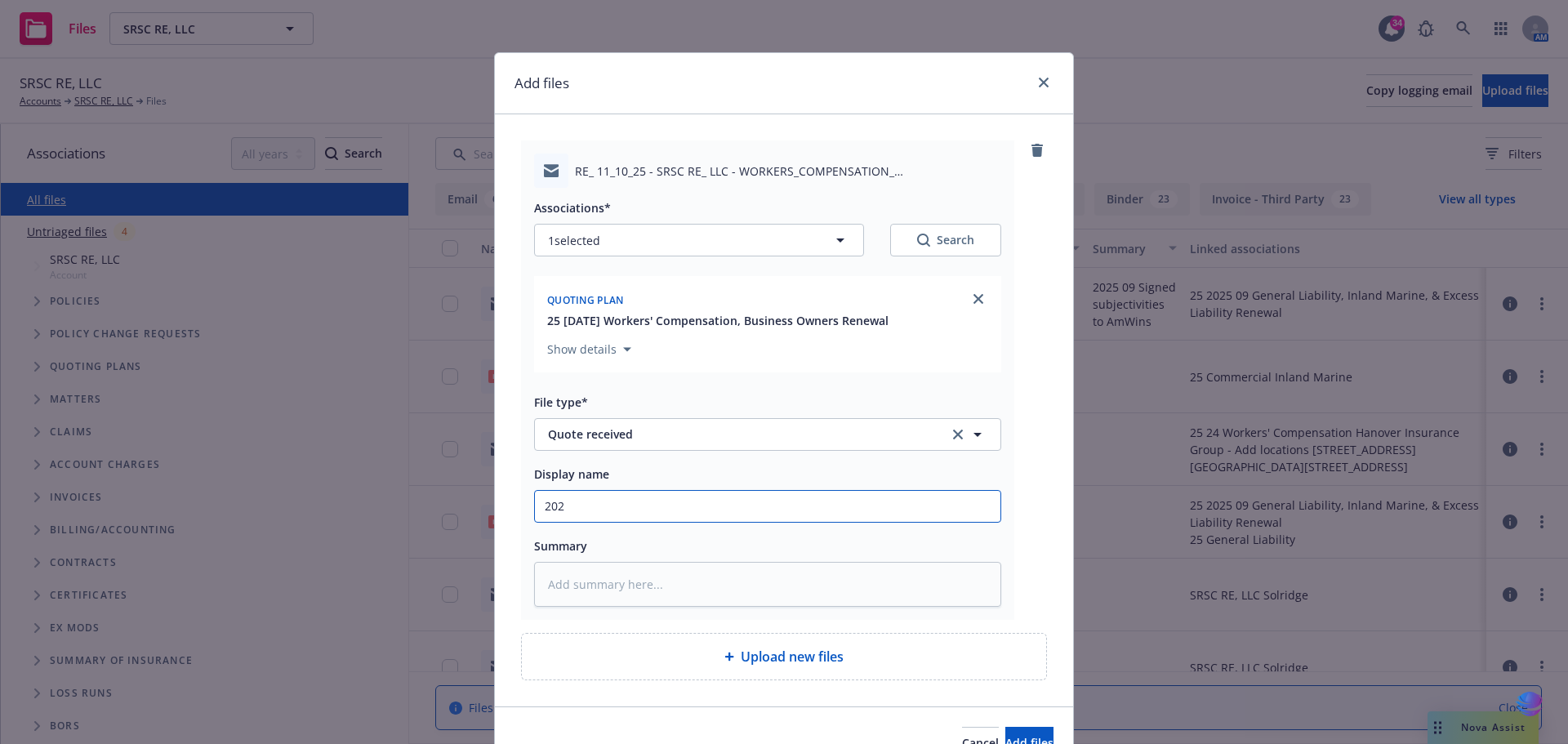
type textarea "x"
type input "2025"
type textarea "x"
type input "2025"
type textarea "x"
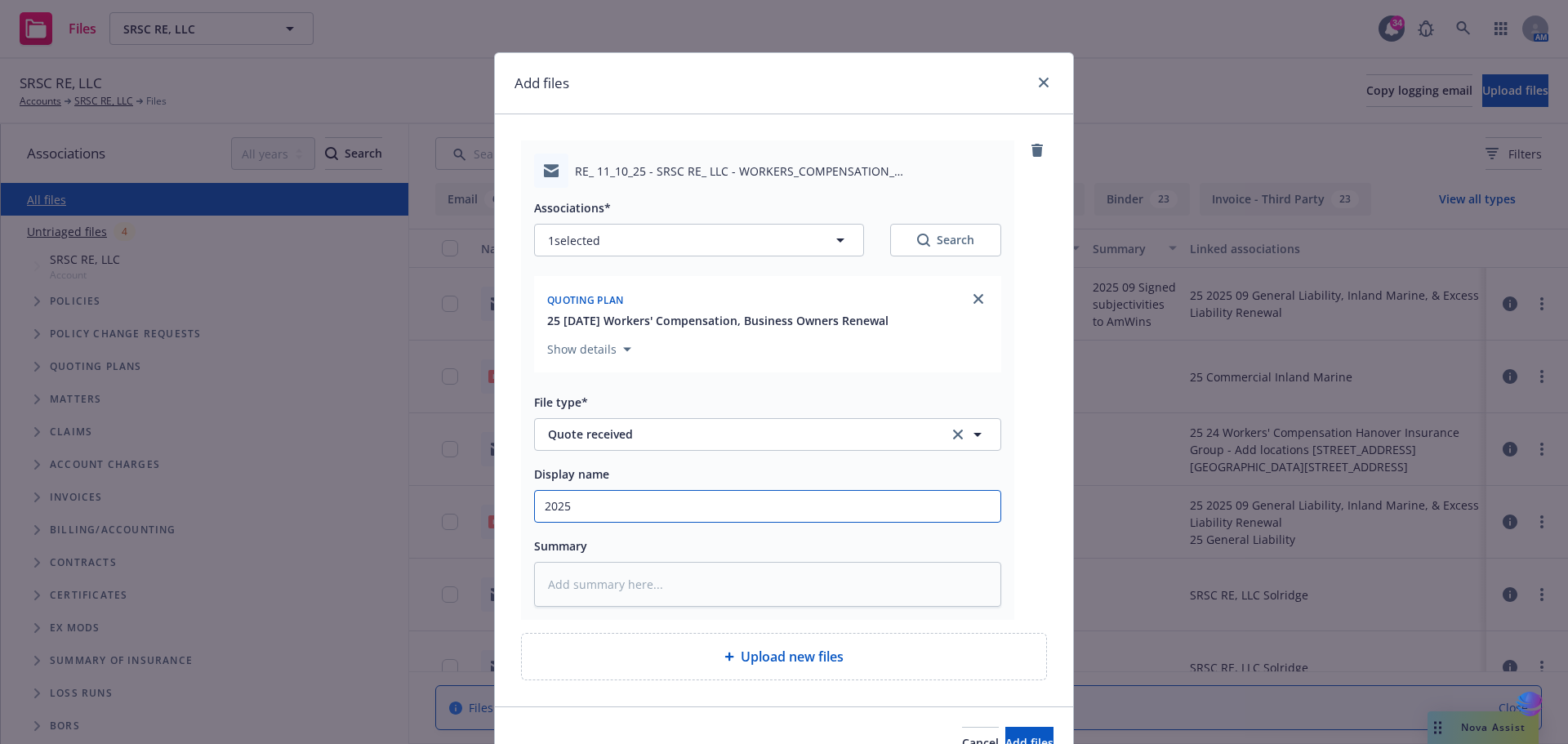
type input "2025 1"
type textarea "x"
type input "2025 11"
type textarea "x"
type input "2025 11"
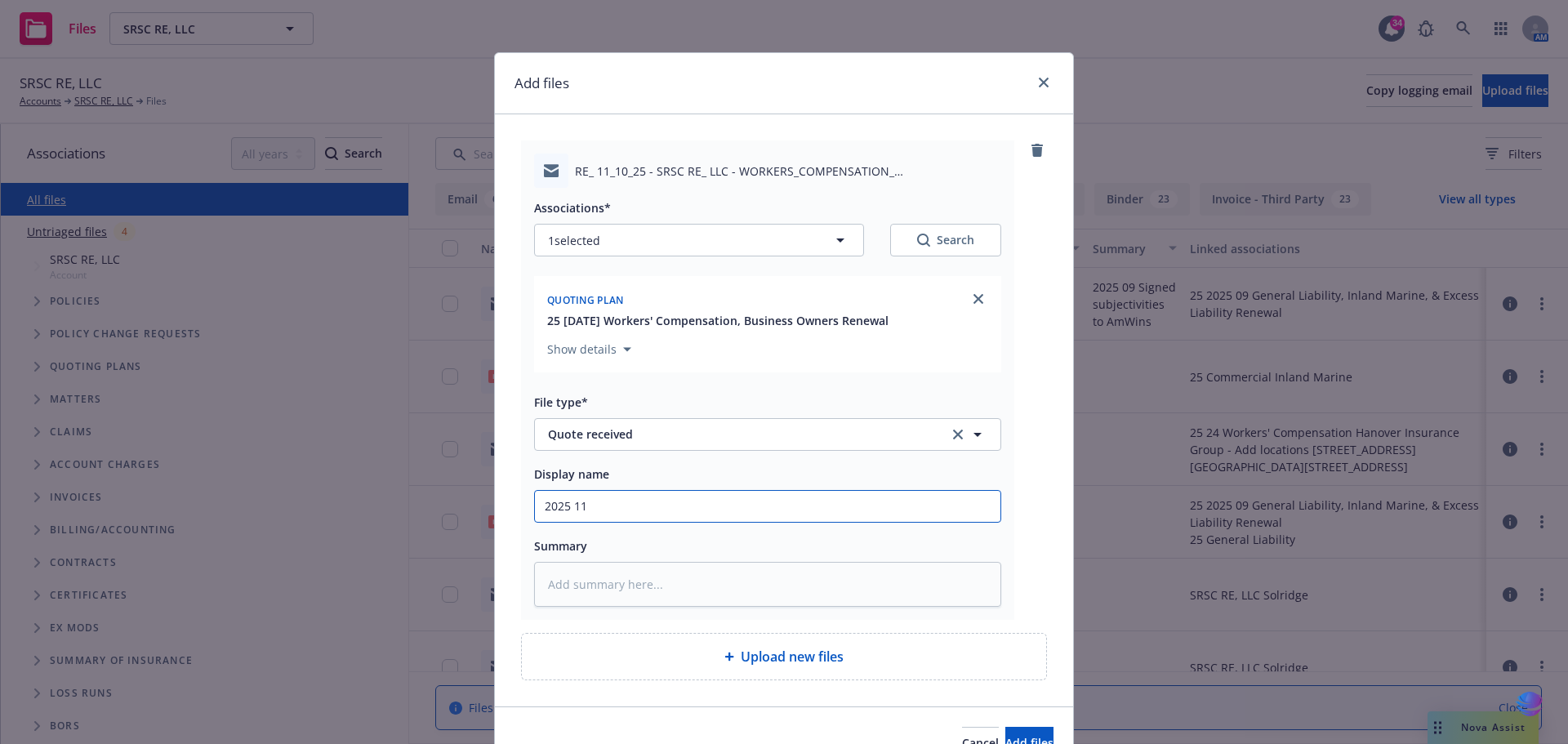
type textarea "x"
type input "2025 11 W"
type textarea "x"
type input "2025 11 WC"
type textarea "x"
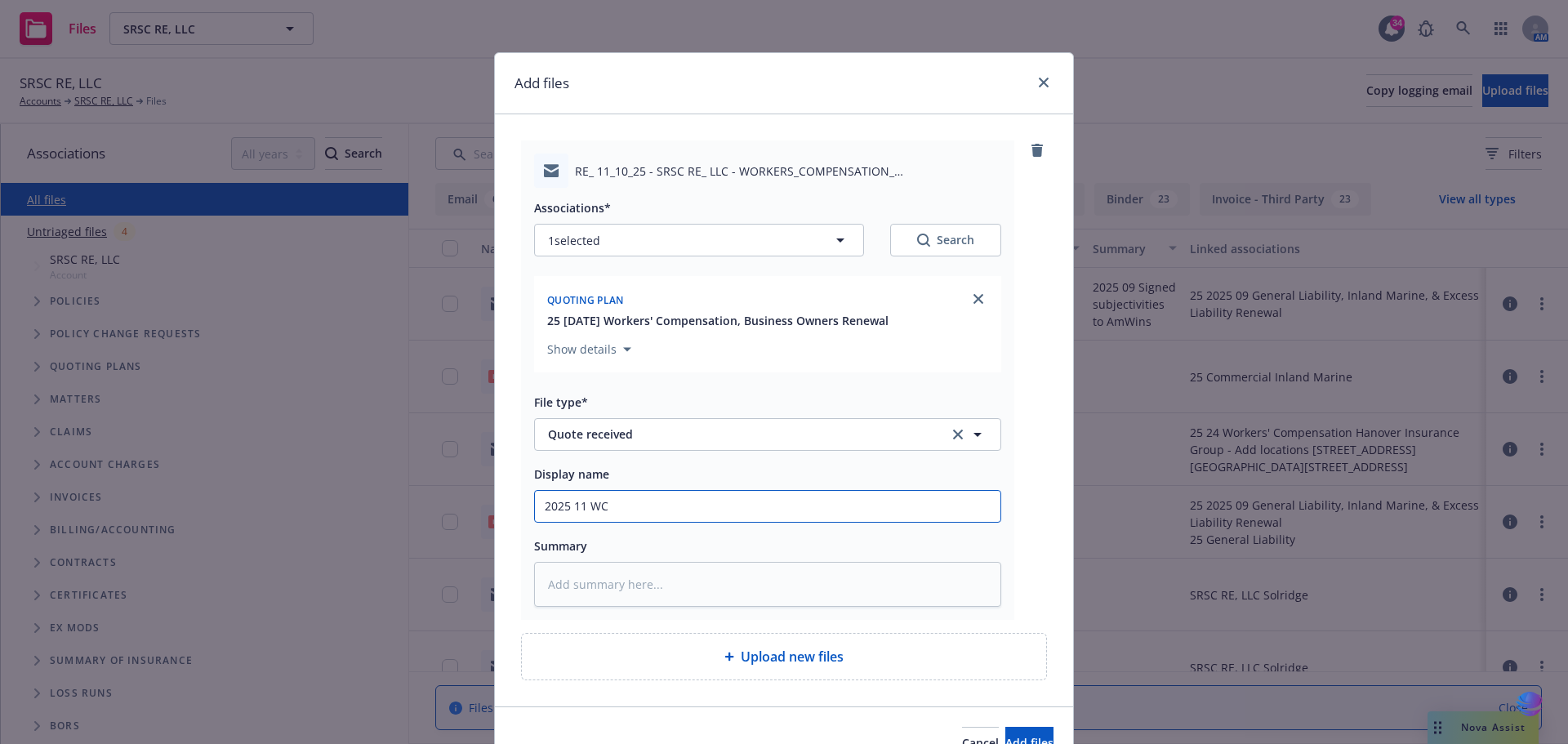
type input "2025 11 WC"
type textarea "x"
type input "2025 11 WC Qi"
type textarea "x"
type input "2025 11 WC Qiu"
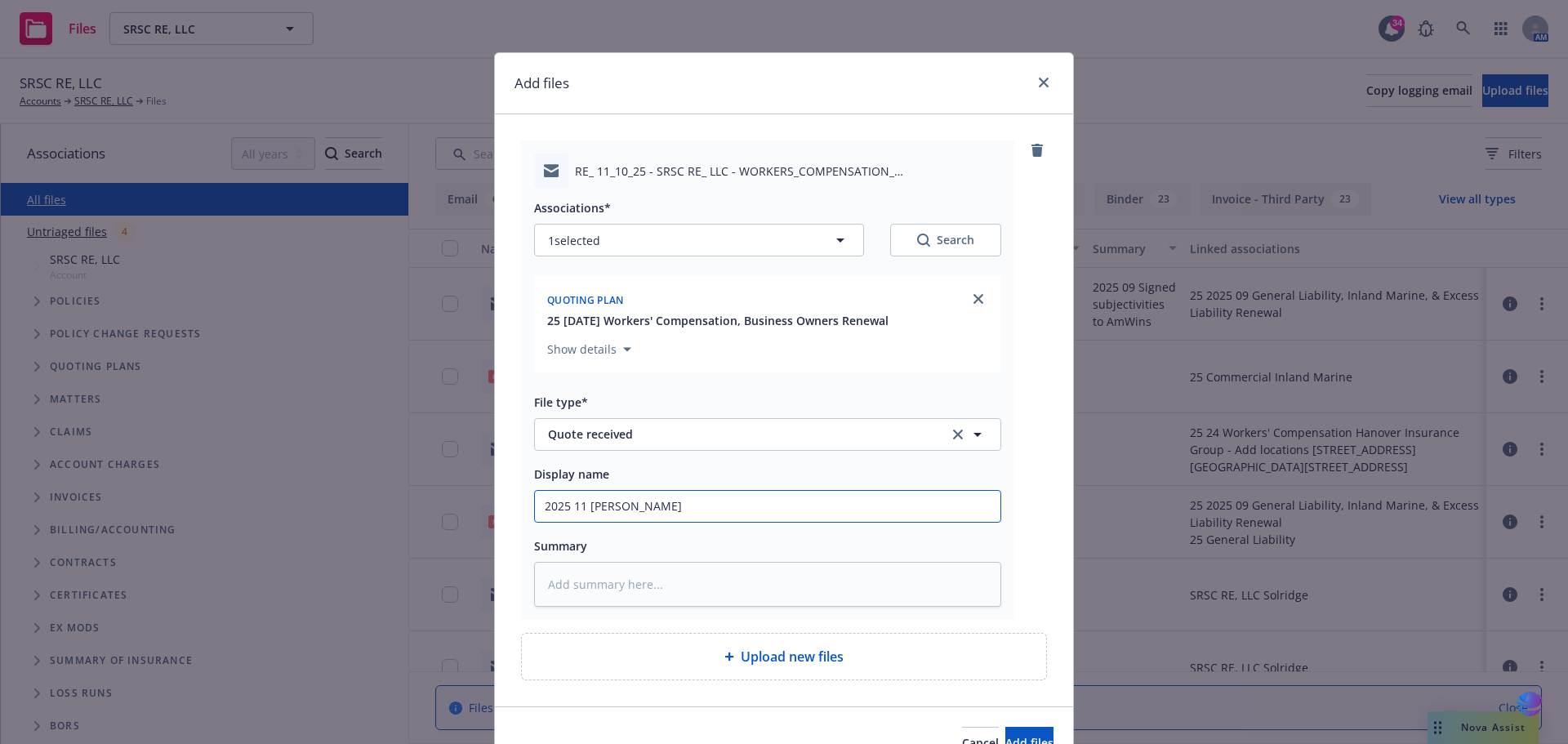
type textarea "x"
type input "2025 11 WC Qiuo"
type textarea "x"
type input "2025 11 WC Qiuot"
type textarea "x"
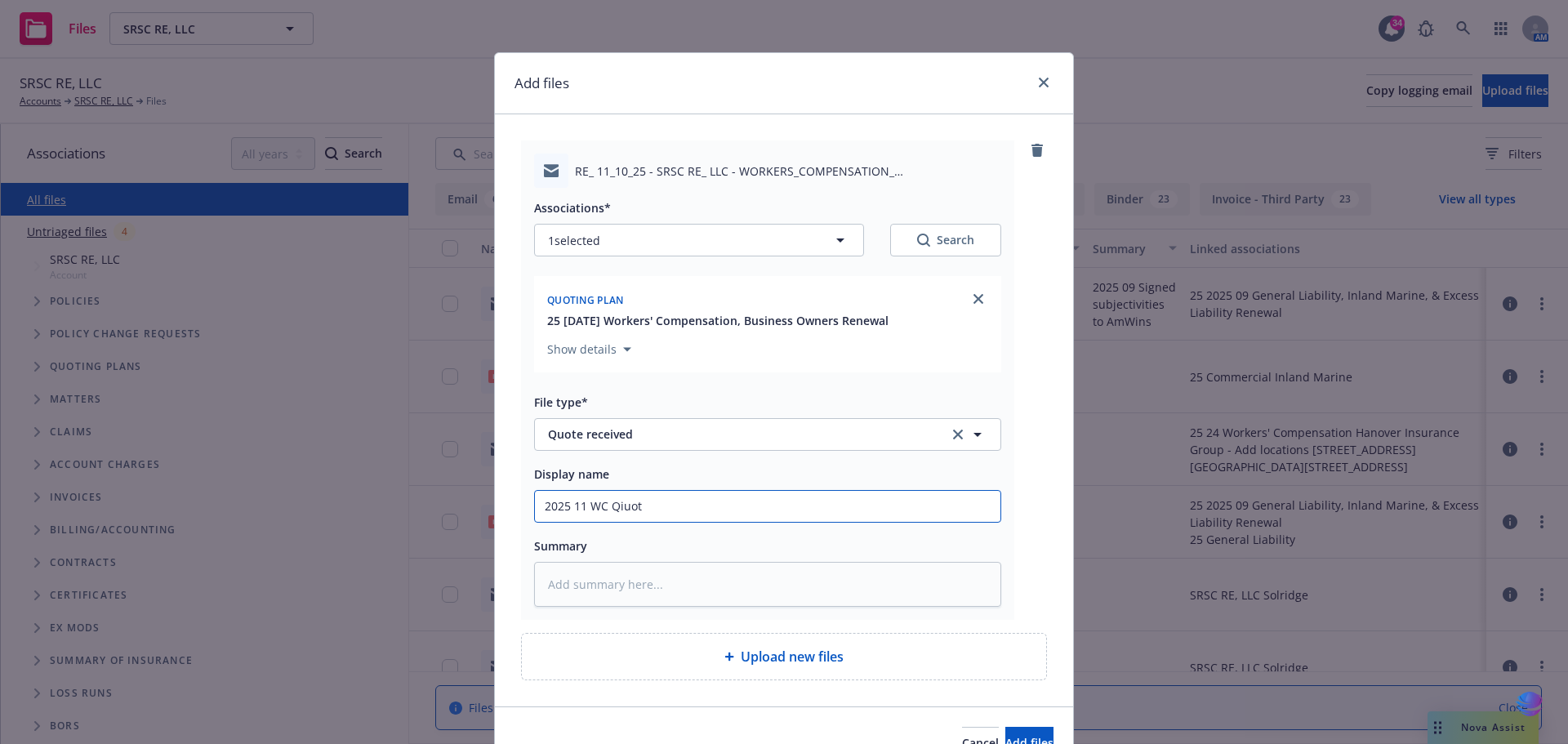
type input "2025 11 WC Qiuote"
type textarea "x"
type input "2025 11 WC Qiuote"
type textarea "x"
type input "2025 11 WC Qiuote r"
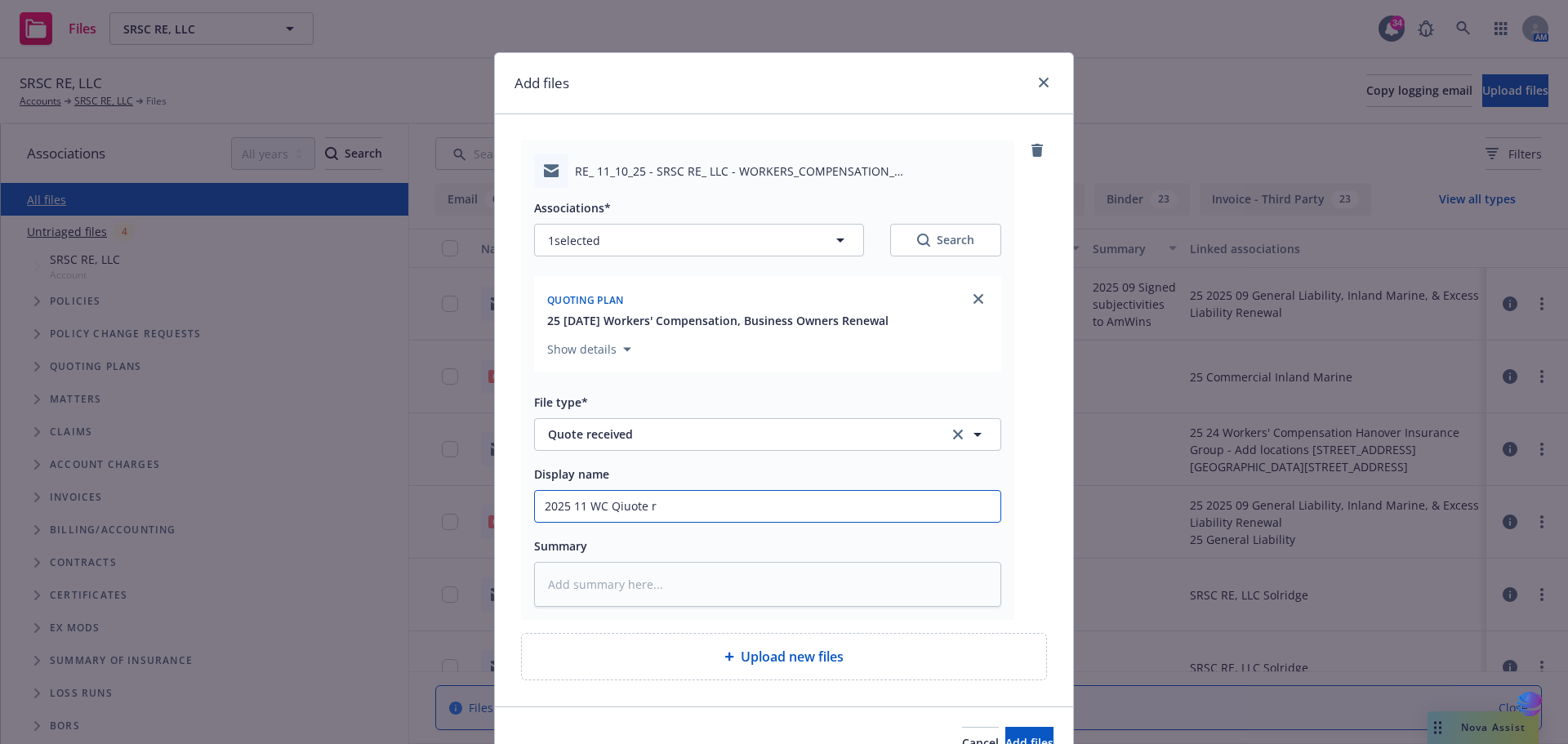
type textarea "x"
type input "2025 11 WC Qiuote re"
type textarea "x"
type input "2025 11 WC Qiuote rec"
type textarea "x"
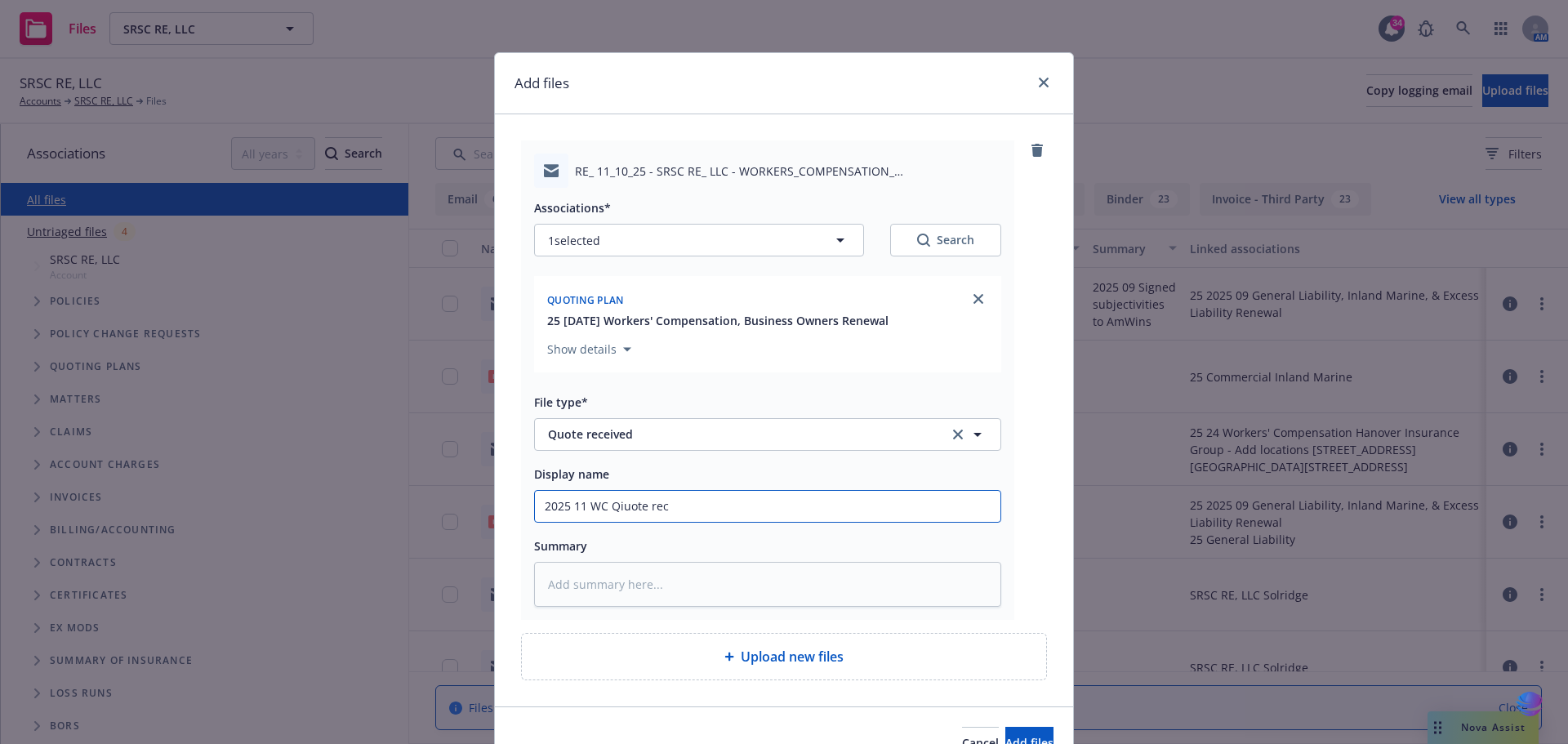
type input "2025 11 WC Qiuote rece"
type textarea "x"
type input "2025 11 WC Qiuote recei"
type textarea "x"
type input "2025 11 WC Qiuote receiv"
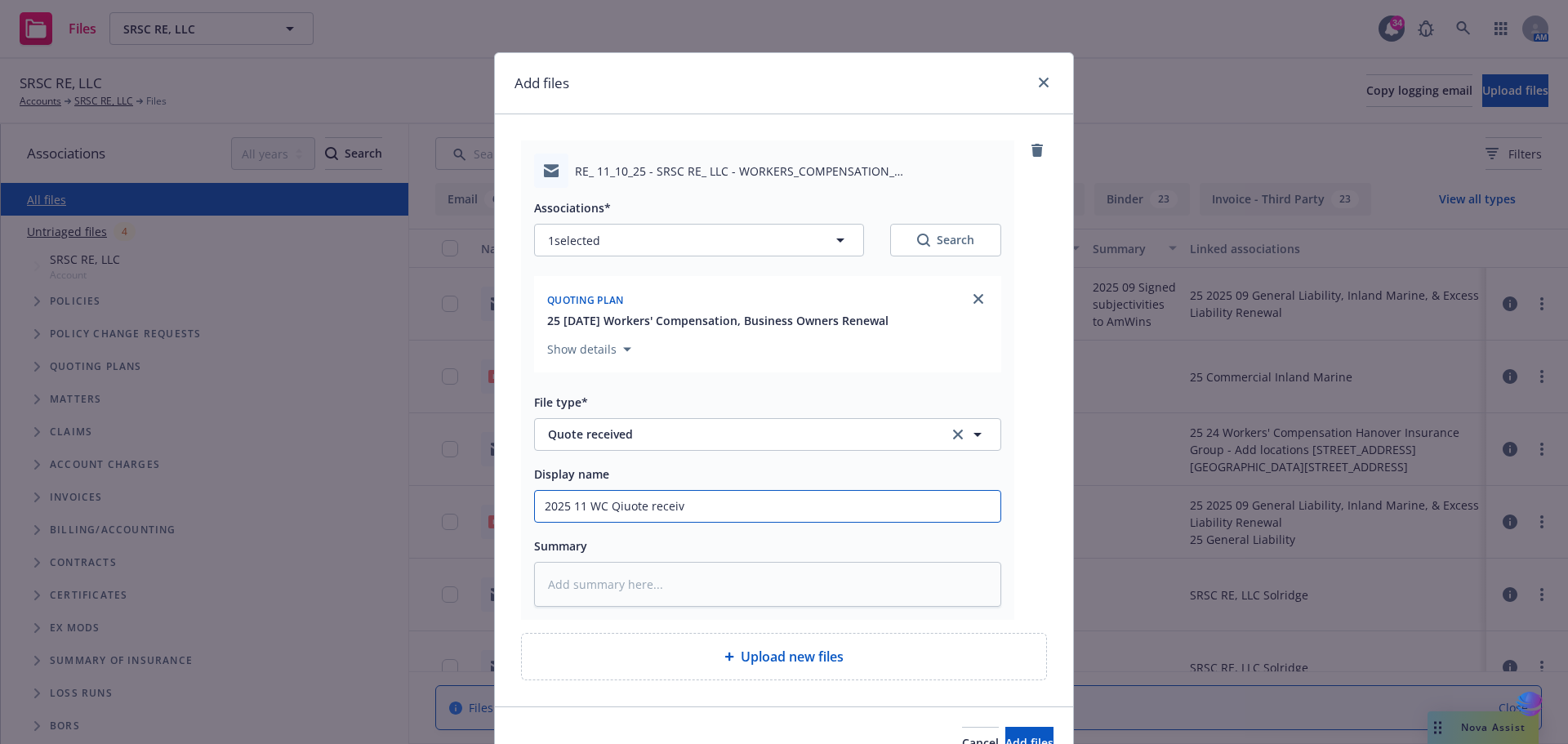
type textarea "x"
type input "2025 11 WC Qiuote receive"
type textarea "x"
type input "2025 11 WC Qiuote received"
type textarea "x"
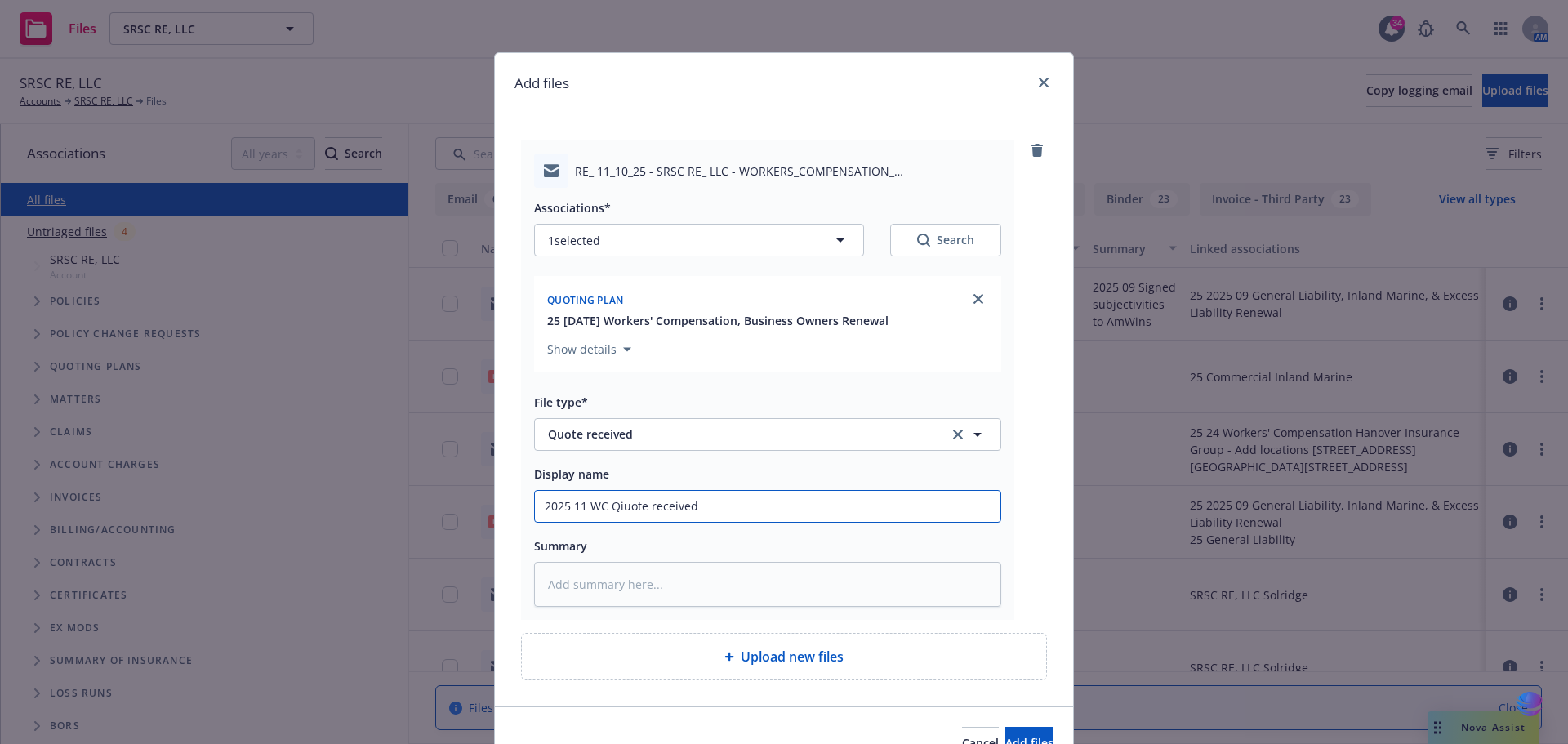
type input "2025 11 WC Qiuote received"
type textarea "x"
type input "2025 11 WC Qiuote received f"
type textarea "x"
type input "2025 11 WC Qiuote received fr"
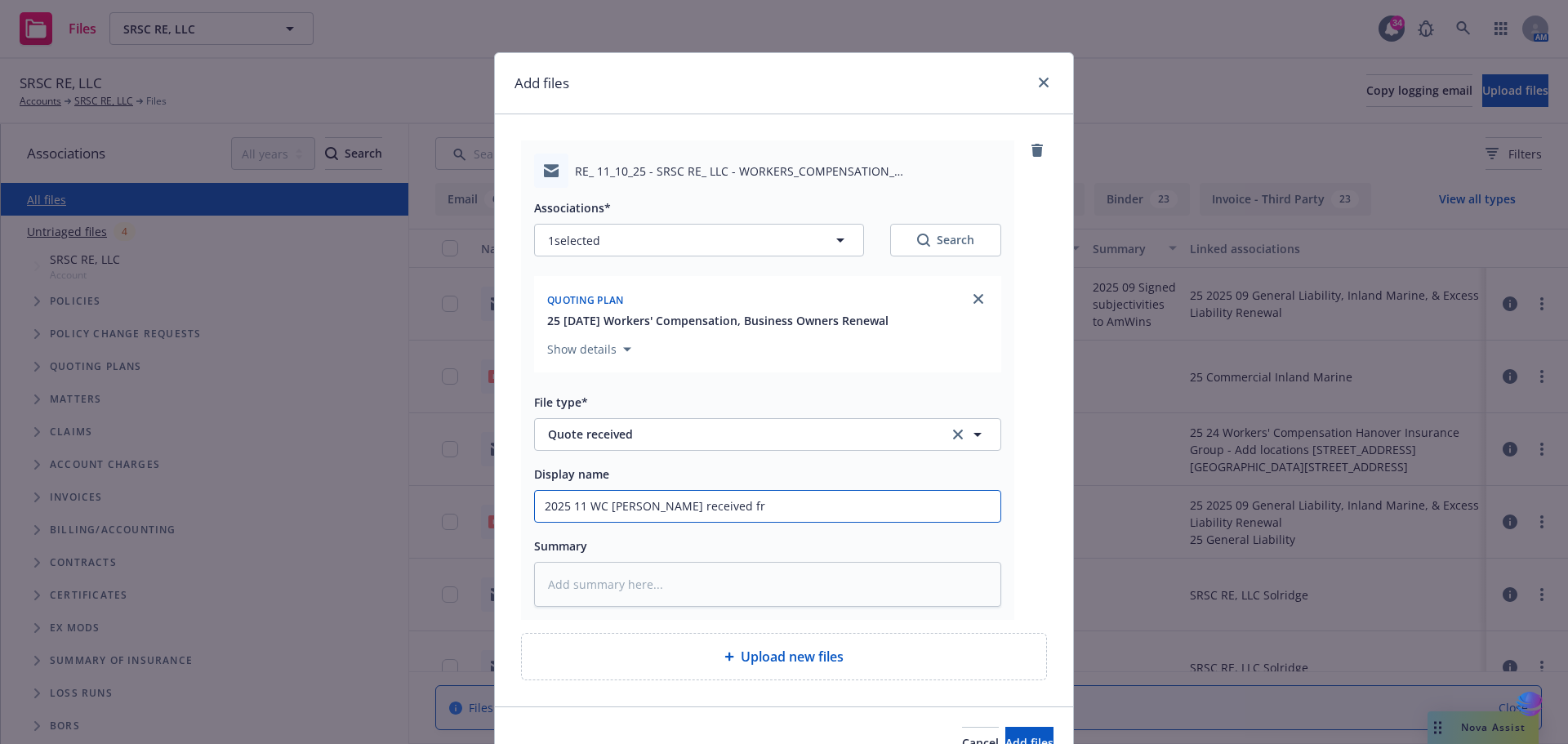
type textarea "x"
type input "2025 11 WC Qiuote received fro"
type textarea "x"
type input "2025 11 WC Qiuote received from"
type textarea "x"
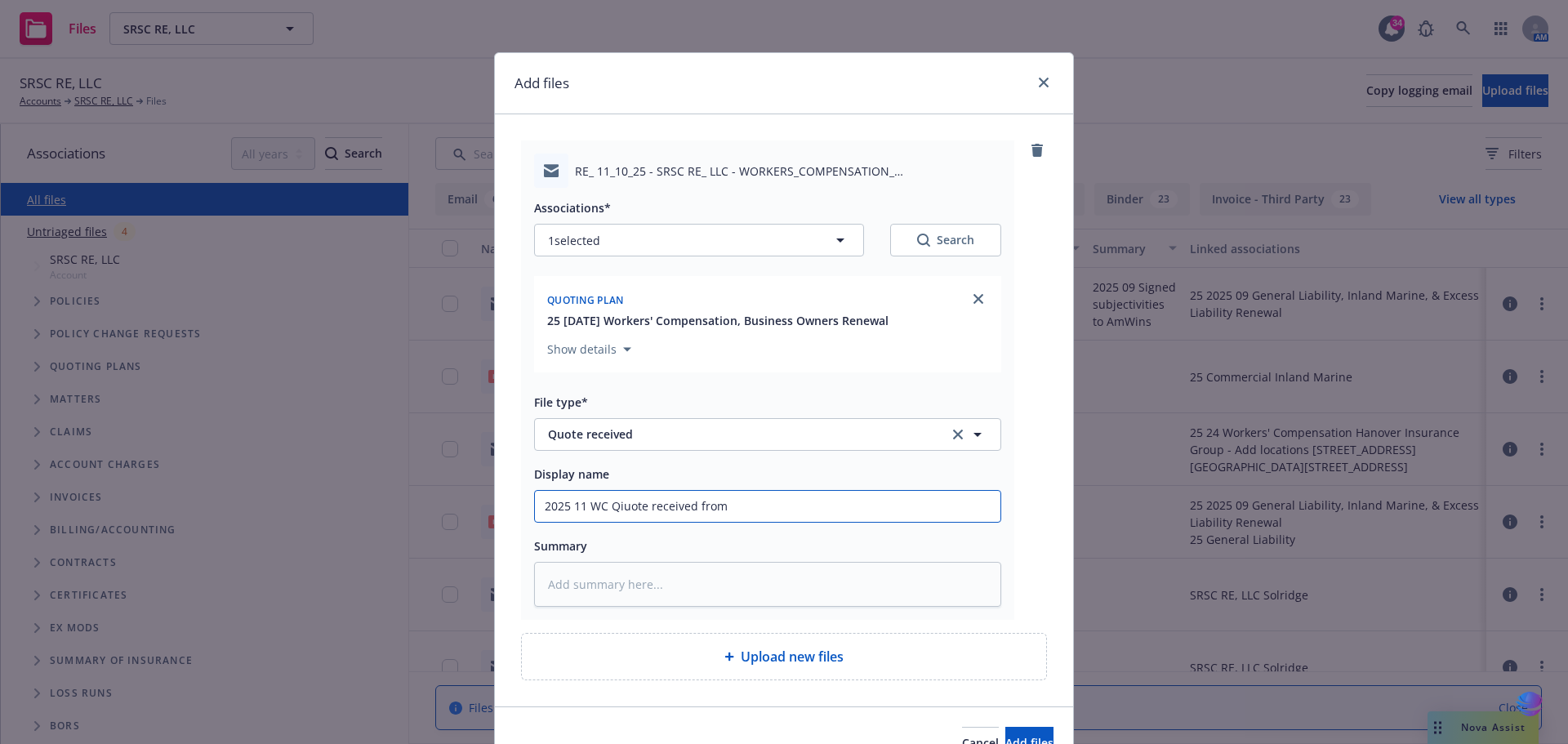
type input "2025 11 WC Qiuote received from"
type textarea "x"
type input "2025 11 WC Qiuote received from H"
type textarea "x"
type input "2025 11 WC Qiuote received from Han"
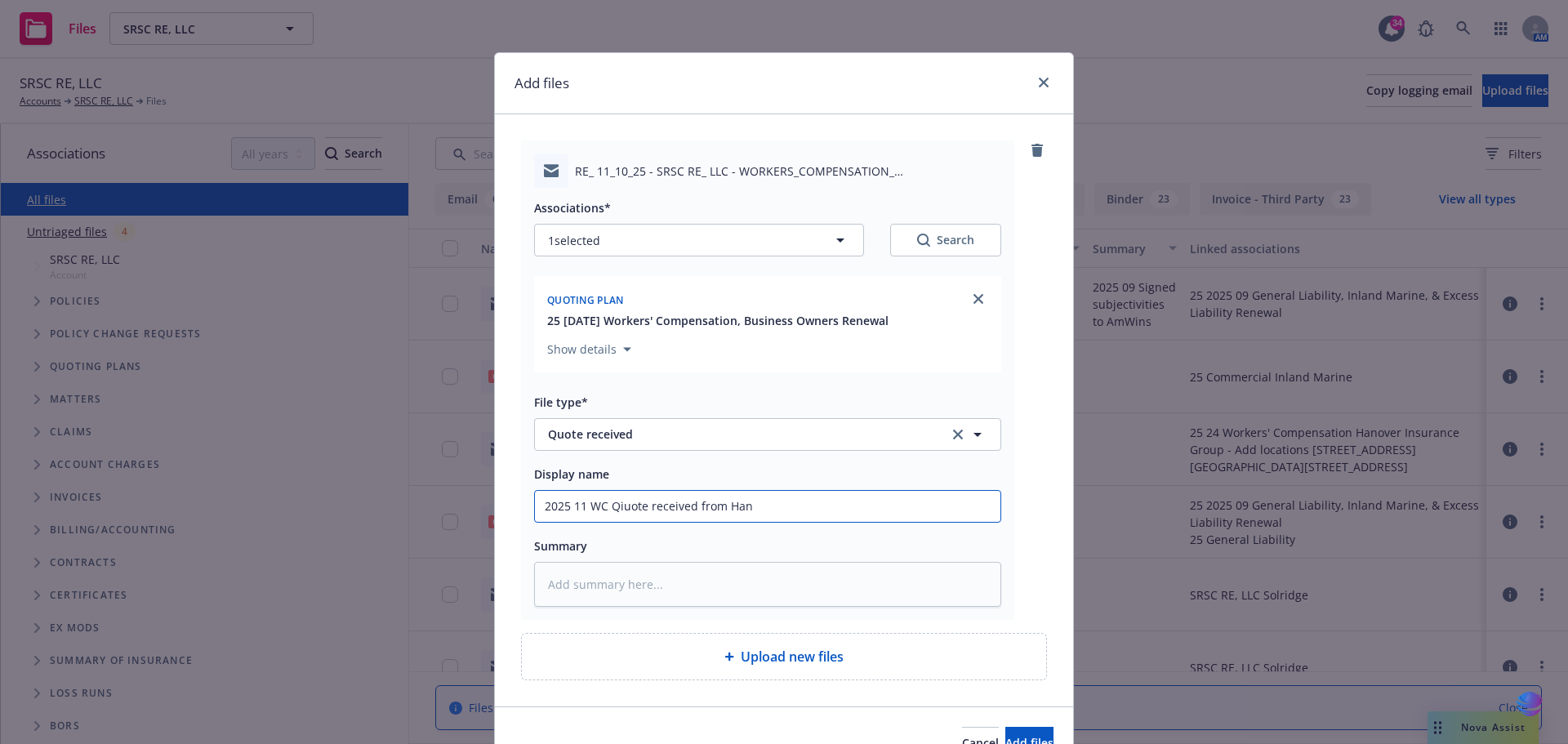
type textarea "x"
type input "2025 11 WC Qiuote received from Hano"
type textarea "x"
type input "2025 11 WC Qiuote received from Hanov"
type textarea "x"
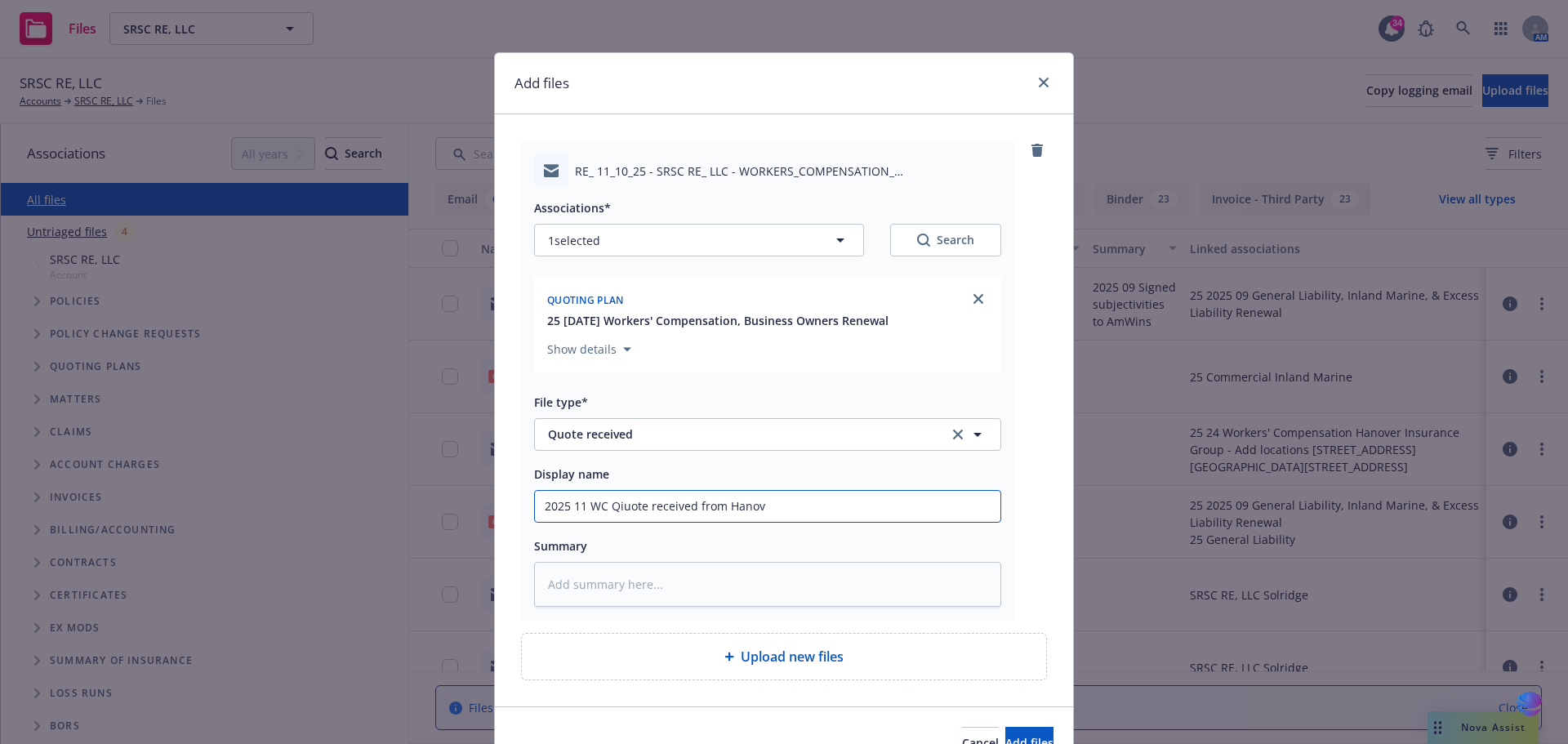
type input "2025 11 WC Qiuote received from Hanove"
type textarea "x"
type input "2025 11 WC Qiuote received from Hanover"
type textarea "x"
type input "2025 11 WC Qiuote received from Hanover"
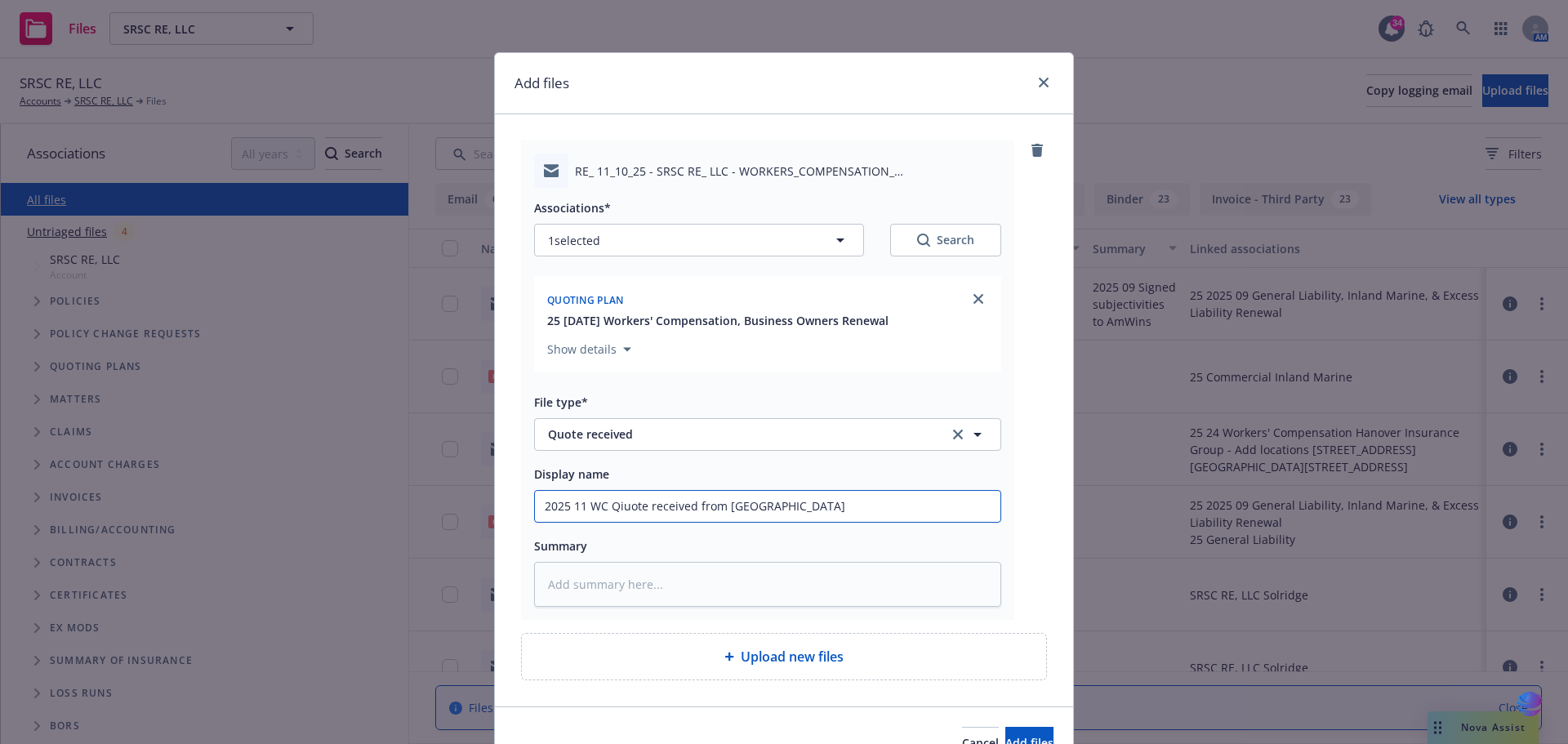
type textarea "x"
type input "2025 11 WC Qiuote received from Hanover ("
type textarea "x"
type input "2025 11 WC Qiuote received from Hanover (U"
type textarea "x"
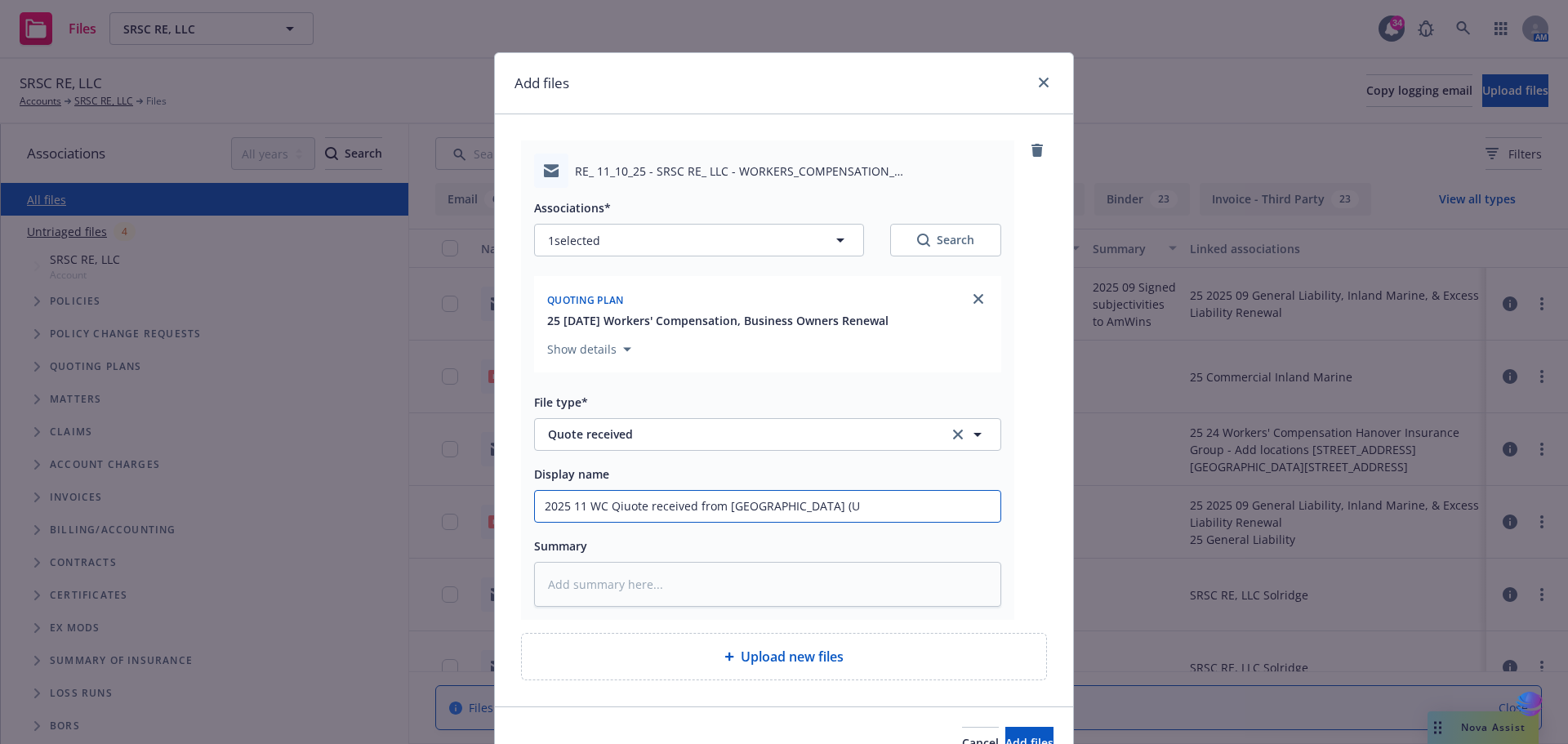
type input "2025 11 WC Qiuote received from Hanover (UW"
type textarea "x"
type input "2025 11 WC Qiuote received from Hanover (UW"
type textarea "x"
type input "2025 11 WC Qiuote received from Hanover (UW J"
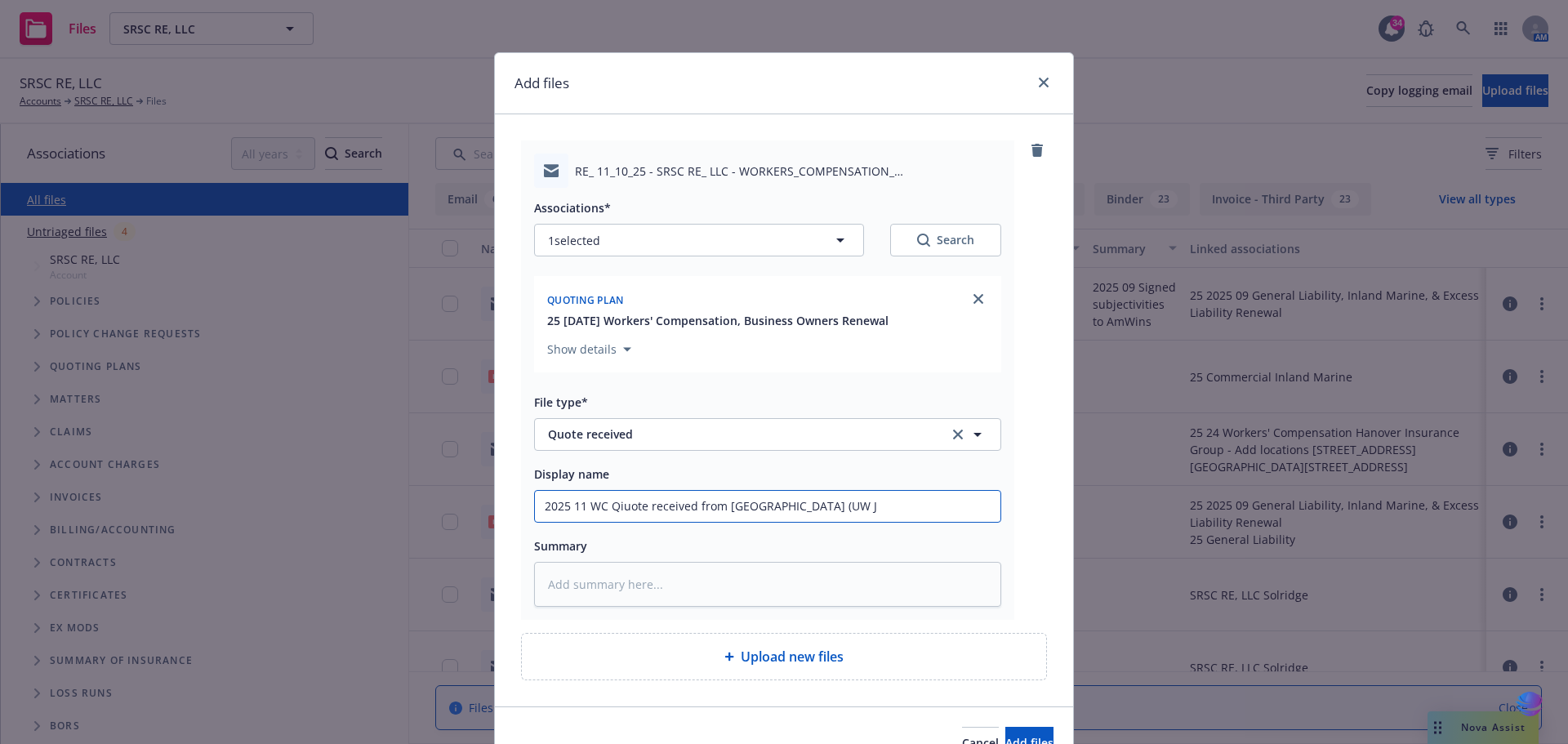
type textarea "x"
type input "2025 11 WC Qiuote received from Hanover (UW Je"
type textarea "x"
type input "2025 11 WC Qiuote received from Hanover (UW Jen"
type textarea "x"
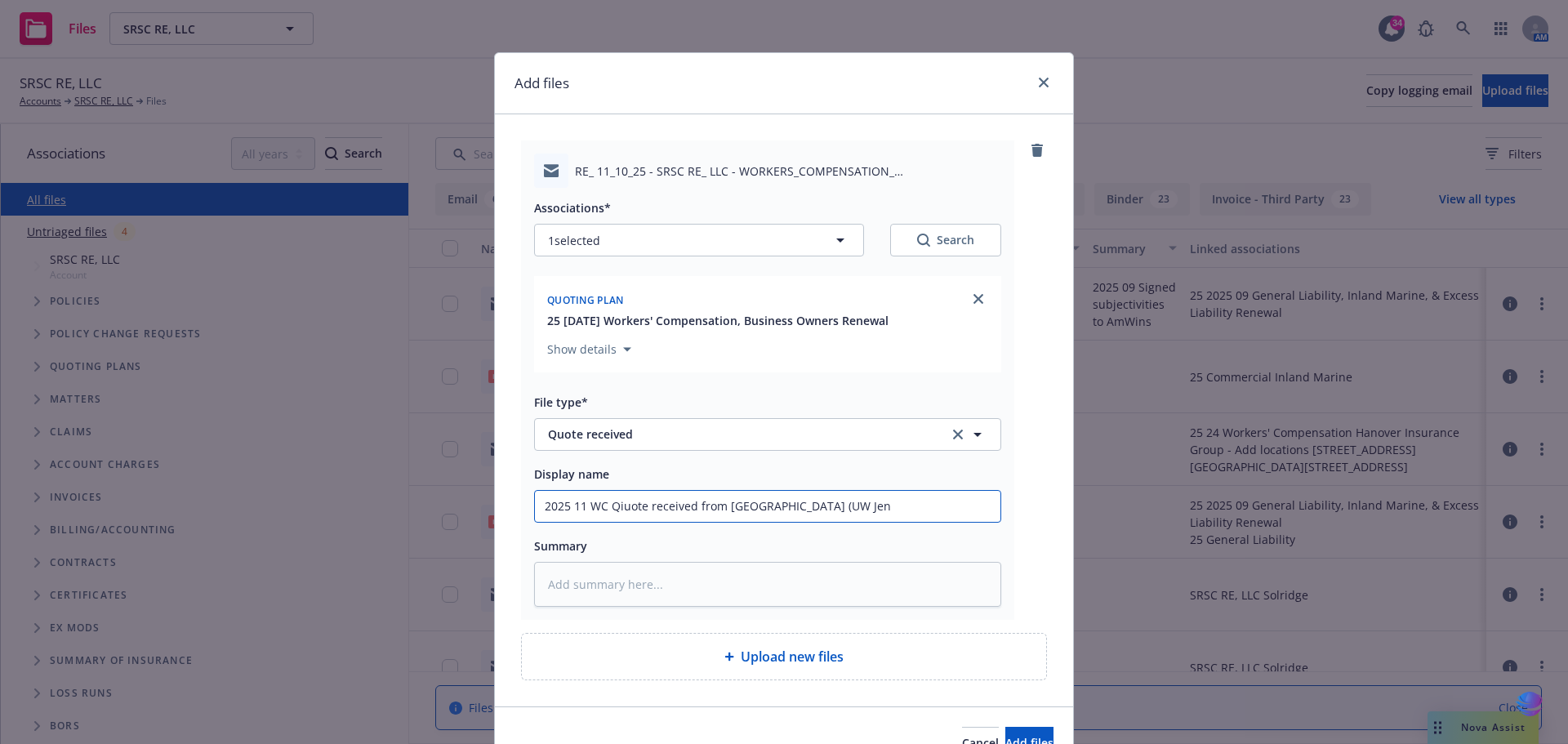
type input "2025 11 WC Qiuote received from Hanover (UW Jenn"
type textarea "x"
type input "2025 11 WC Qiuote received from Hanover (UW Jenni"
type textarea "x"
type input "2025 11 WC Qiuote received from Hanover (UW Jennif"
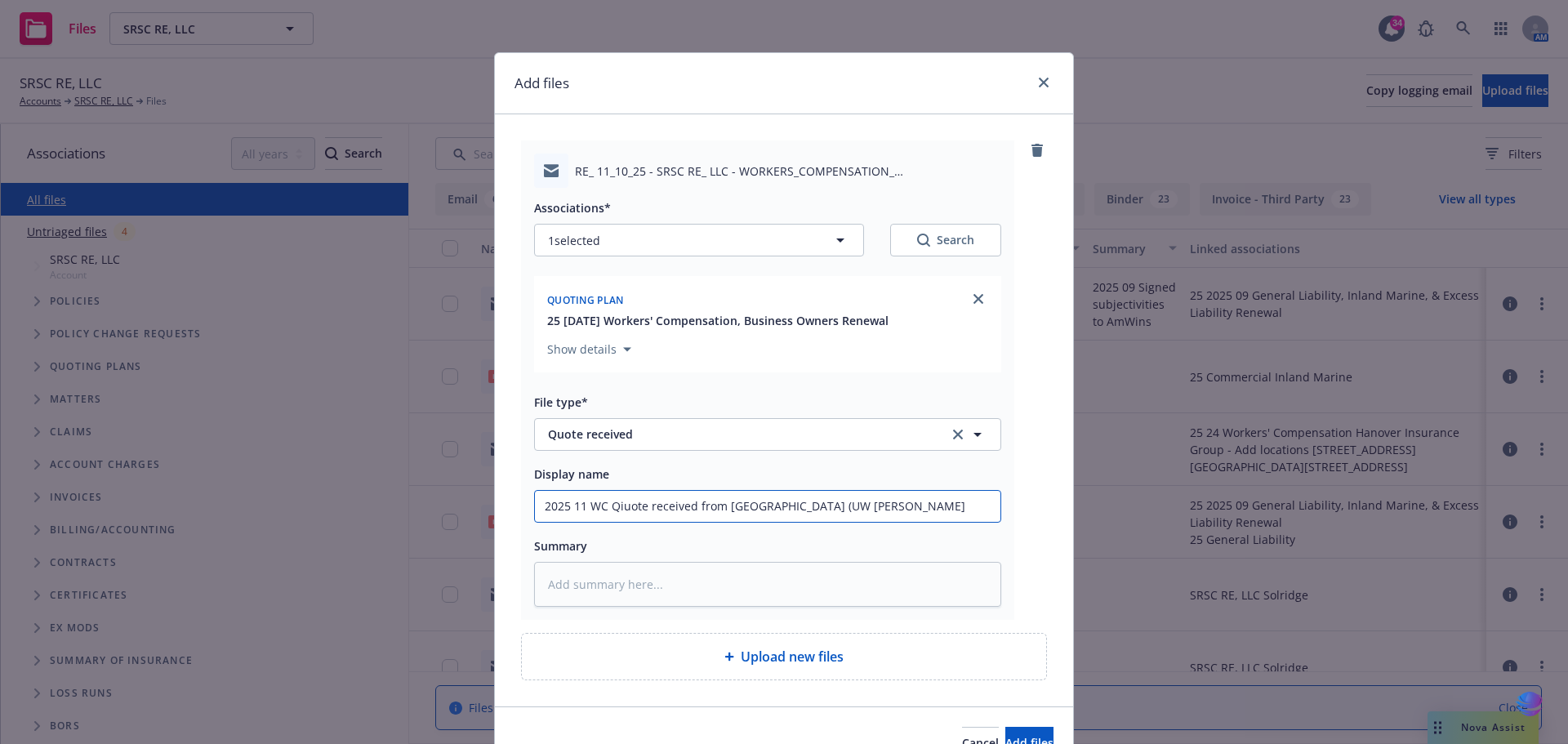
type textarea "x"
type input "2025 11 WC Qiuote received from Hanover (UW Jennife"
type textarea "x"
type input "2025 11 WC Qiuote received from Hanover (UW Jennifer"
type textarea "x"
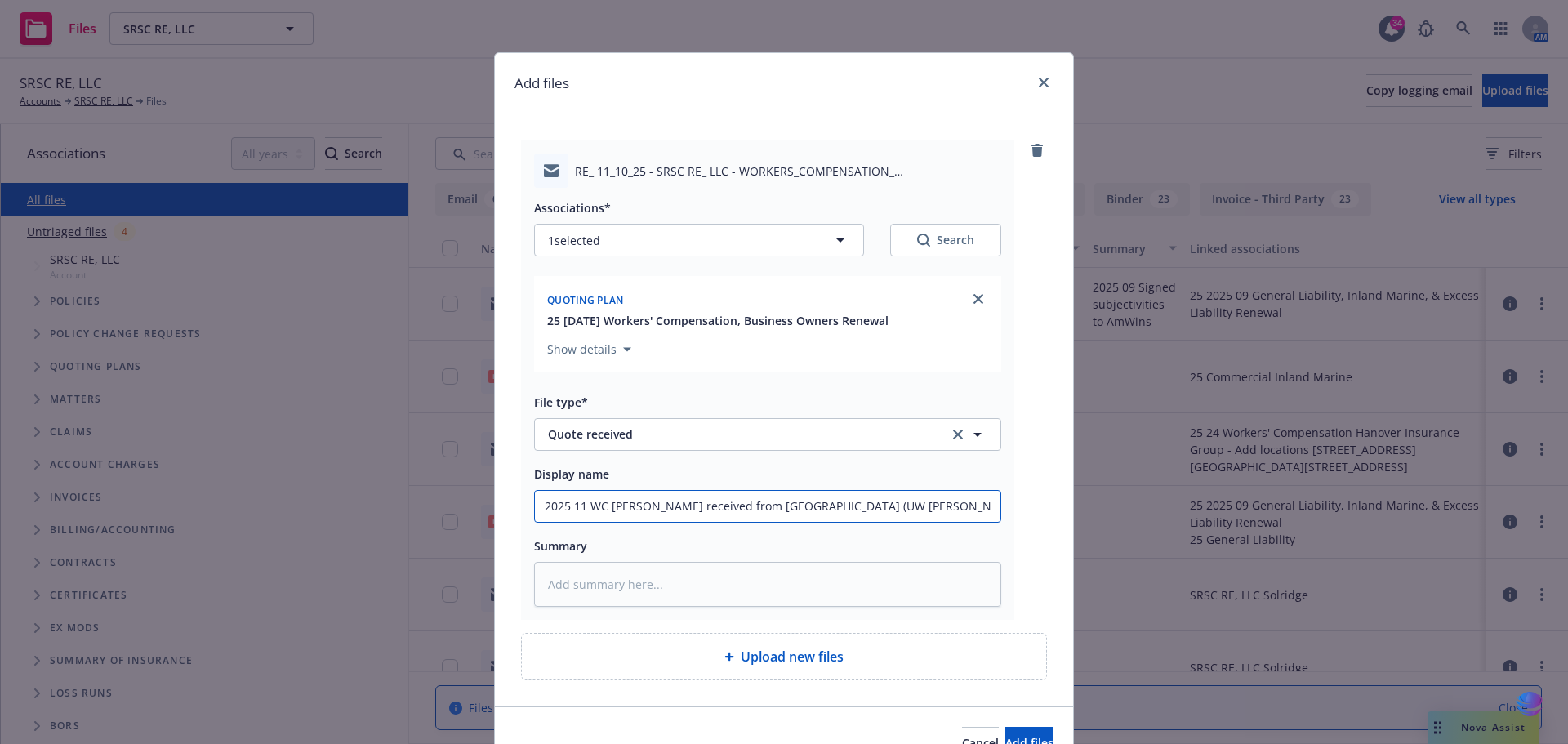
type input "2025 11 WC Qiuote received from Hanover (UW Jennifer"
type textarea "x"
type input "2025 11 WC Qiuote received from Hanover (UW Jennifer r"
type textarea "x"
type input "2025 11 WC Qiuote received from Hanover (UW Jennifer ro"
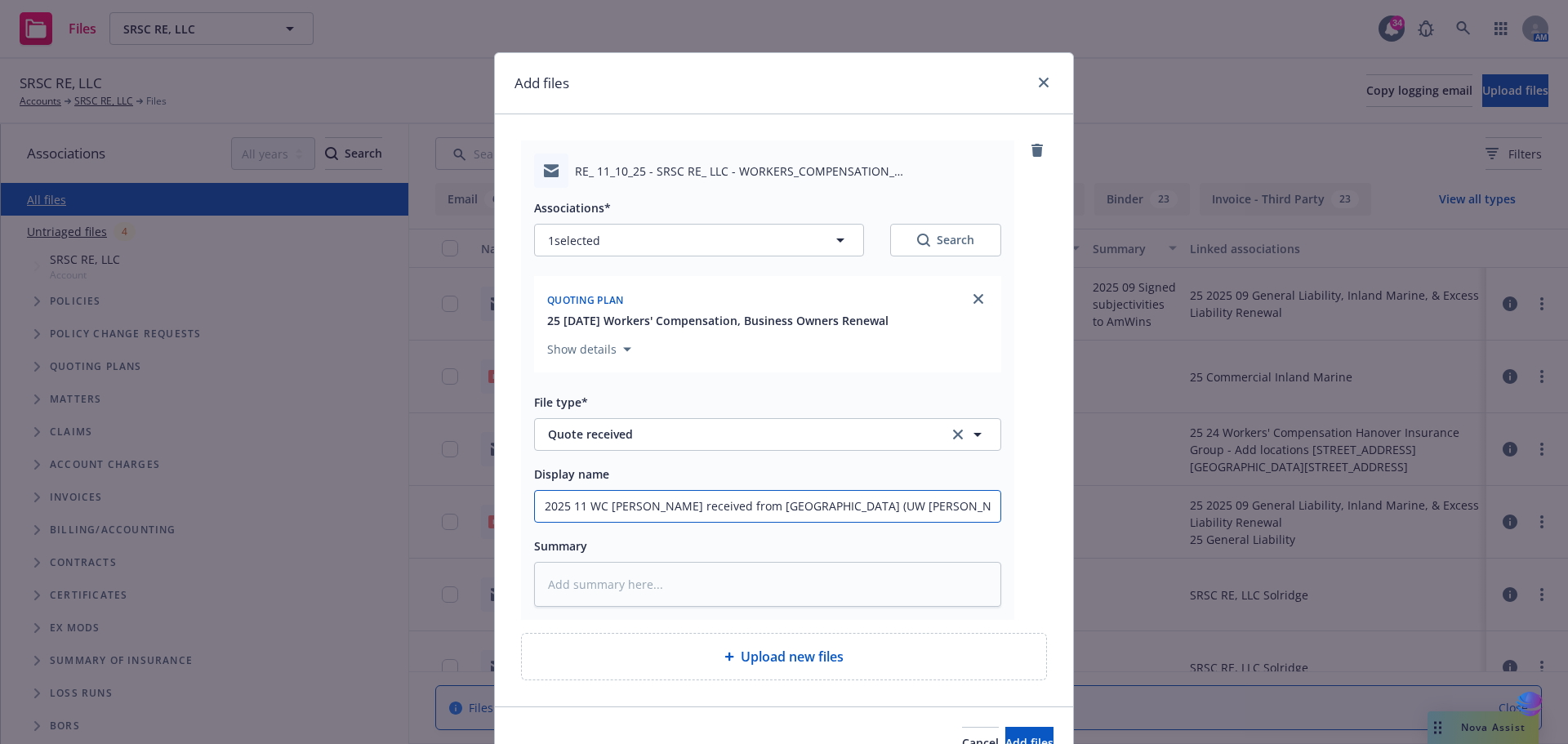
type textarea "x"
type input "2025 11 WC Qiuote received from Hanover (UW Jennifer rod"
type textarea "x"
type input "2025 11 WC Qiuote received from Hanover (UW Jennifer rodr"
type textarea "x"
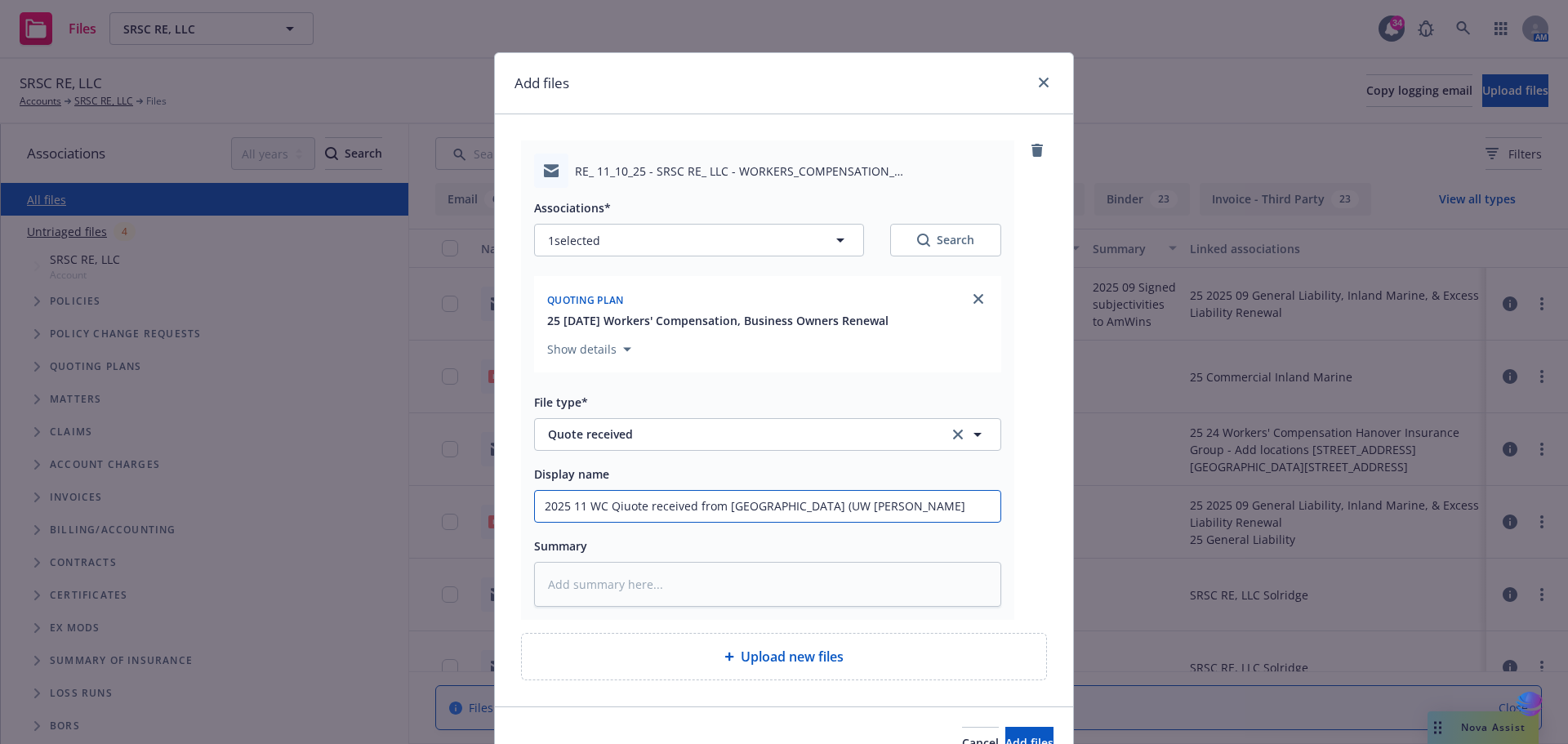
type input "2025 11 WC Qiuote received from Hanover (UW Jennifer rodri"
type textarea "x"
type input "2025 11 WC Qiuote received from Hanover (UW Jennifer rodrig"
type textarea "x"
type input "2025 11 WC Qiuote received from Hanover (UW Jennifer rodrigu"
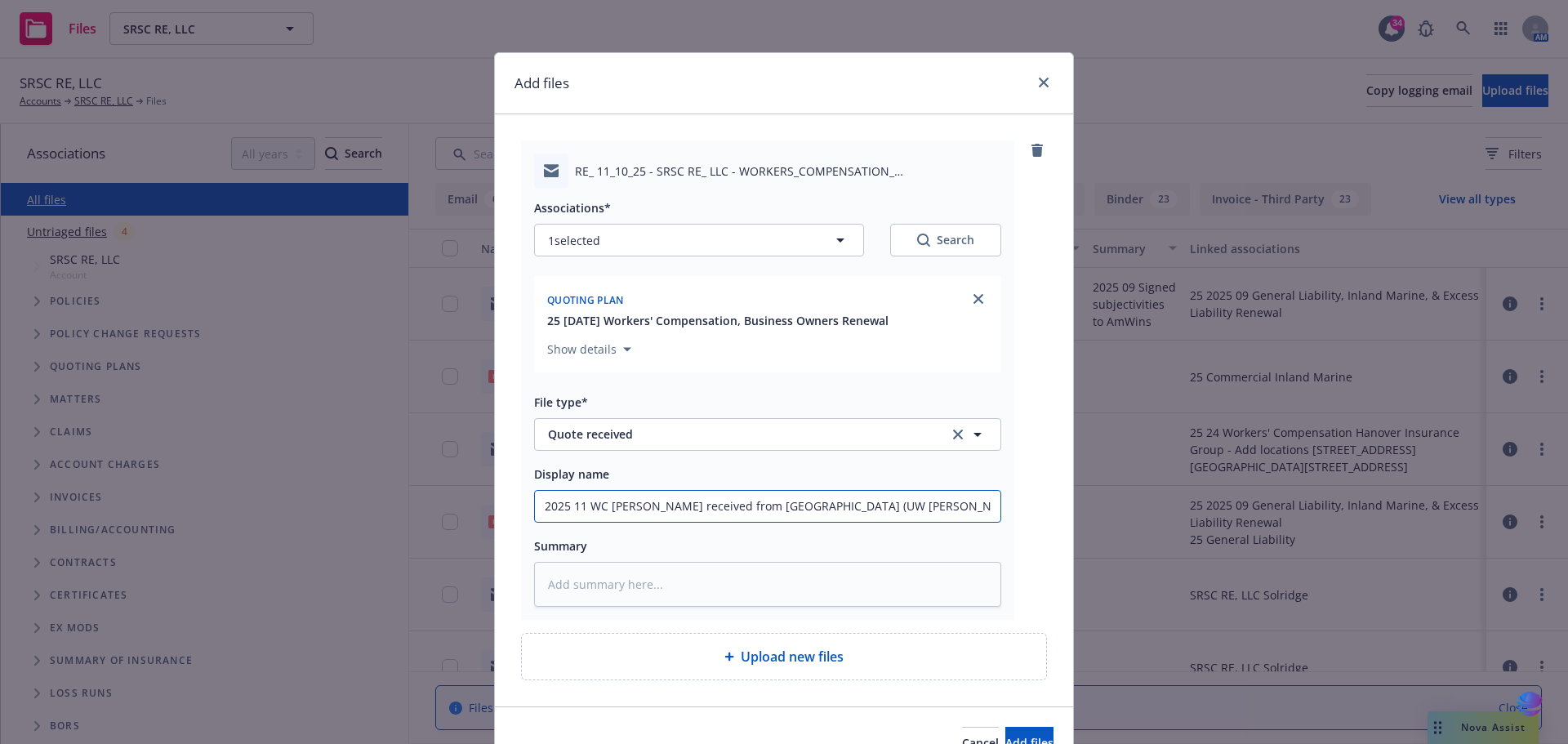
type textarea "x"
type input "2025 11 WC Qiuote received from Hanover (UW Jennifer rodrigue"
type textarea "x"
type input "2025 11 WC Qiuote received from Hanover (UW Jennifer rodriguez"
type textarea "x"
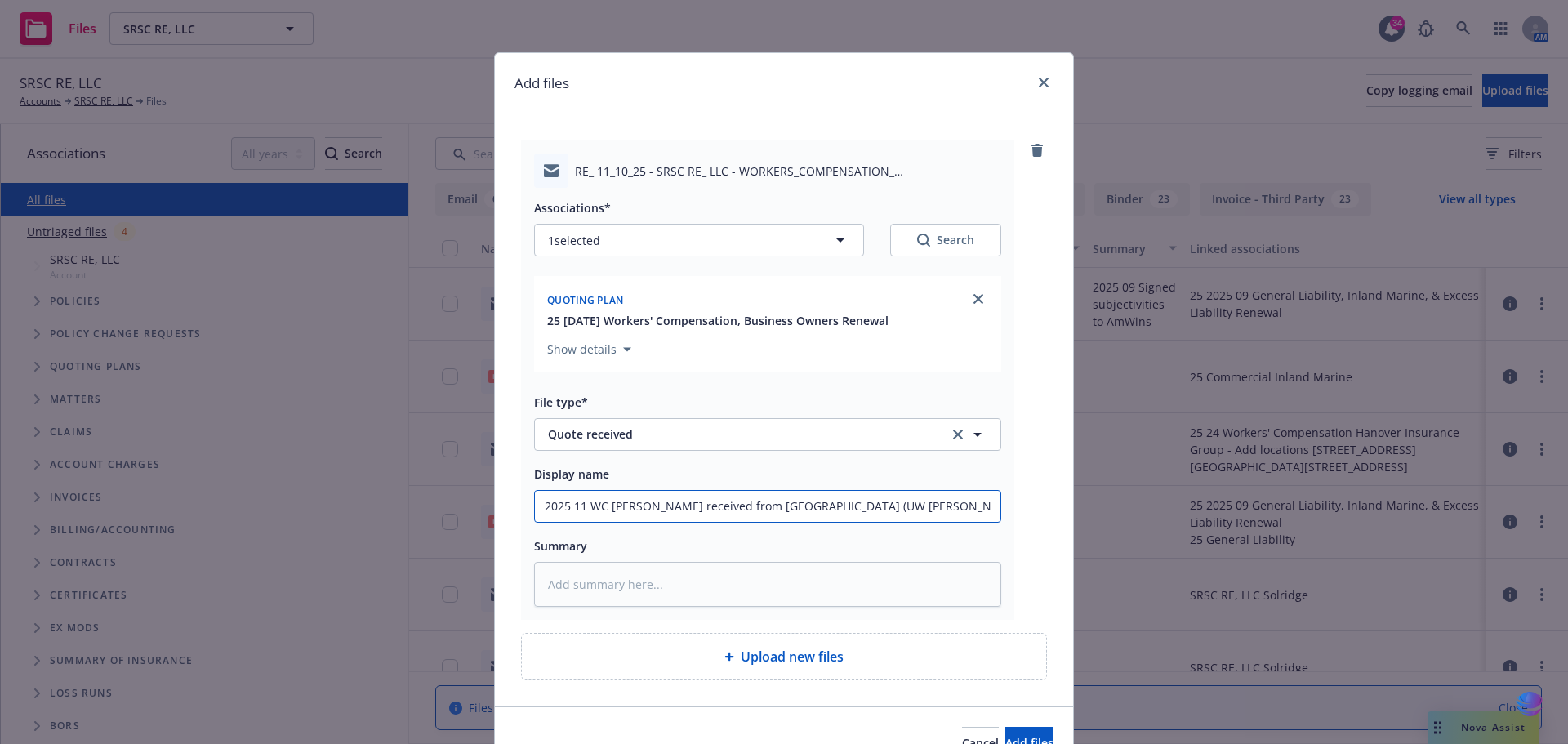
type input "2025 11 WC Qiuote received from Hanover (UW Jennifer rodriguez)"
click at [837, 510] on input "2025 11 WC Qiuote received from Hanover (UW Jennifer rodriguez)" at bounding box center [767, 506] width 465 height 31
type textarea "x"
type input "2025 11 WC Qiuote received from Hanover (UW Jennifer odriguez)"
type textarea "x"
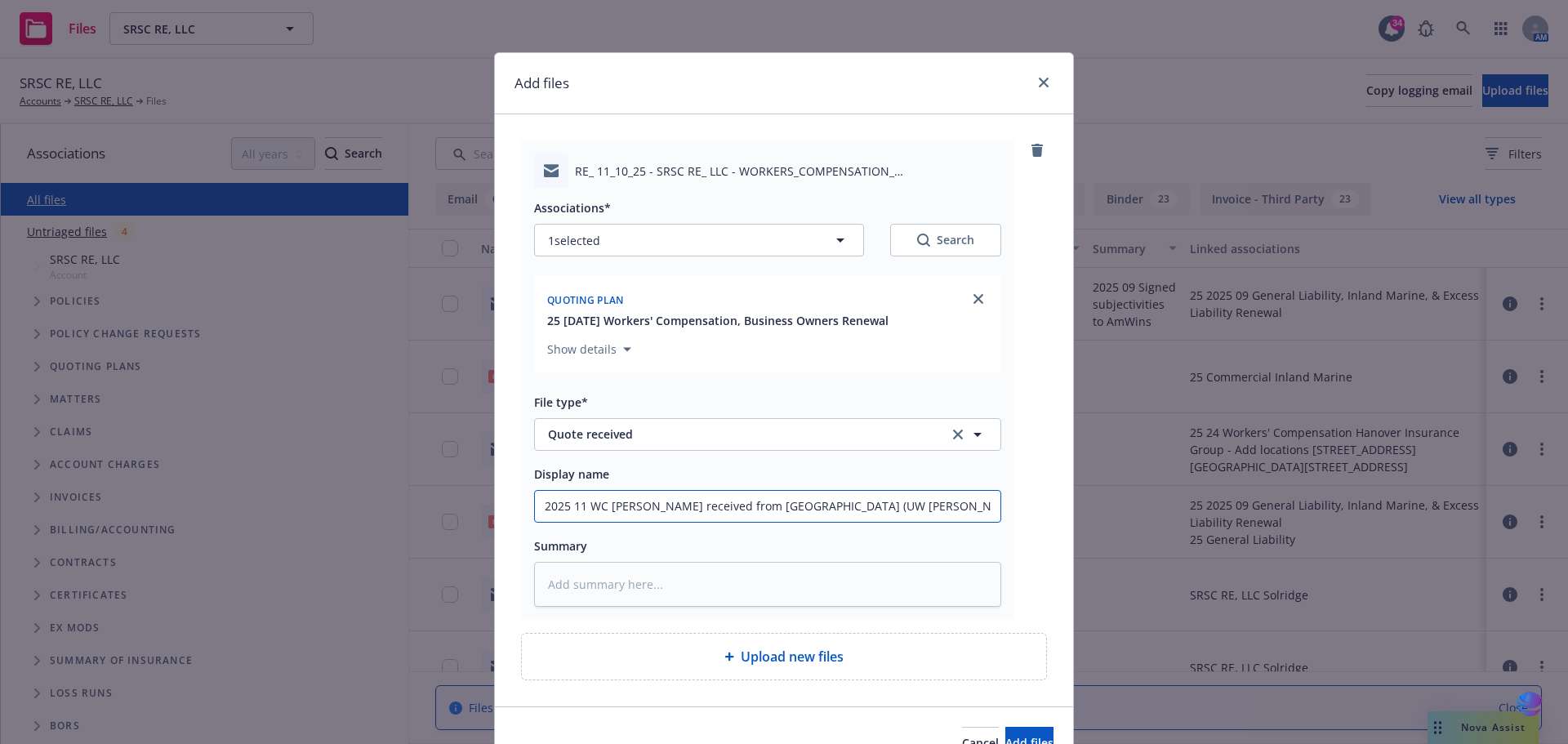
type input "2025 11 WC Qiuote received from Hanover (UW Jennifer Rodriguez)"
type textarea "x"
drag, startPoint x: 538, startPoint y: 503, endPoint x: 913, endPoint y: 477, distance: 375.9
click at [913, 477] on div "Display name 2025 11 WC Quote received from Hanover (UW Jennifer Rodriguez)" at bounding box center [767, 493] width 467 height 59
type input "2025 11 WC Quote received from Hanover (UW Jennifer Rodriguez)"
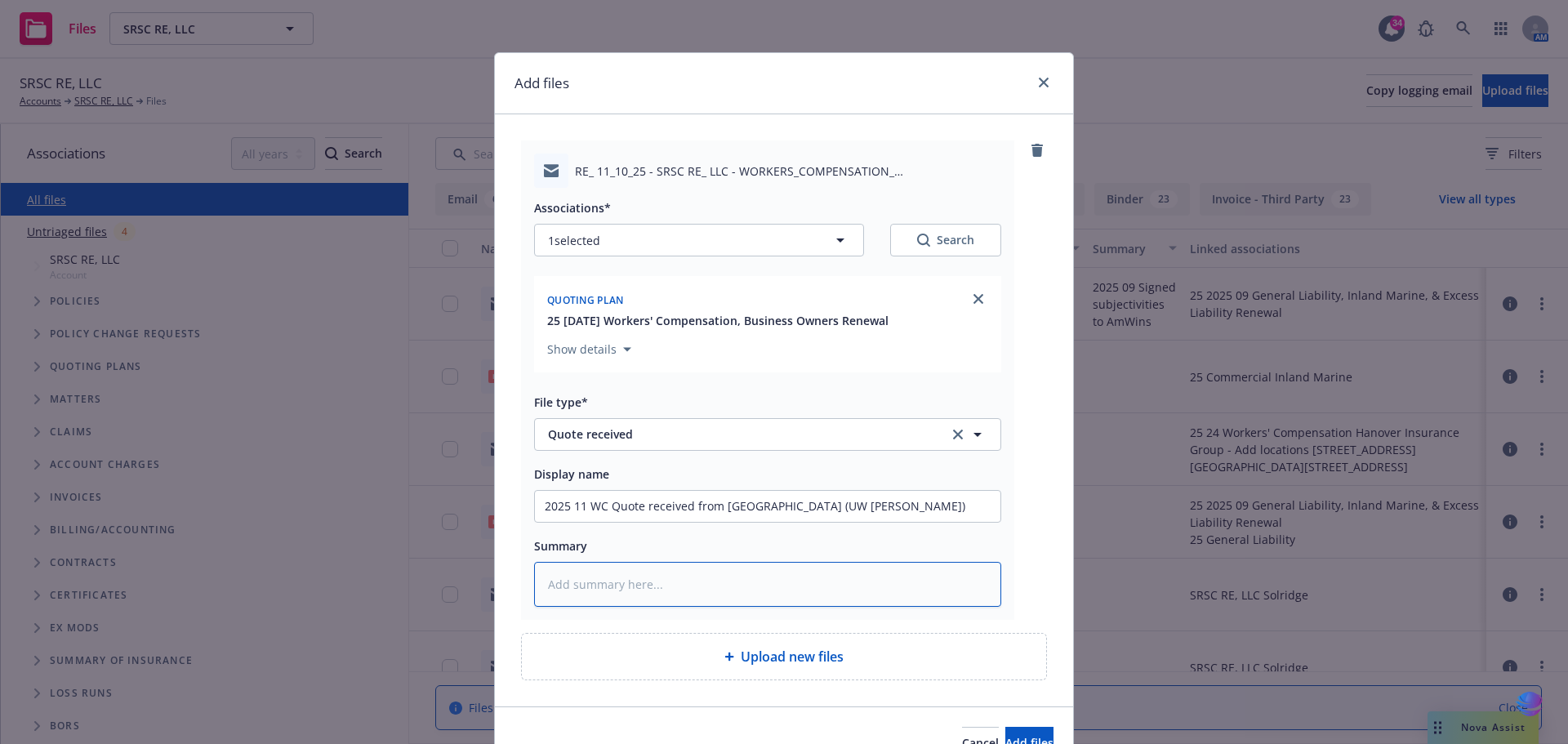
click at [593, 585] on textarea at bounding box center [767, 584] width 467 height 45
paste textarea "2025 11 WC Quote received from Hanover (UW Jennifer Rodriguez)"
type textarea "x"
type textarea "2025 11 WC Quote received from Hanover (UW Jennifer Rodriguez)"
click at [1005, 733] on button "Add files" at bounding box center [1029, 743] width 48 height 33
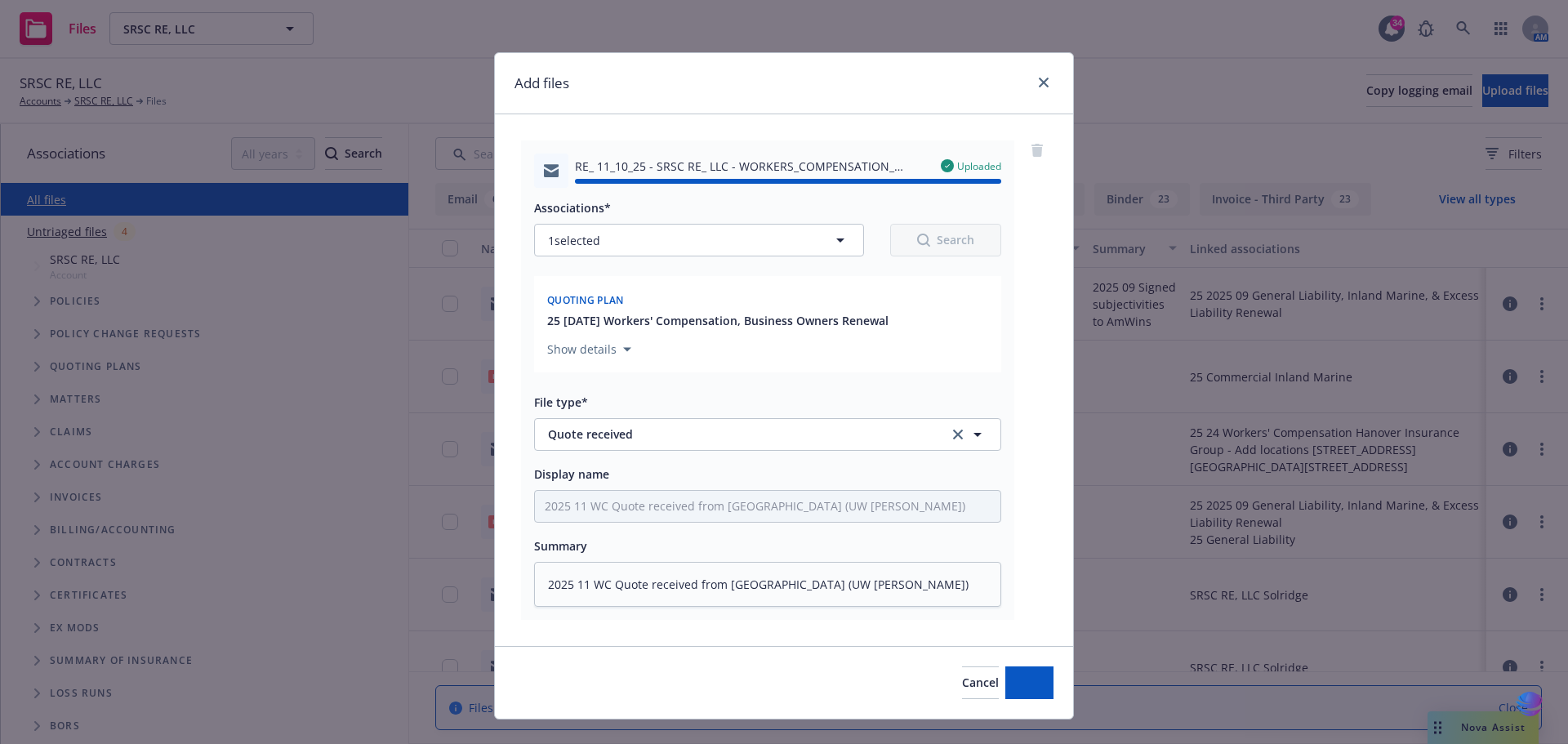
type textarea "x"
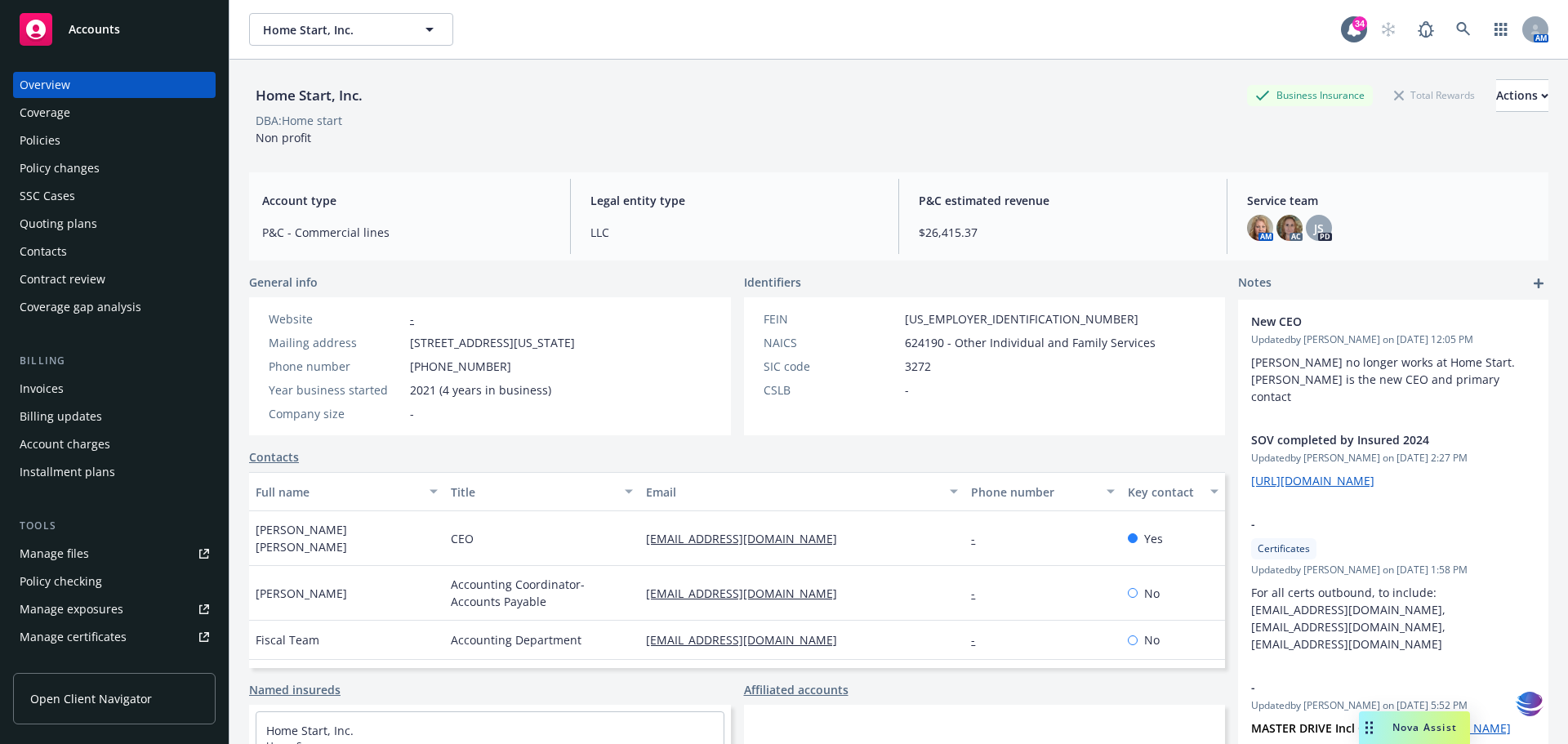
click at [23, 142] on div "Policies" at bounding box center [40, 140] width 41 height 26
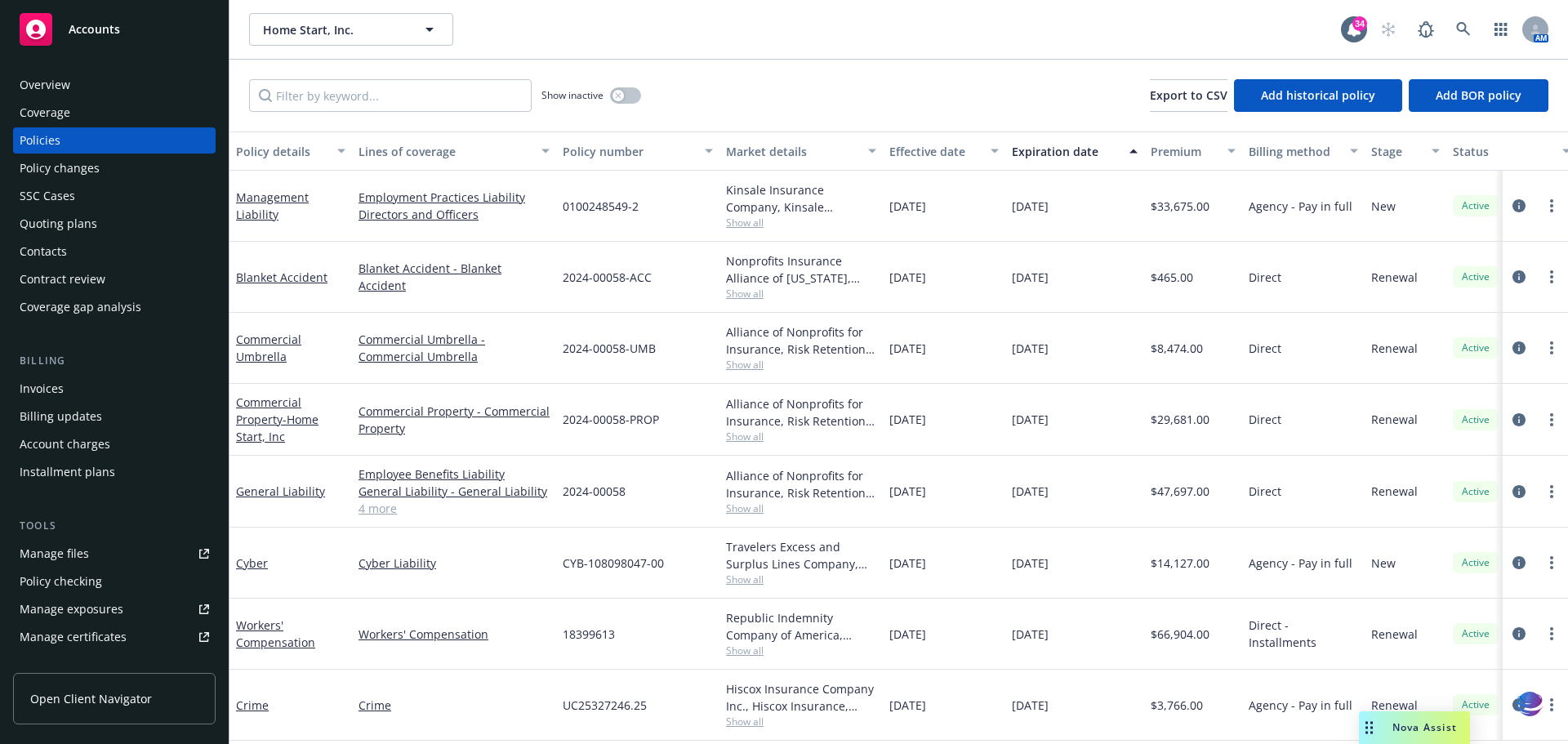
click at [379, 511] on link "4 more" at bounding box center [453, 508] width 191 height 17
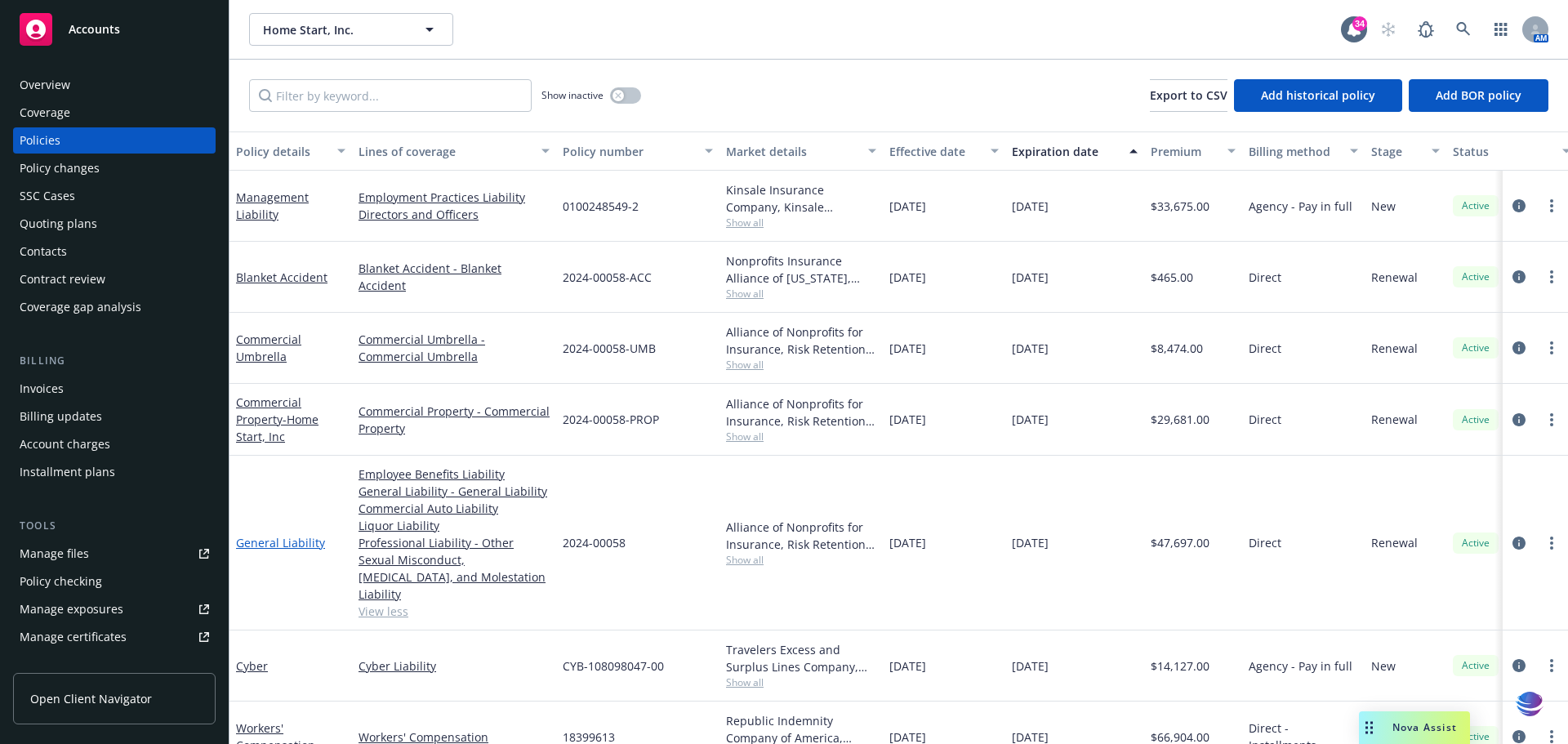
click at [278, 538] on link "General Liability" at bounding box center [281, 543] width 89 height 15
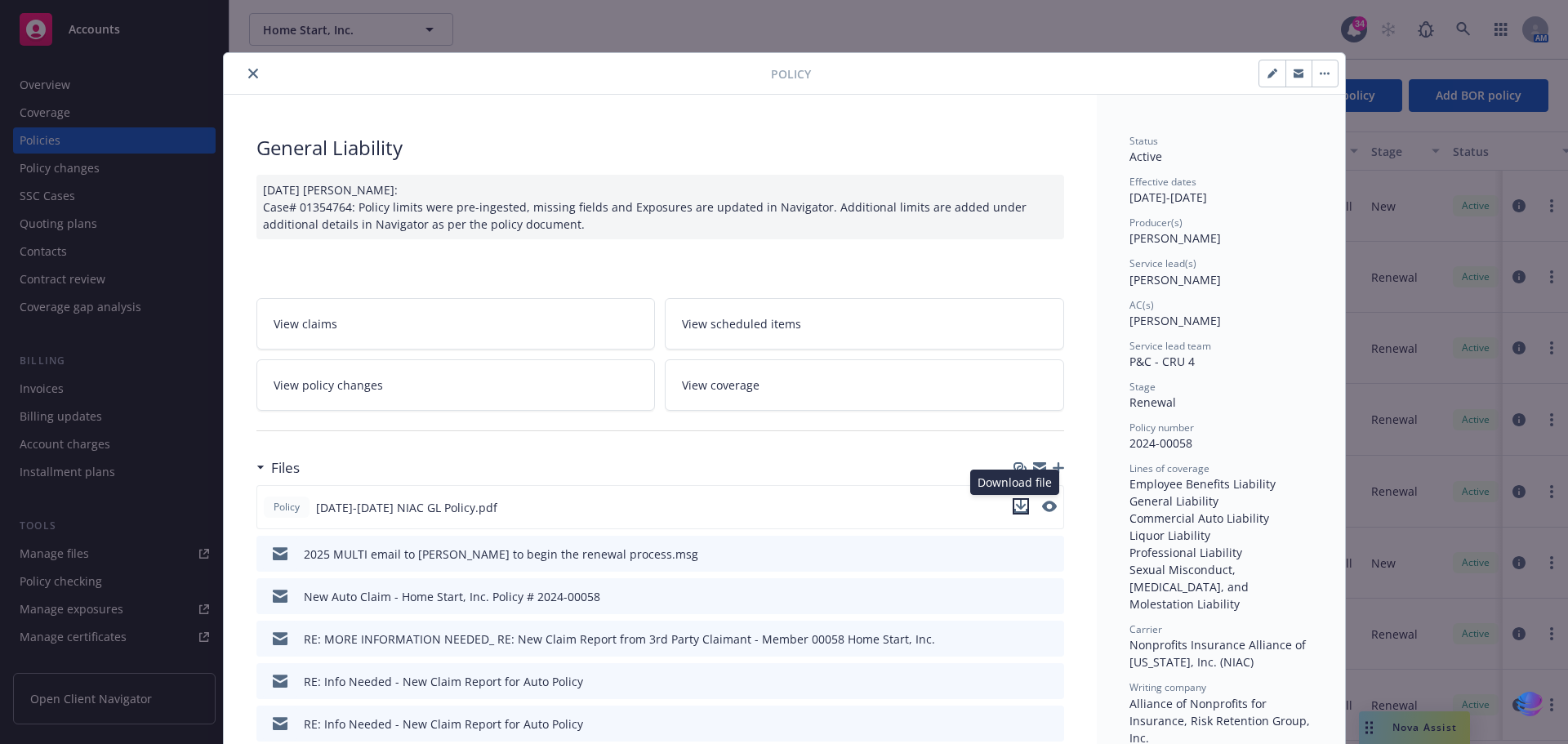
click at [1016, 508] on icon "download file" at bounding box center [1020, 505] width 11 height 10
